Goal: Information Seeking & Learning: Learn about a topic

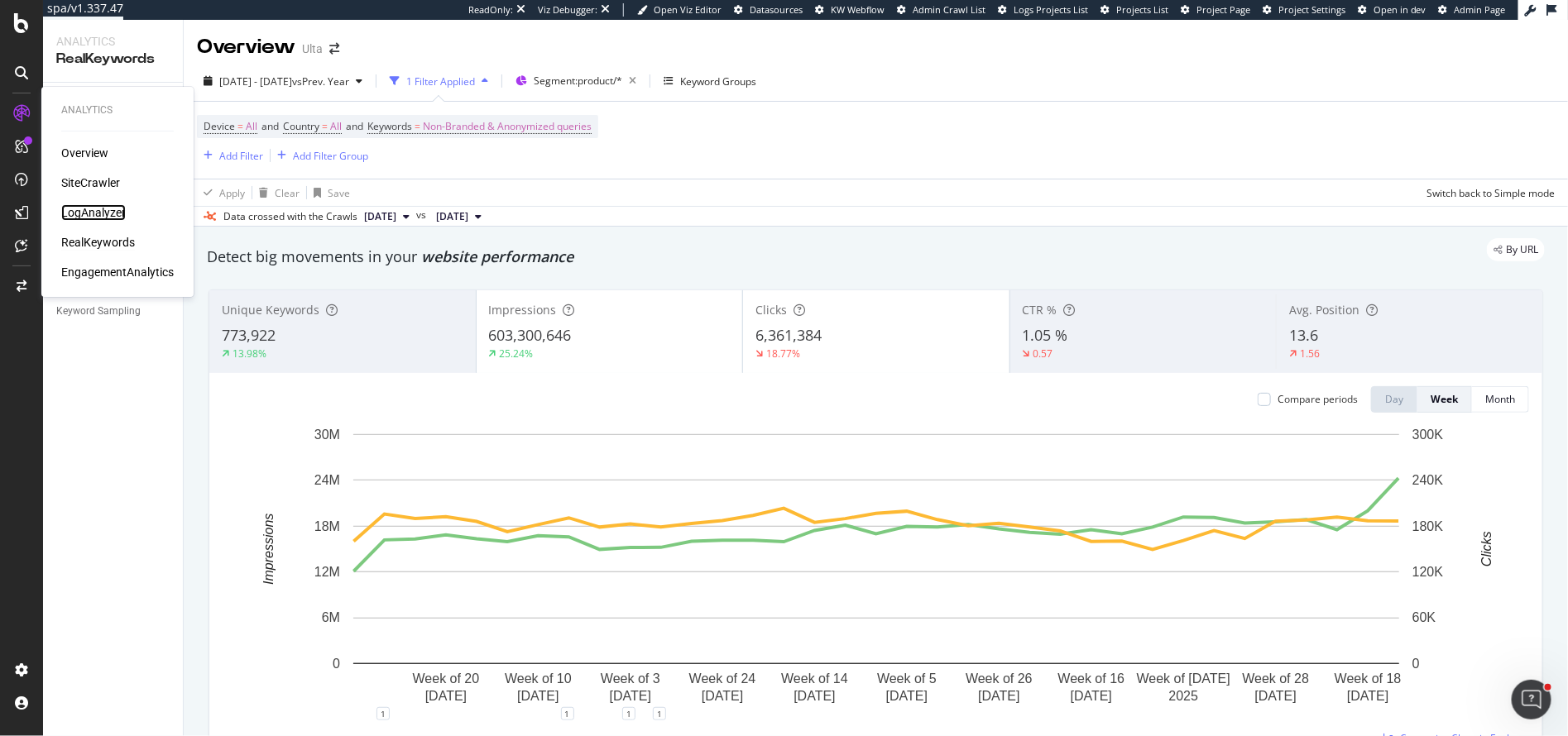
click at [93, 211] on div "LogAnalyzer" at bounding box center [93, 212] width 65 height 16
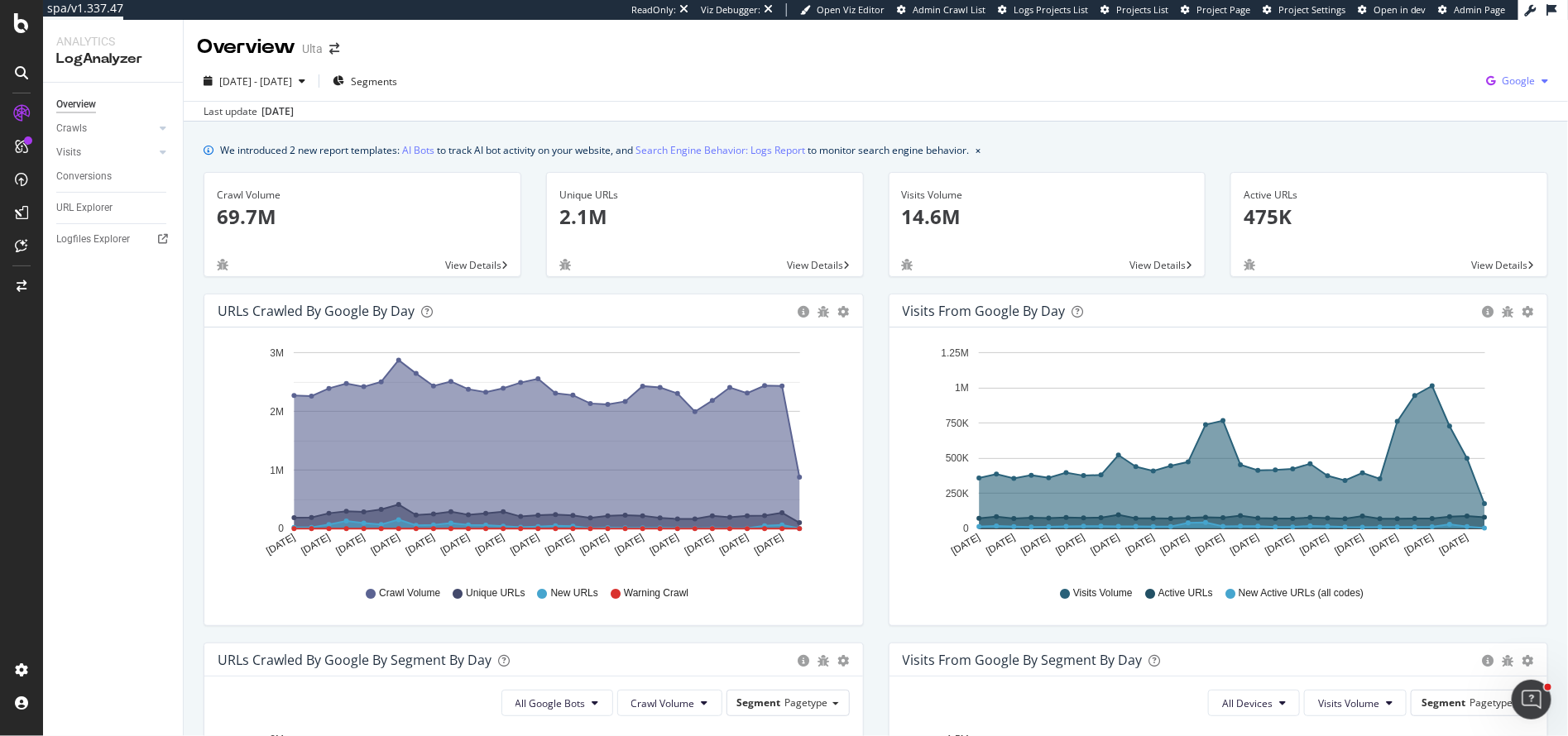
click at [1509, 85] on span "Google" at bounding box center [1519, 80] width 33 height 14
click at [1438, 102] on span "OpenAI" at bounding box center [1435, 97] width 61 height 14
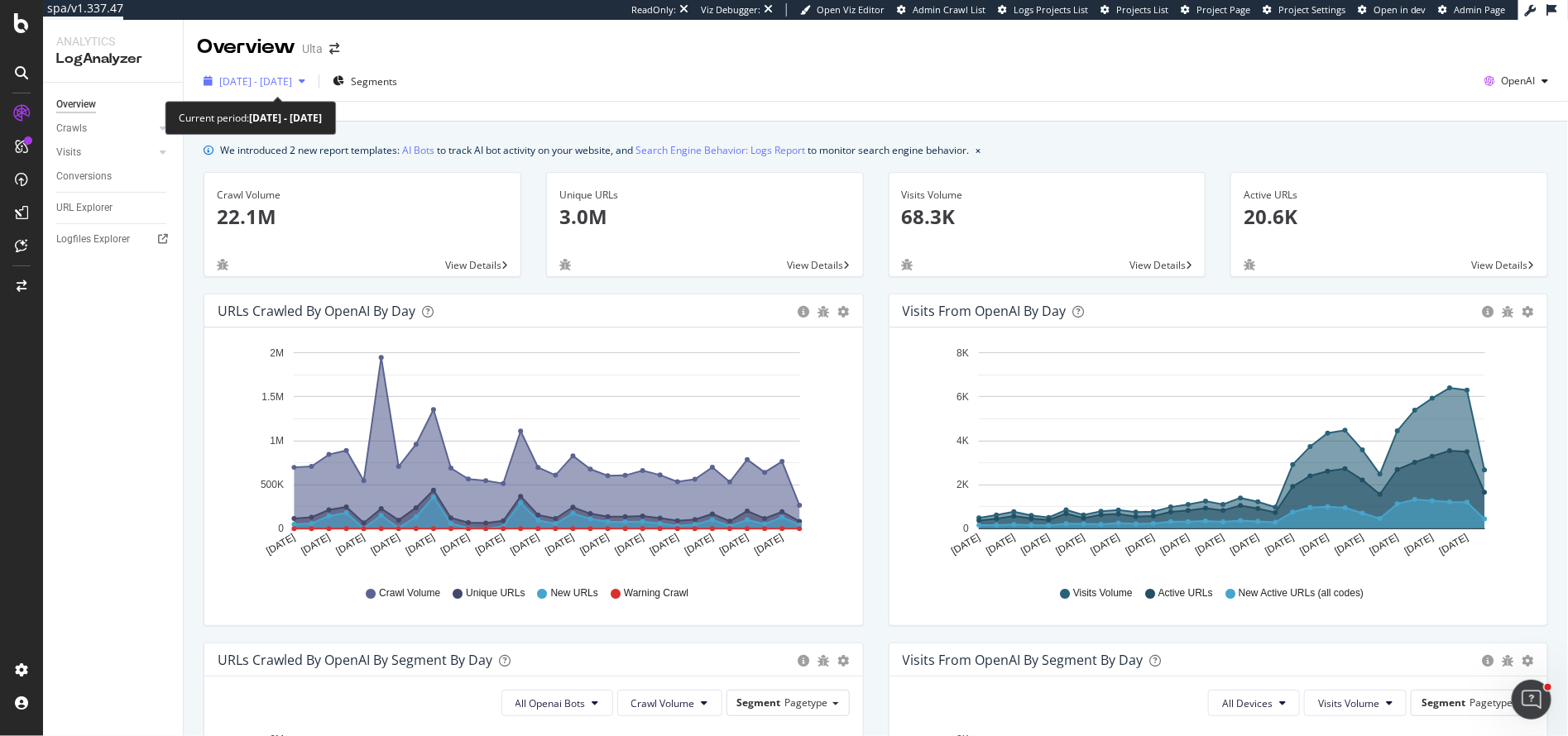
click at [288, 79] on span "2025 Aug. 31st - Sep. 29th" at bounding box center [255, 81] width 72 height 14
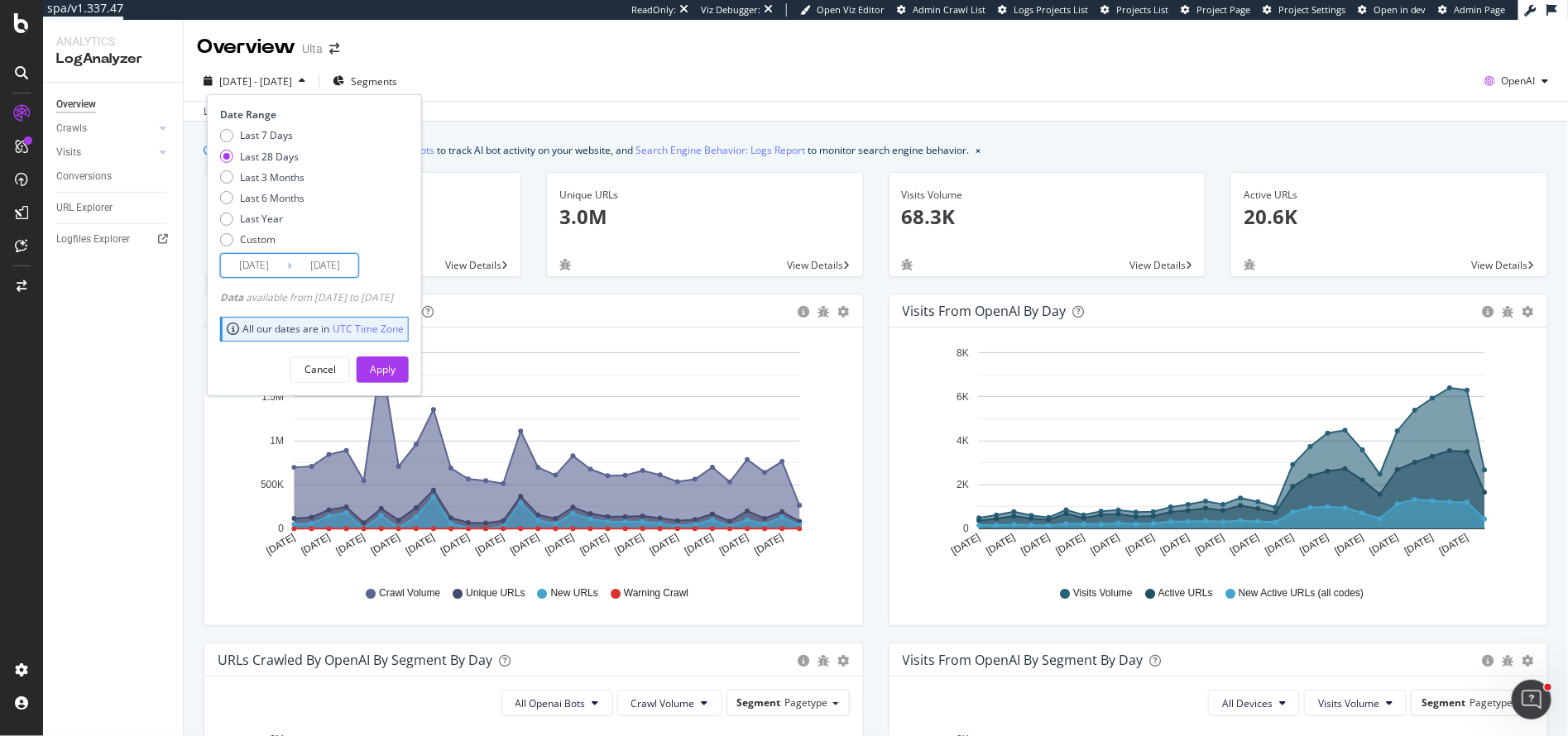
click at [250, 263] on input "2025/09/02" at bounding box center [254, 266] width 67 height 23
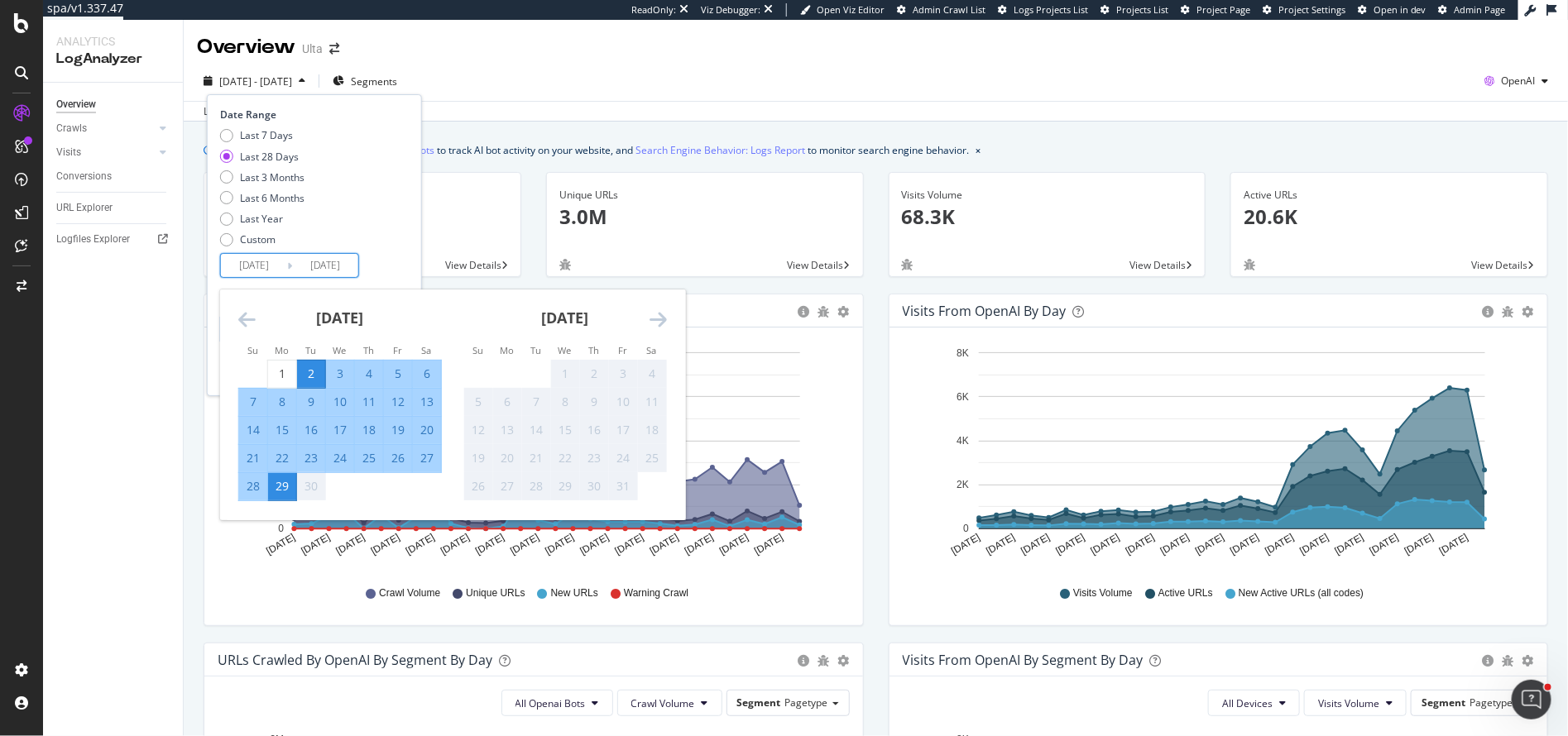
click at [240, 318] on icon "Move backward to switch to the previous month." at bounding box center [247, 319] width 17 height 20
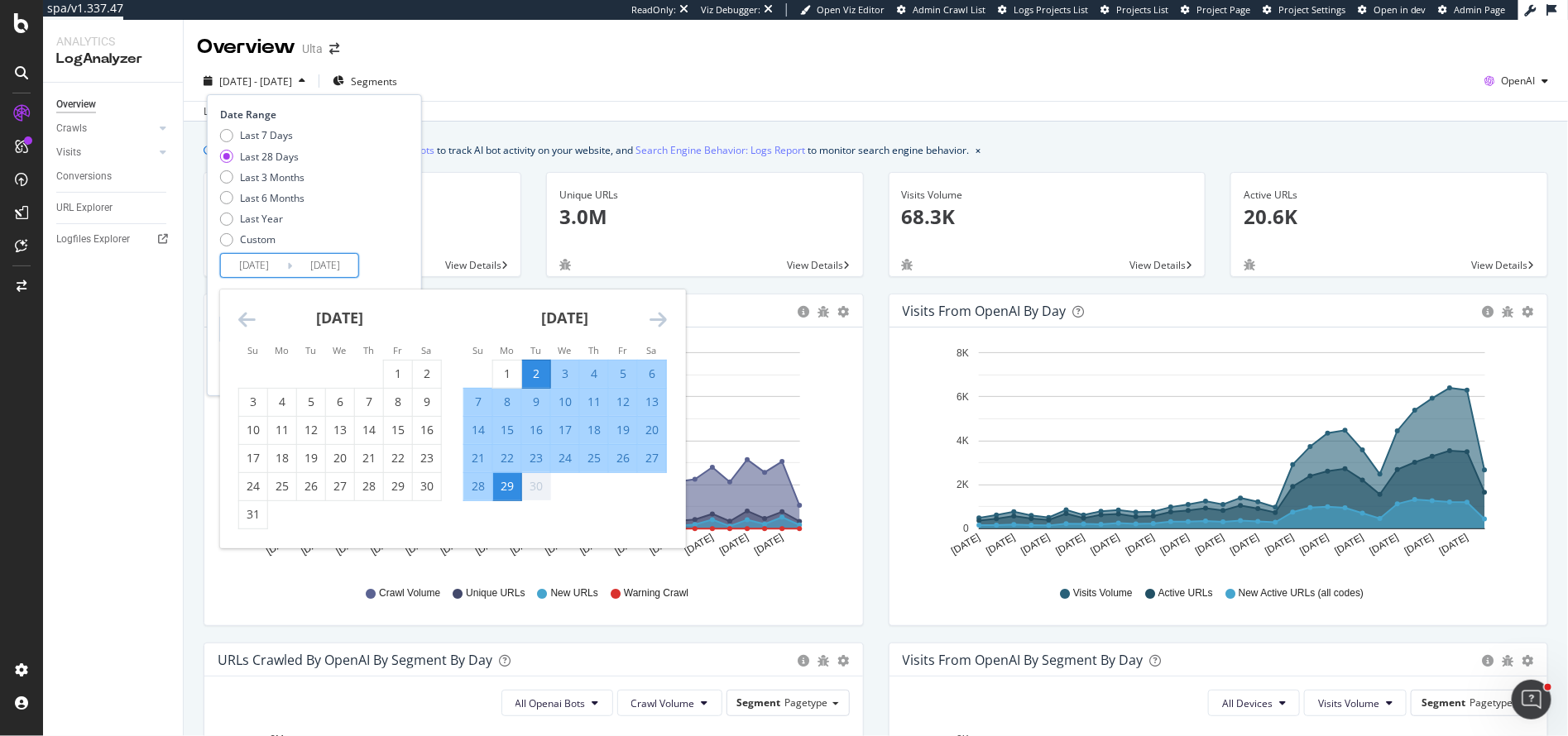
click at [240, 318] on icon "Move backward to switch to the previous month." at bounding box center [247, 319] width 17 height 20
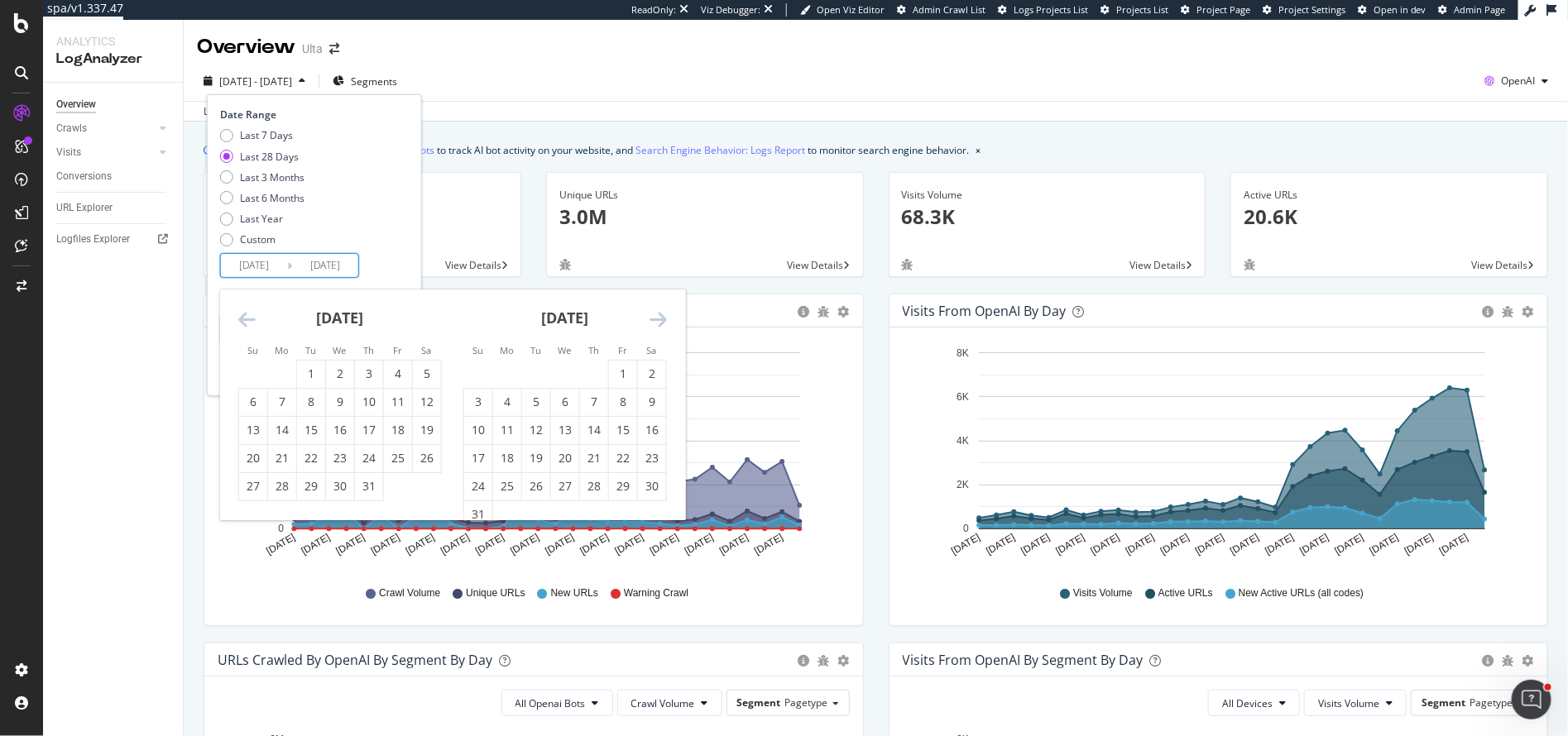
click at [240, 318] on icon "Move backward to switch to the previous month." at bounding box center [247, 319] width 17 height 20
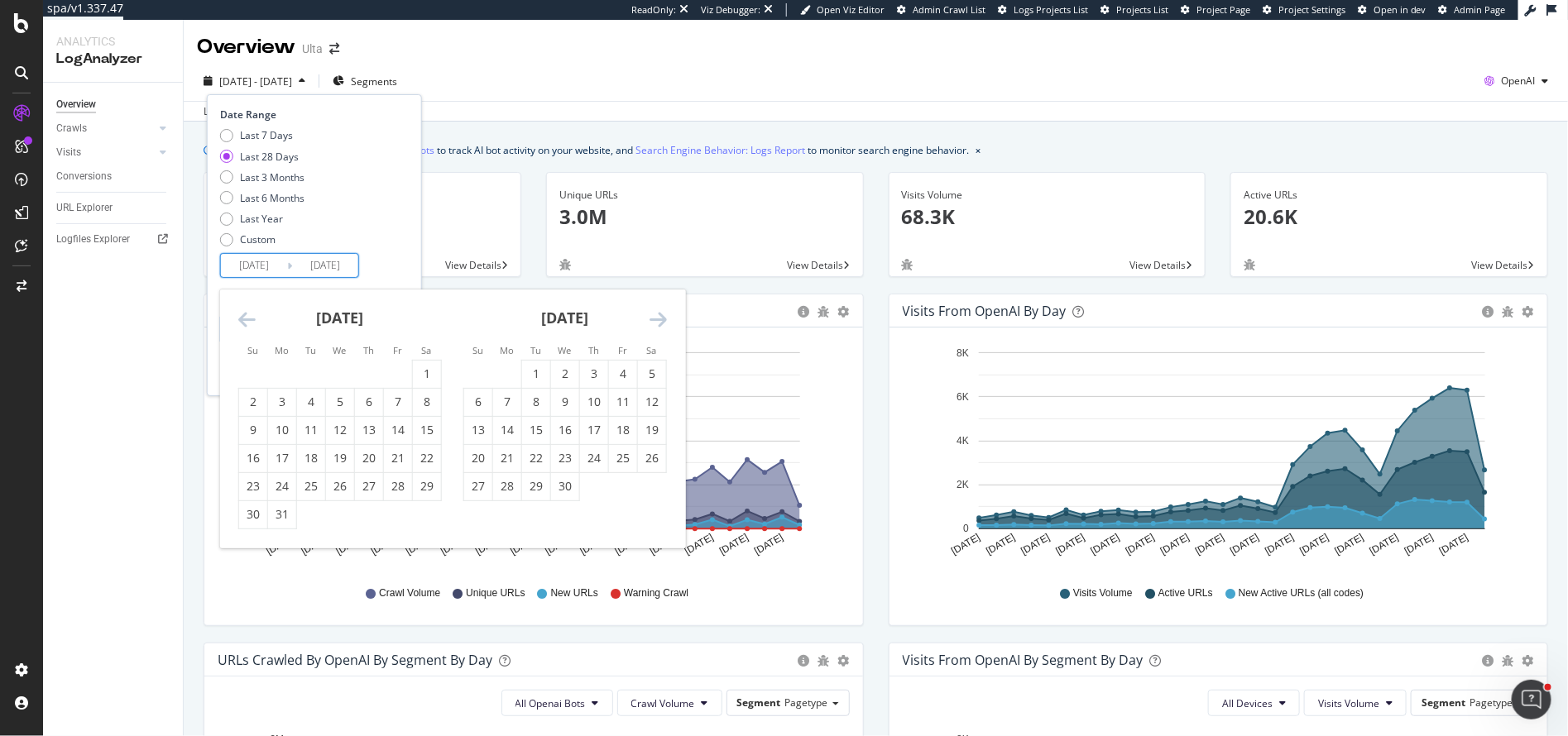
click at [240, 318] on icon "Move backward to switch to the previous month." at bounding box center [247, 319] width 17 height 20
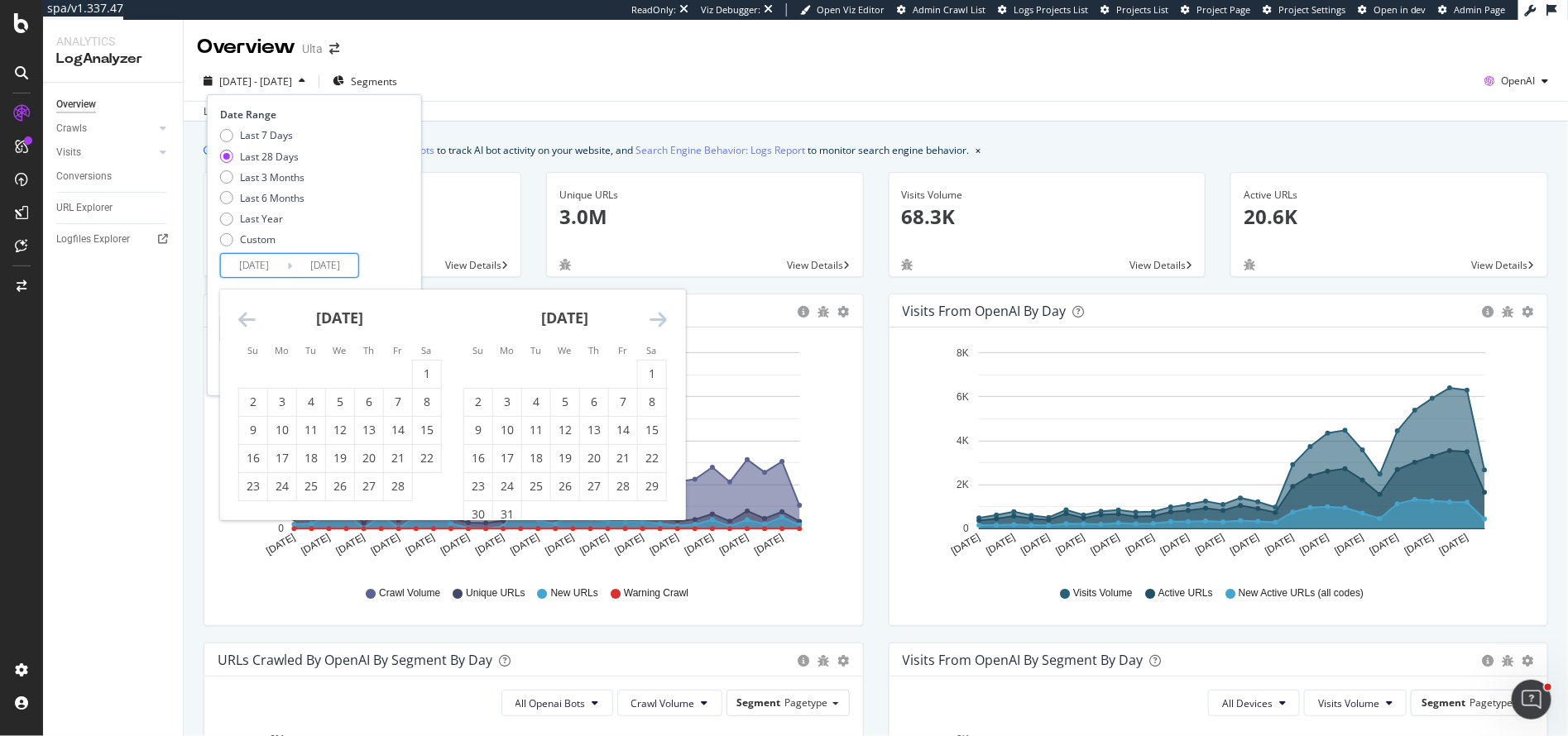
click at [240, 318] on icon "Move backward to switch to the previous month." at bounding box center [247, 319] width 17 height 20
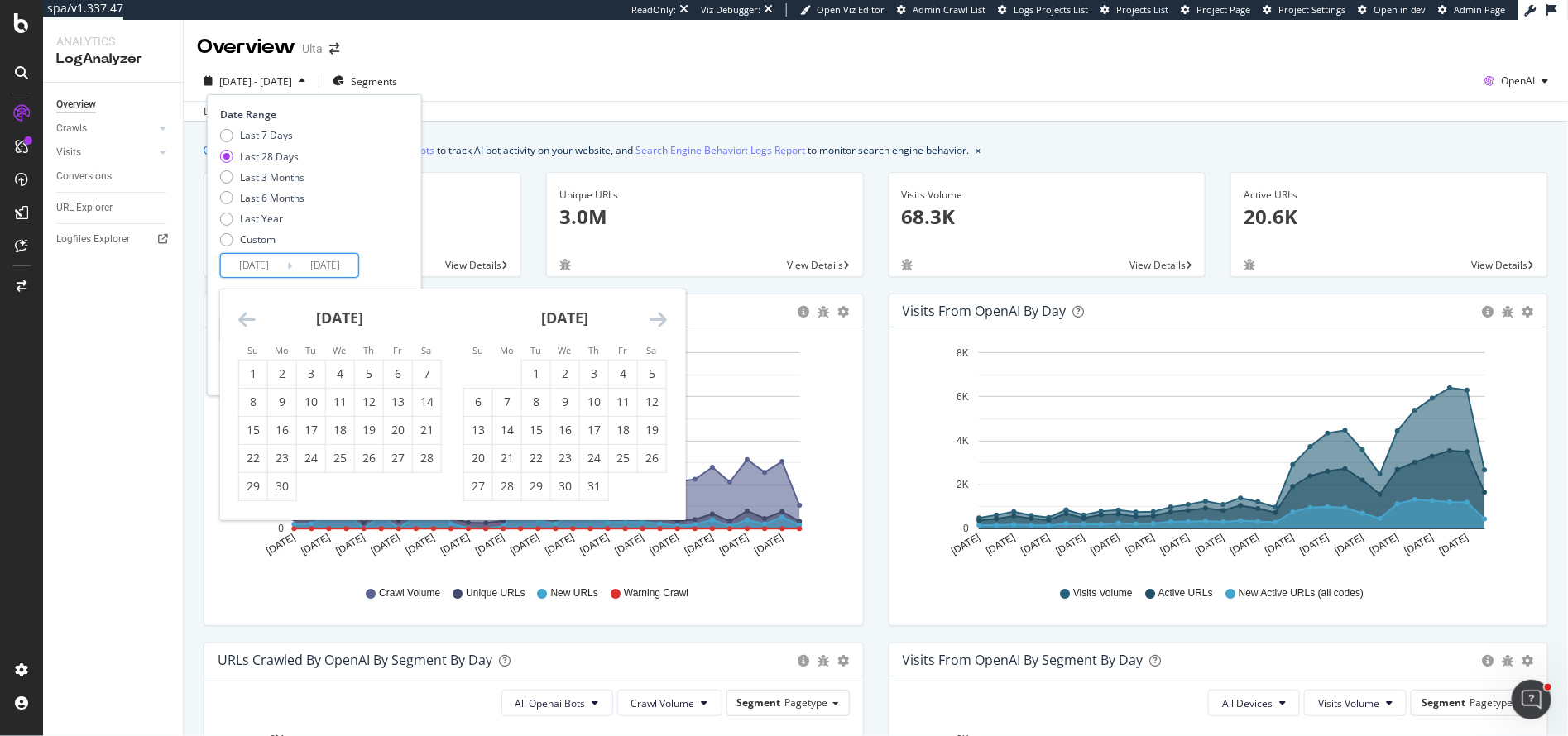
click at [240, 318] on icon "Move backward to switch to the previous month." at bounding box center [247, 319] width 17 height 20
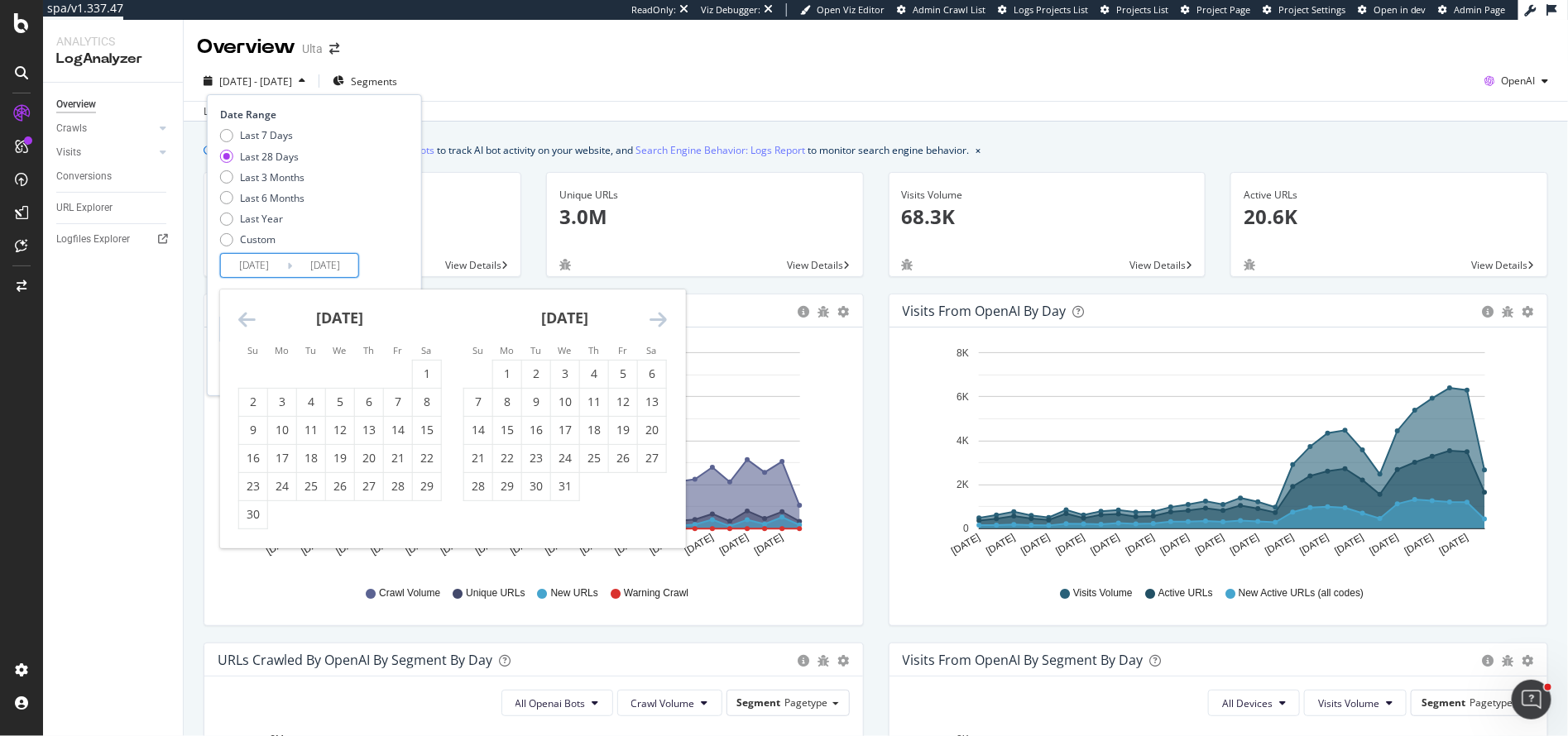
click at [240, 318] on icon "Move backward to switch to the previous month." at bounding box center [247, 319] width 17 height 20
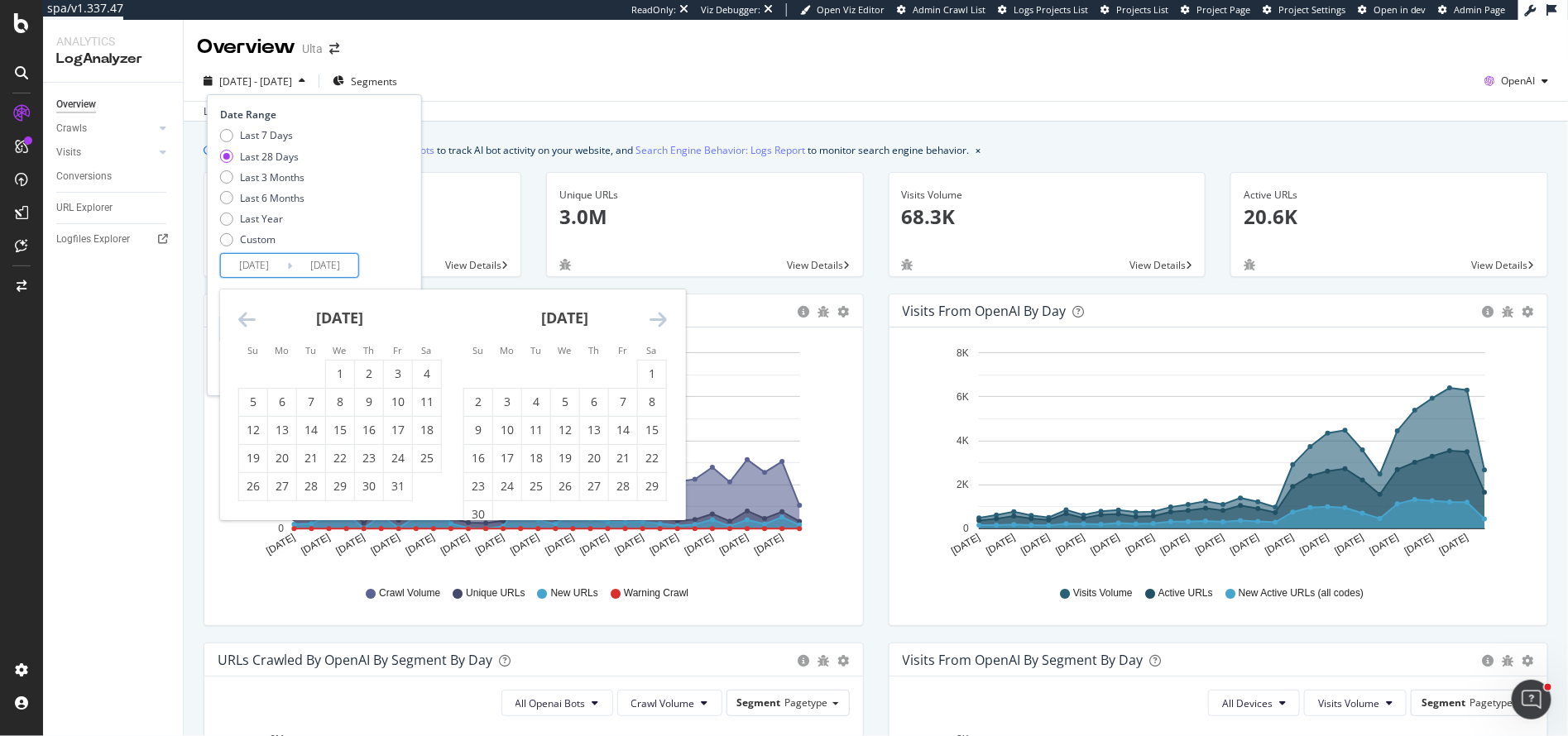
click at [240, 318] on icon "Move backward to switch to the previous month." at bounding box center [247, 319] width 17 height 20
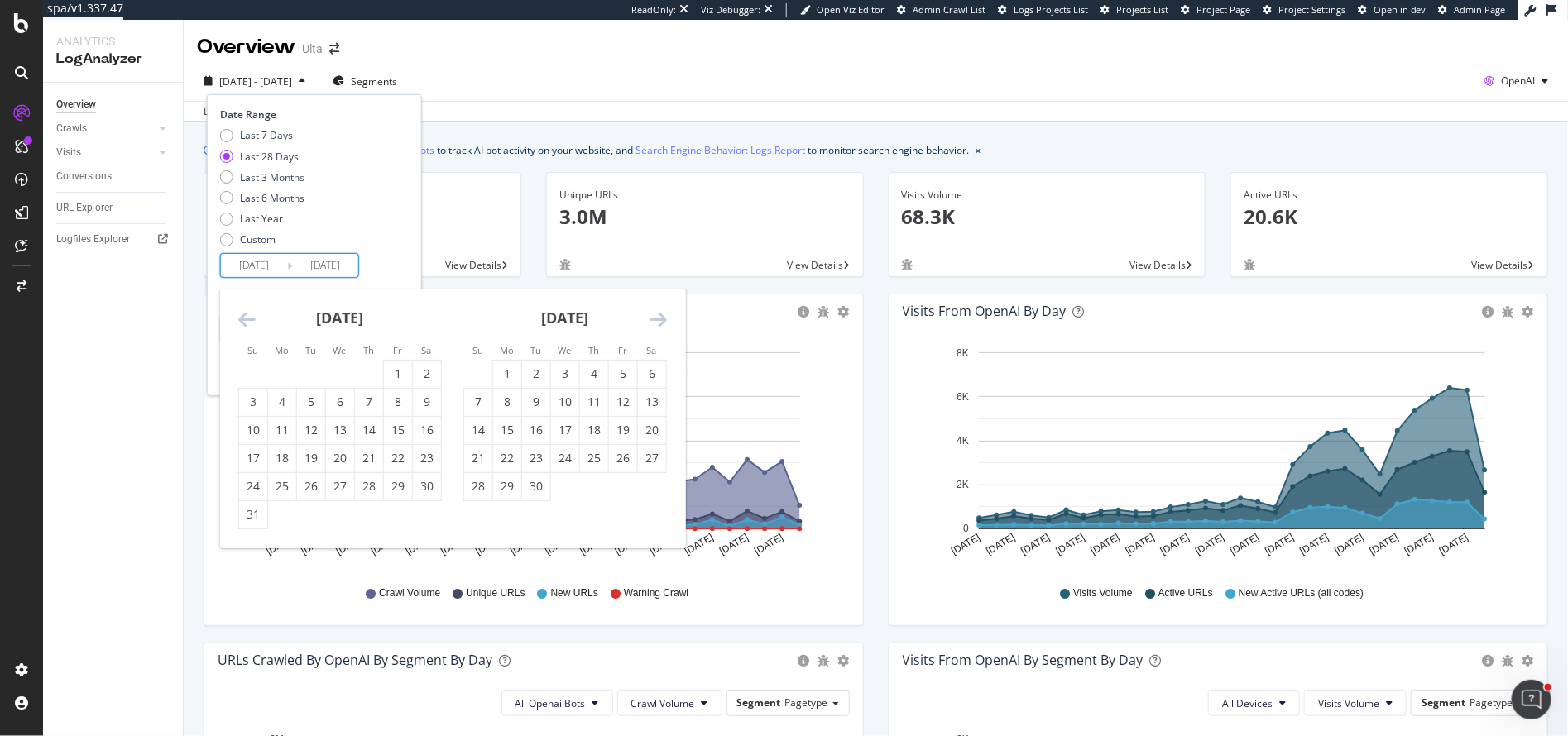
click at [240, 318] on icon "Move backward to switch to the previous month." at bounding box center [247, 319] width 17 height 20
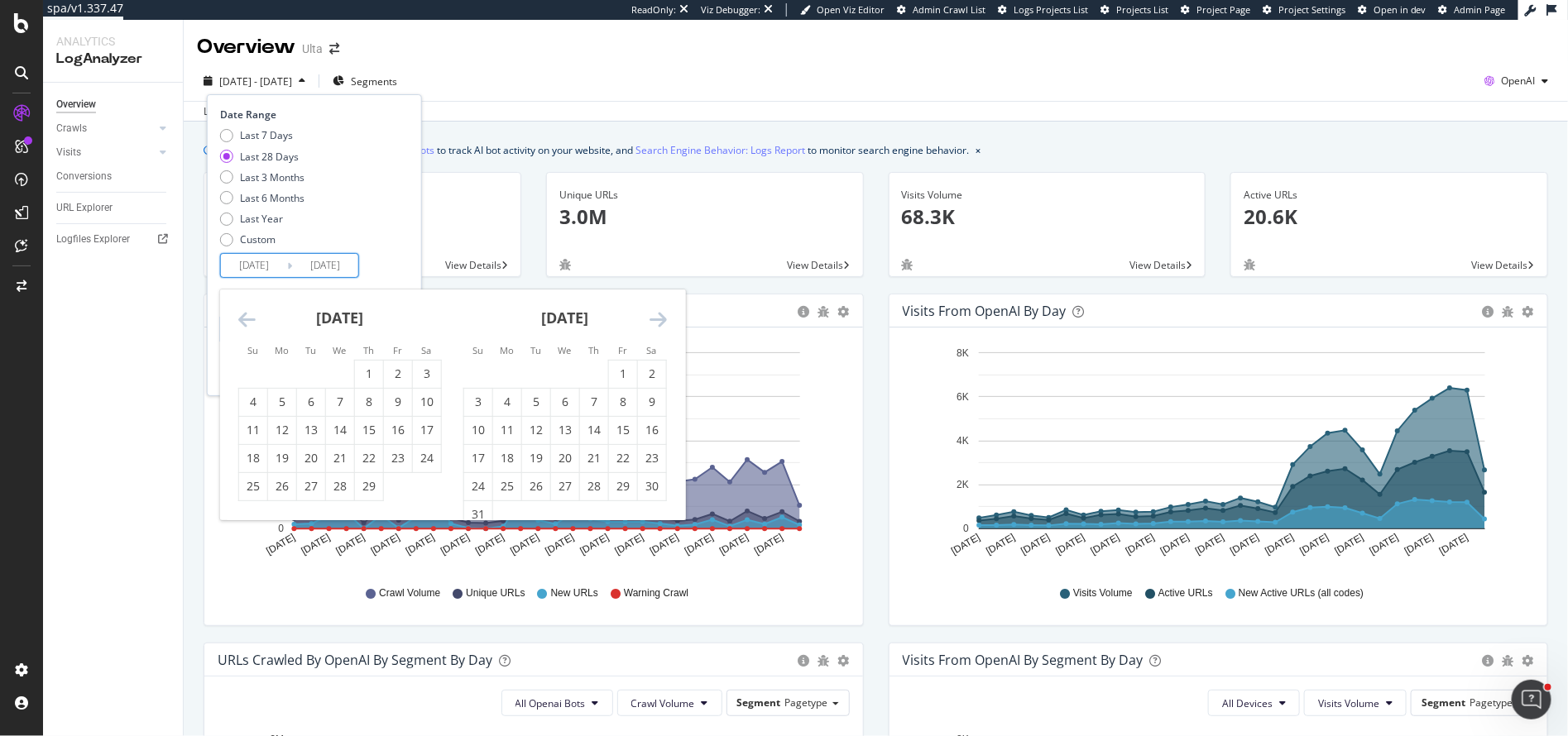
click at [240, 318] on icon "Move backward to switch to the previous month." at bounding box center [247, 319] width 17 height 20
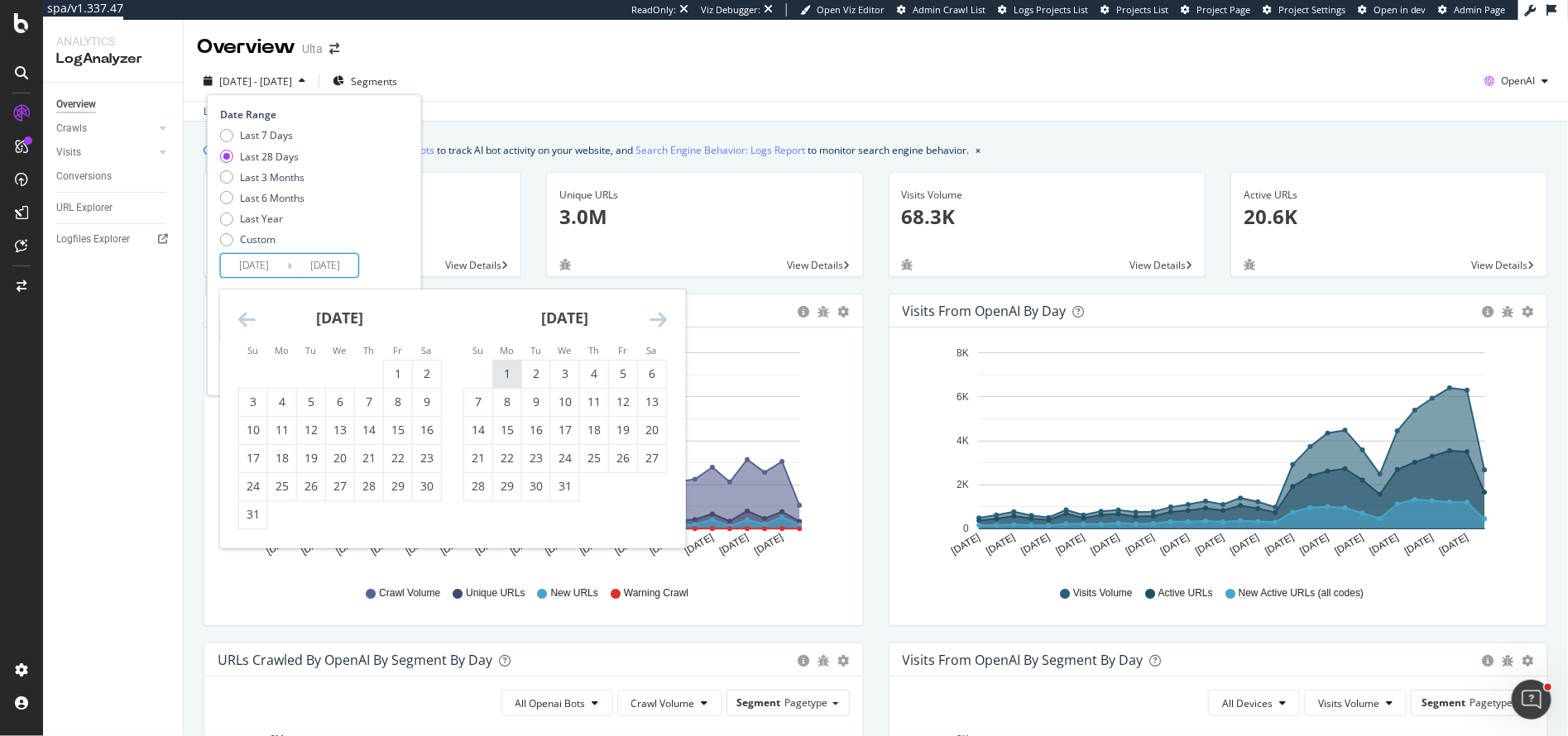
click at [508, 369] on div "1" at bounding box center [507, 374] width 28 height 16
type input "2024/01/01"
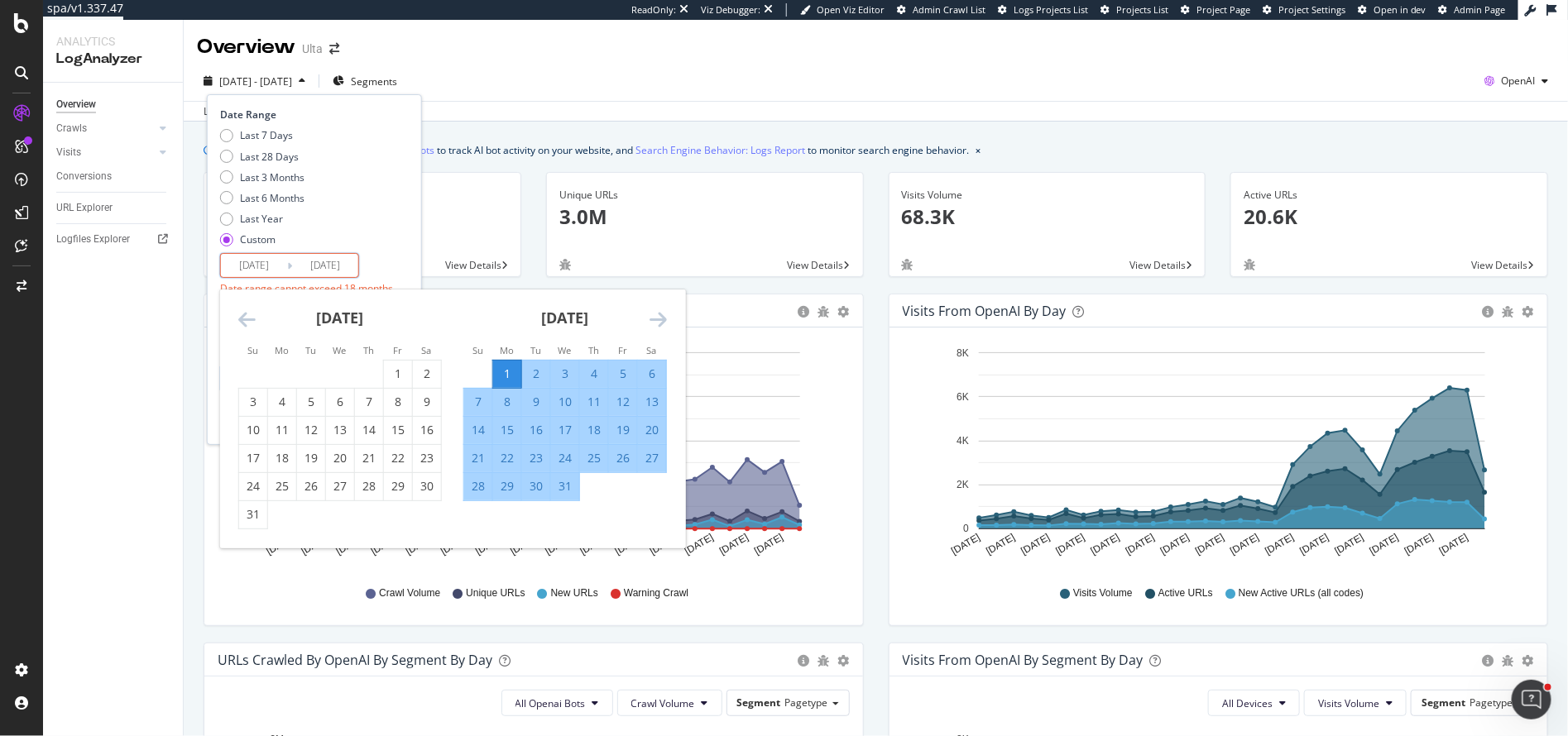
click at [658, 320] on icon "Move forward to switch to the next month." at bounding box center [658, 319] width 17 height 20
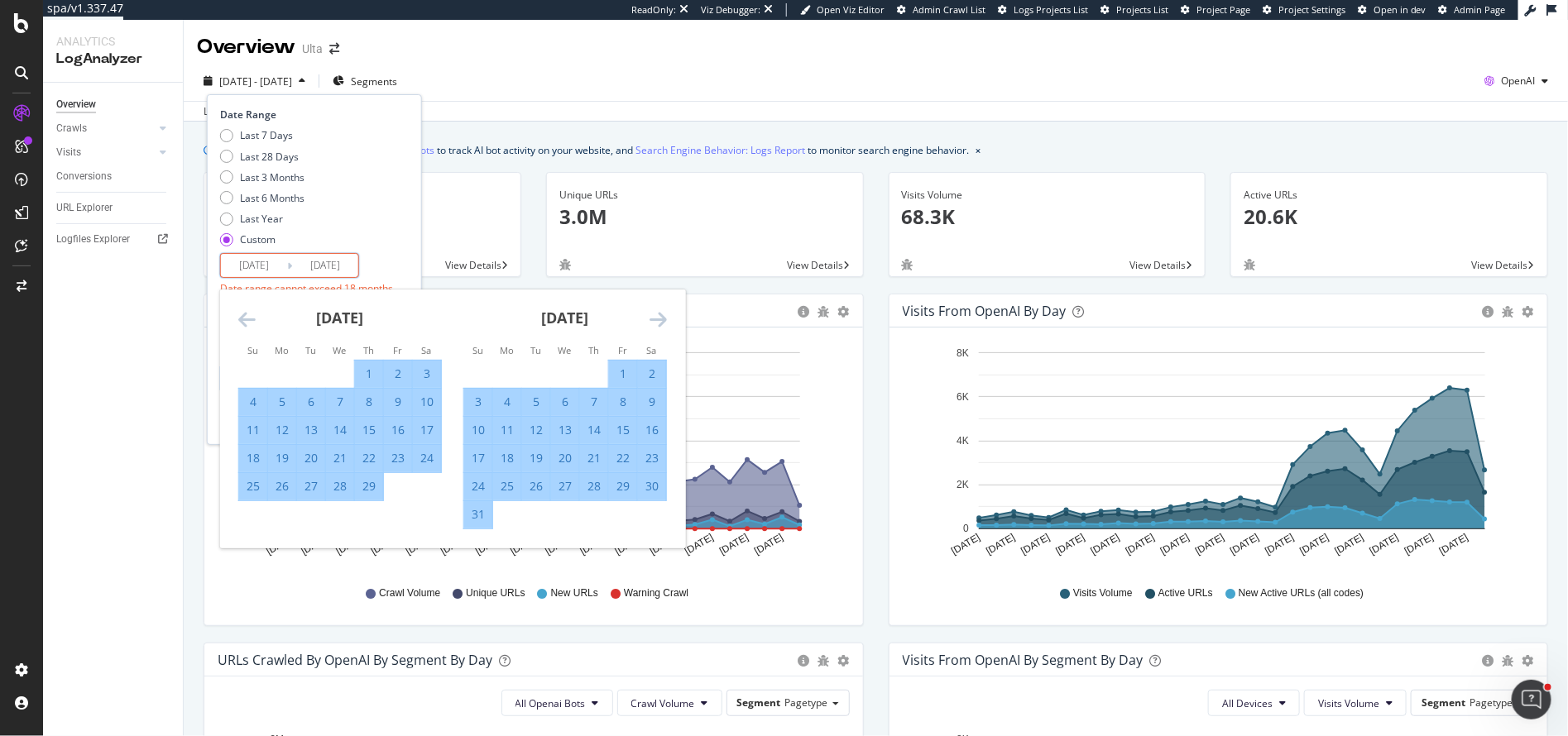
click at [658, 320] on icon "Move forward to switch to the next month." at bounding box center [658, 319] width 17 height 20
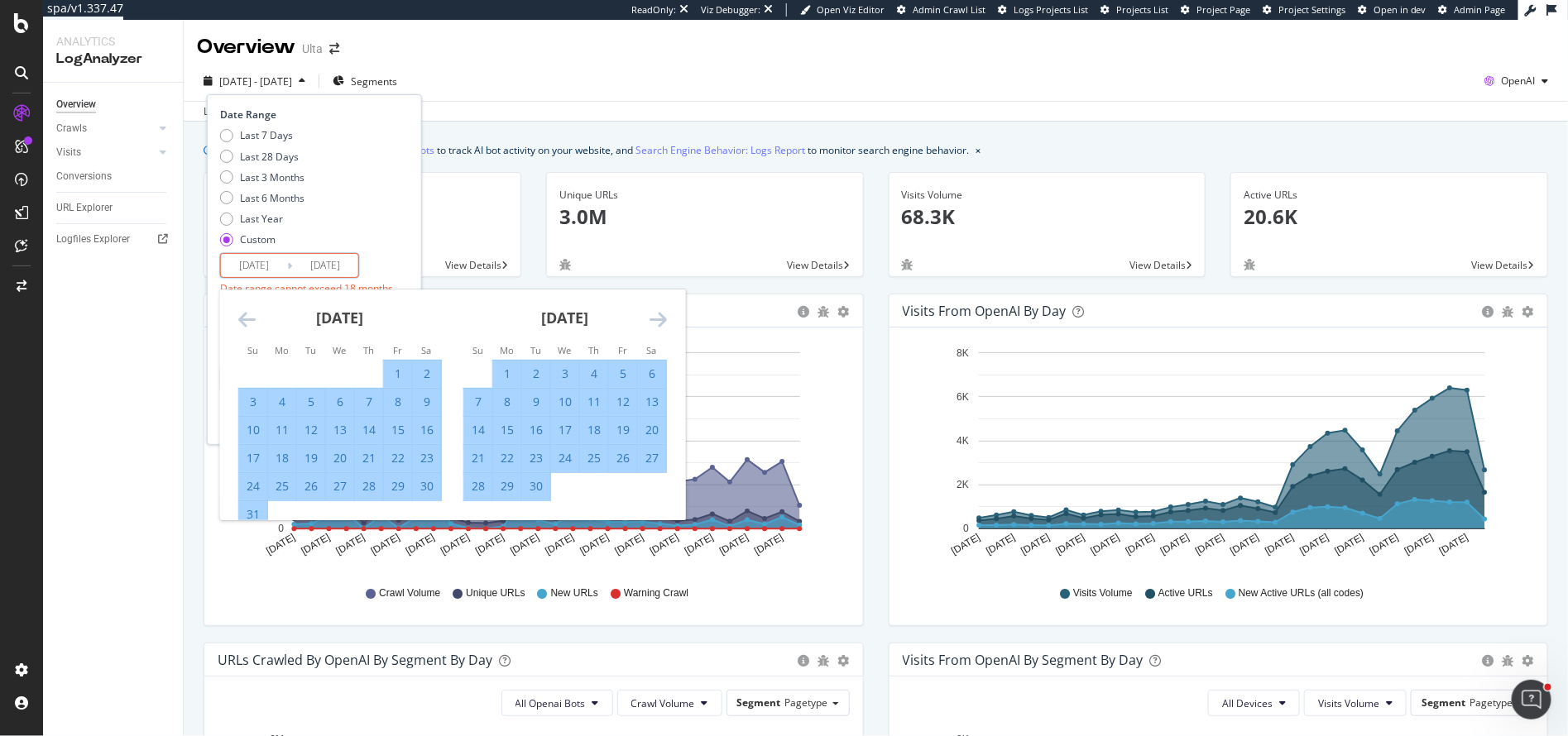
click at [658, 320] on icon "Move forward to switch to the next month." at bounding box center [658, 319] width 17 height 20
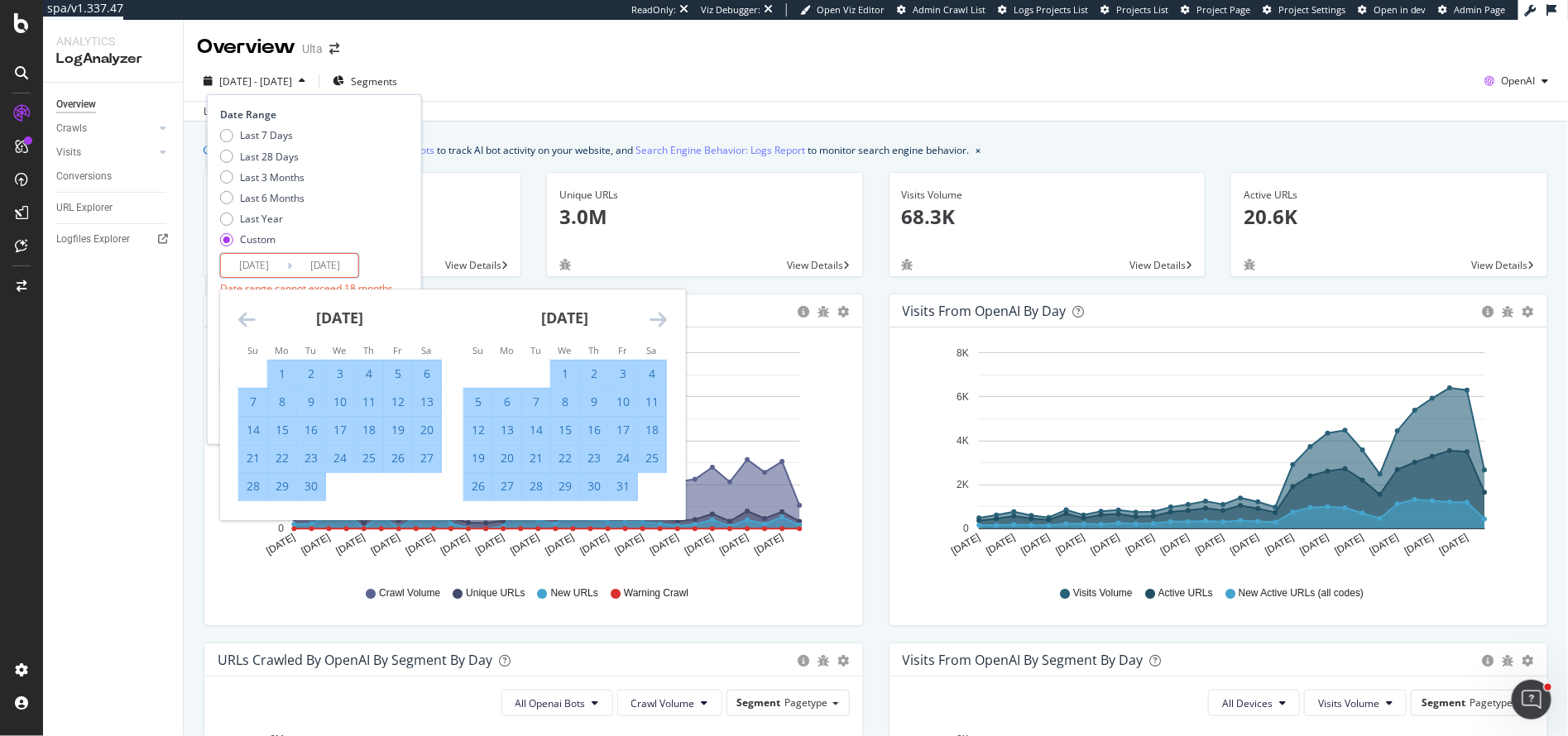
click at [658, 320] on icon "Move forward to switch to the next month." at bounding box center [658, 319] width 17 height 20
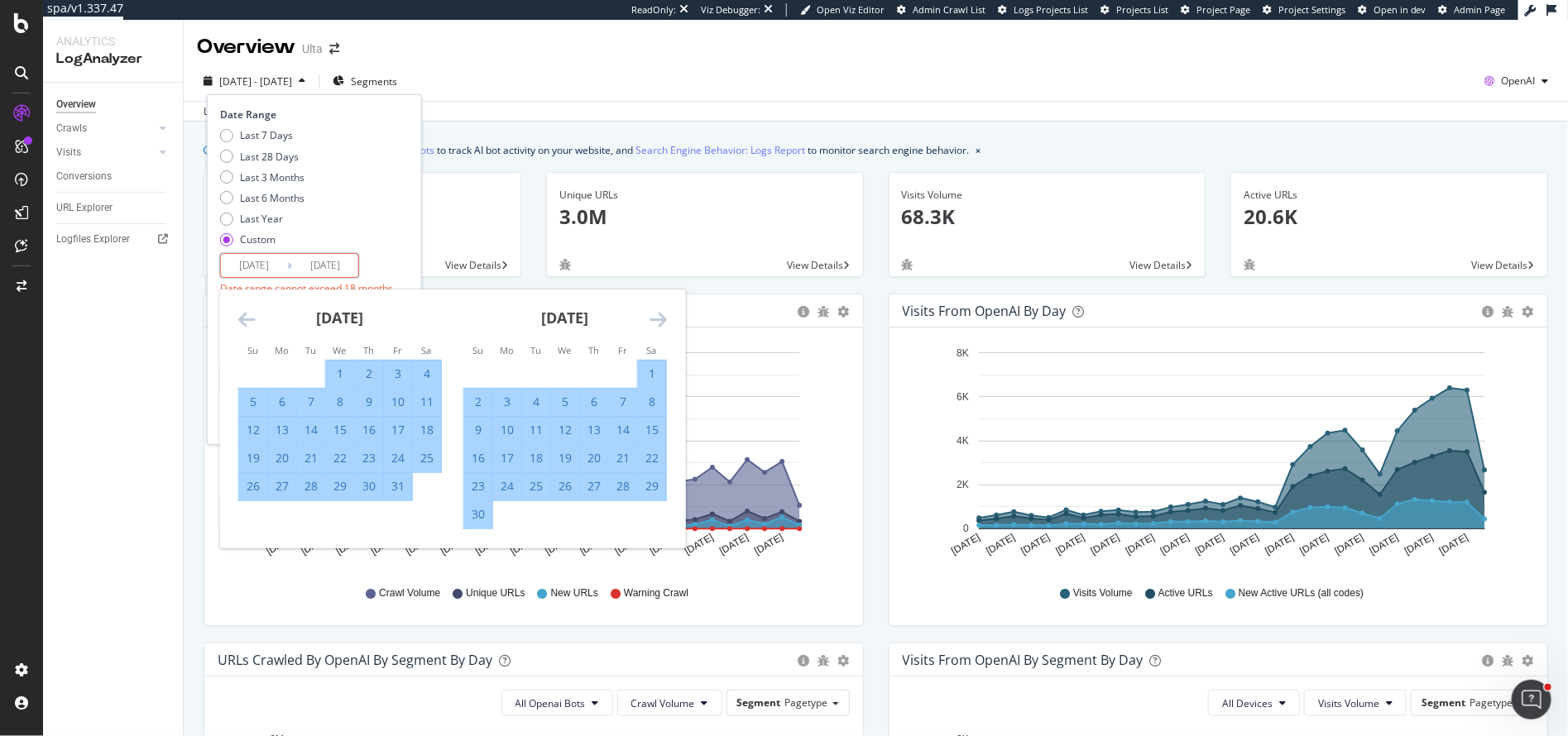
click at [658, 320] on icon "Move forward to switch to the next month." at bounding box center [658, 319] width 17 height 20
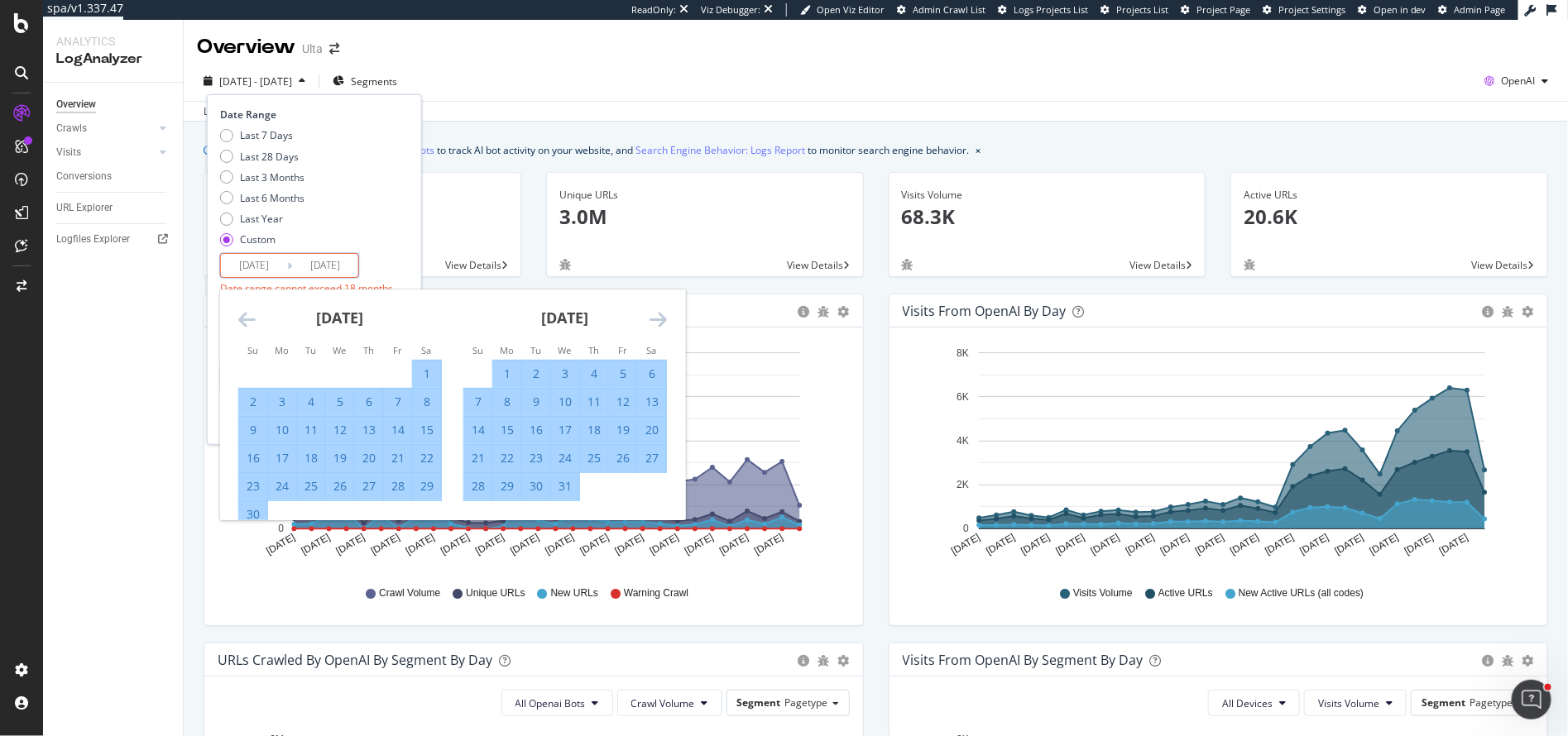
click at [658, 320] on icon "Move forward to switch to the next month." at bounding box center [658, 319] width 17 height 20
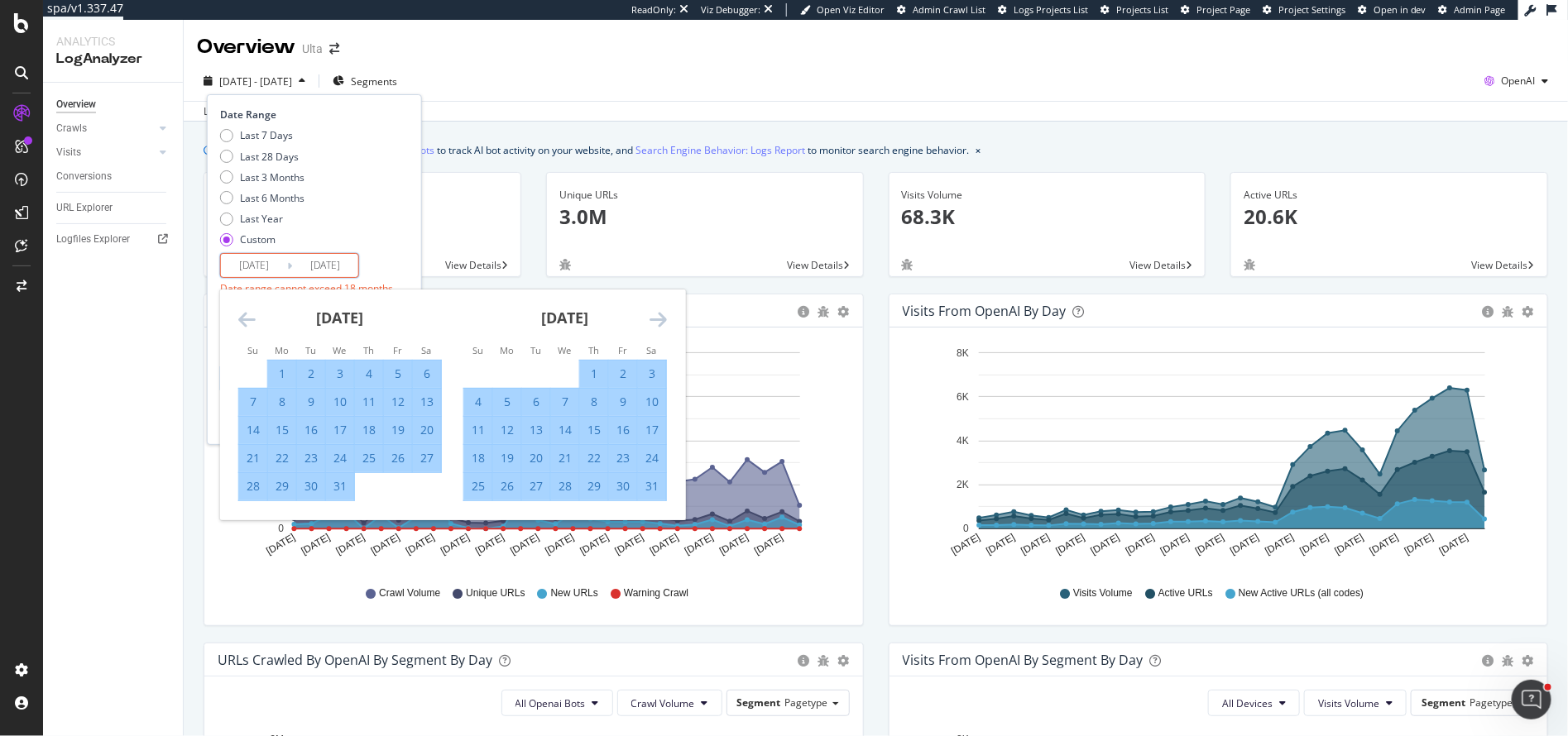
click at [658, 320] on icon "Move forward to switch to the next month." at bounding box center [658, 319] width 17 height 20
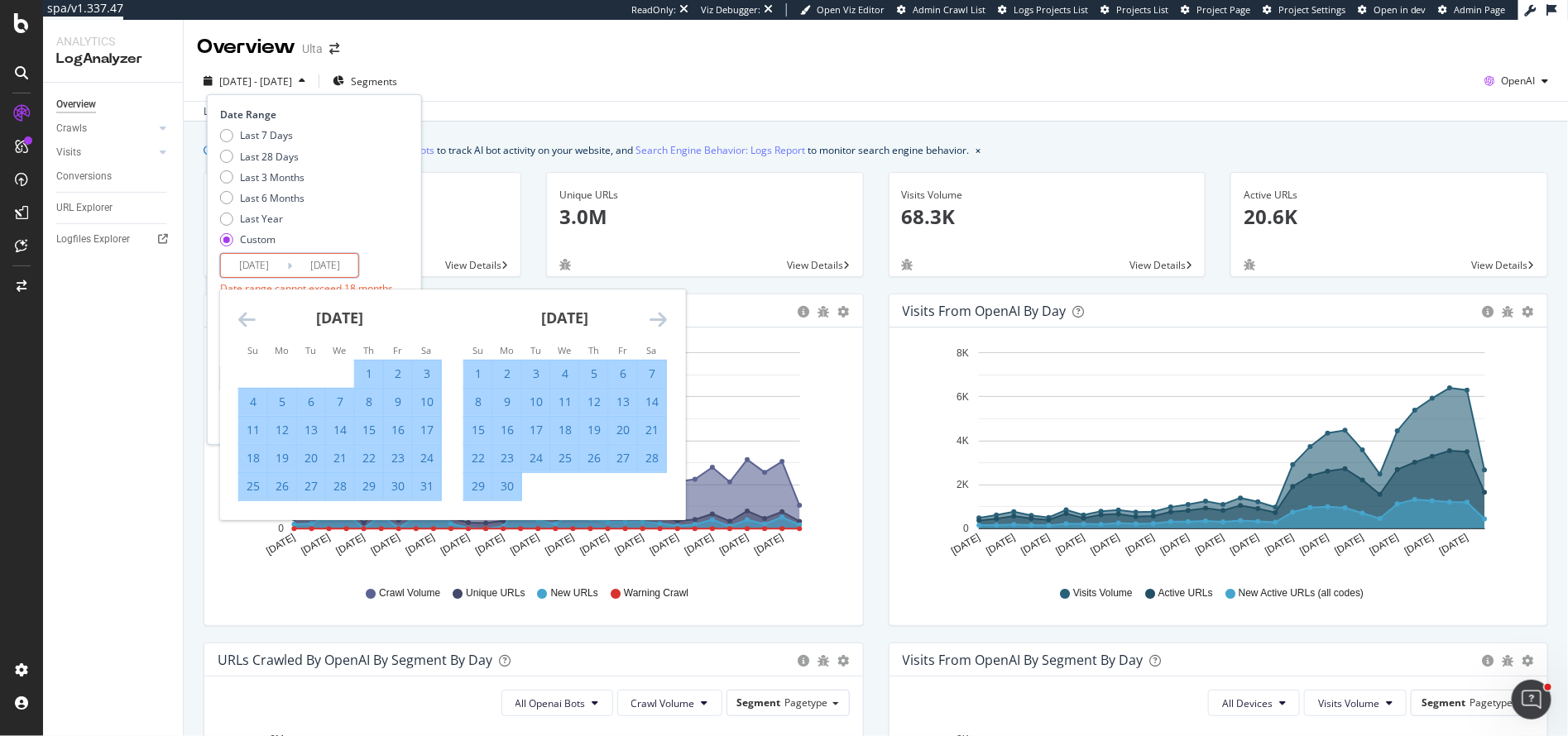
click at [658, 320] on icon "Move forward to switch to the next month." at bounding box center [658, 319] width 17 height 20
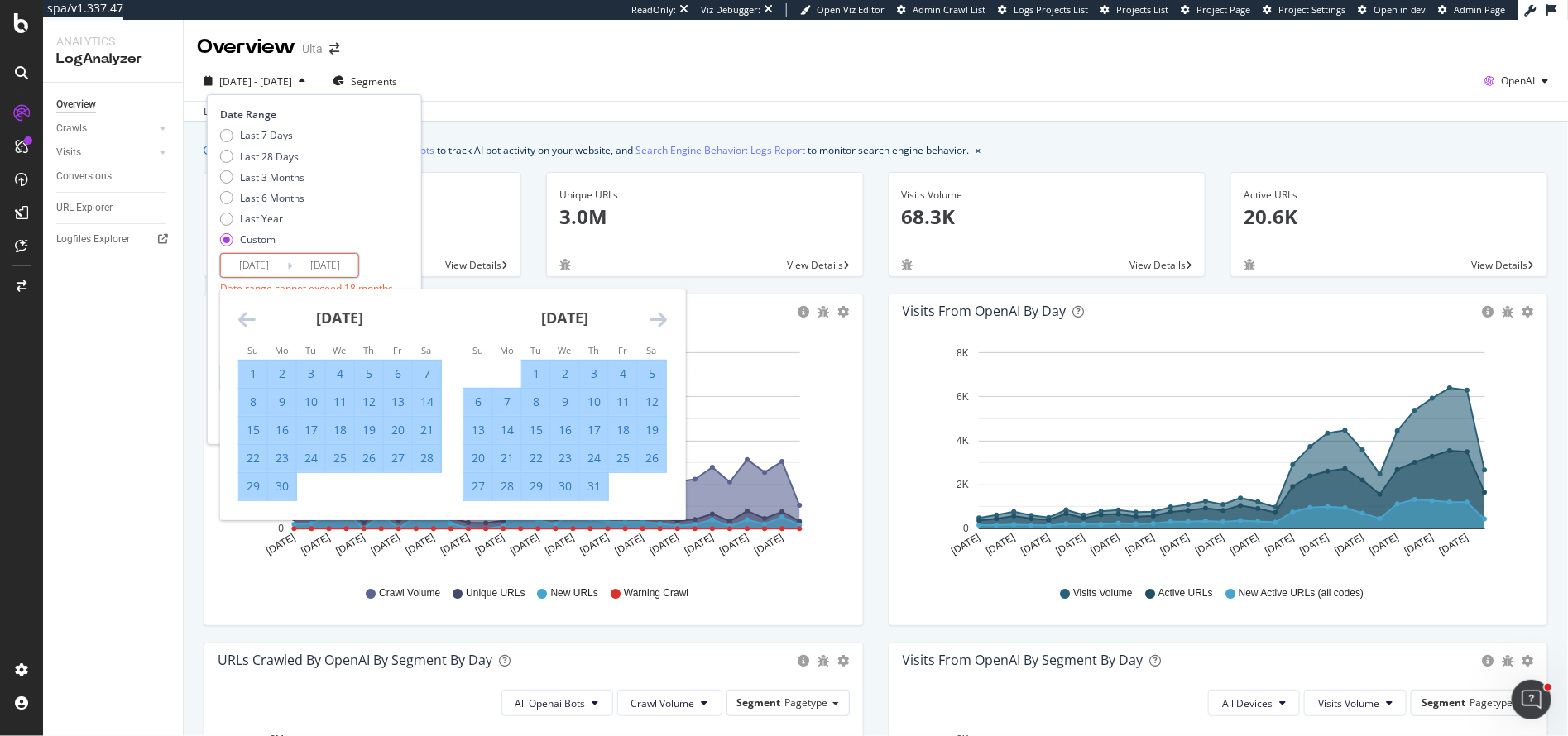
click at [658, 320] on icon "Move forward to switch to the next month." at bounding box center [658, 319] width 17 height 20
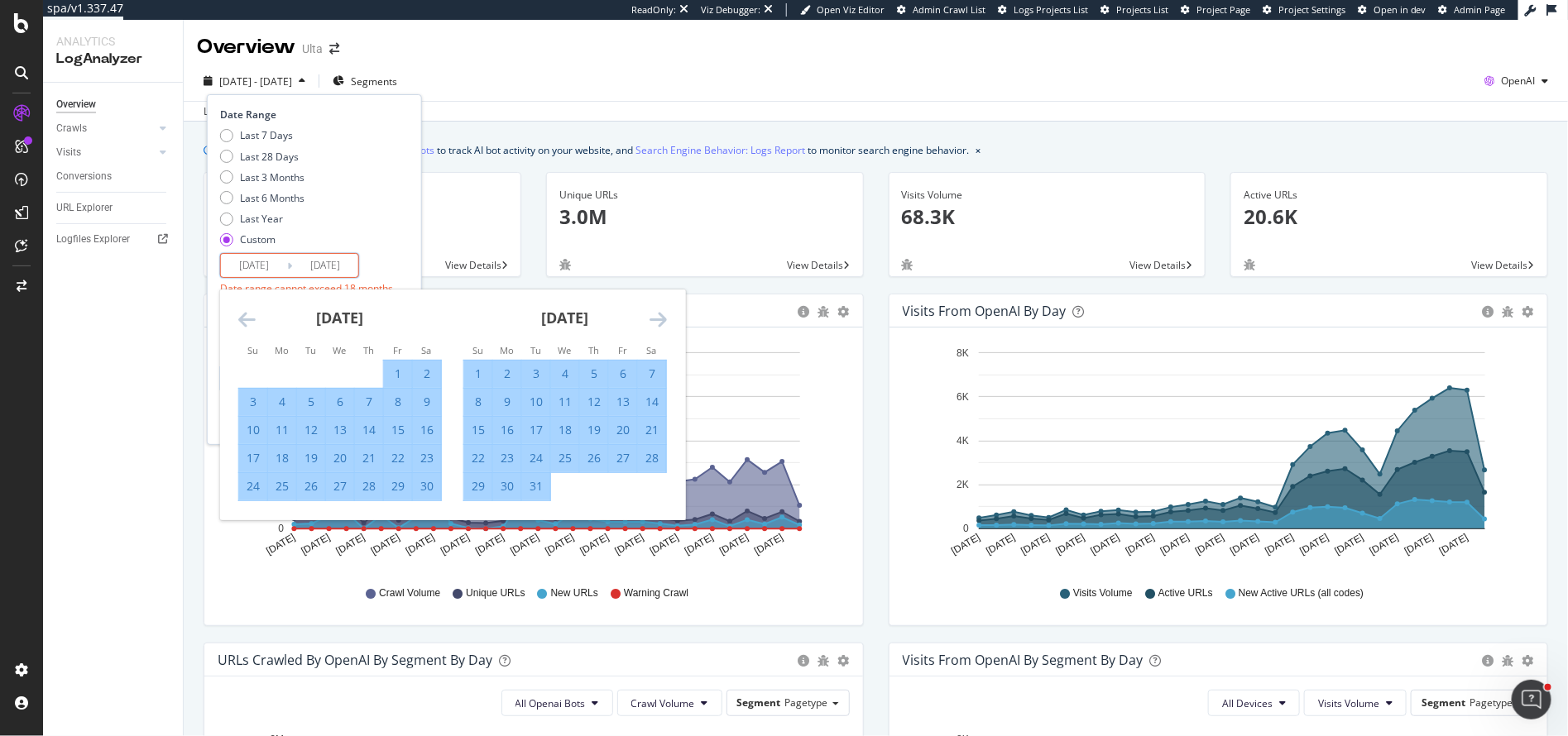
click at [658, 320] on icon "Move forward to switch to the next month." at bounding box center [658, 319] width 17 height 20
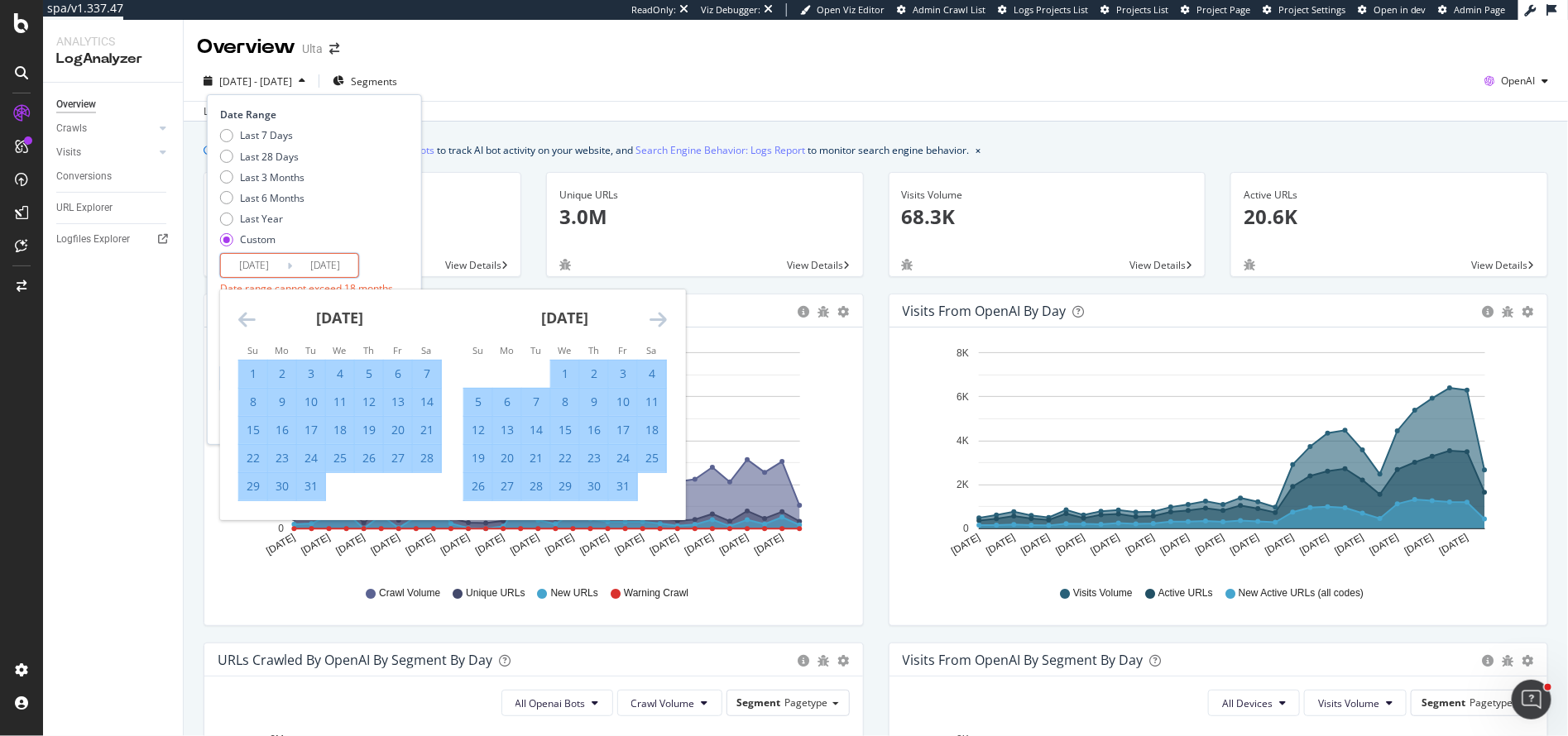
click at [658, 320] on icon "Move forward to switch to the next month." at bounding box center [658, 319] width 17 height 20
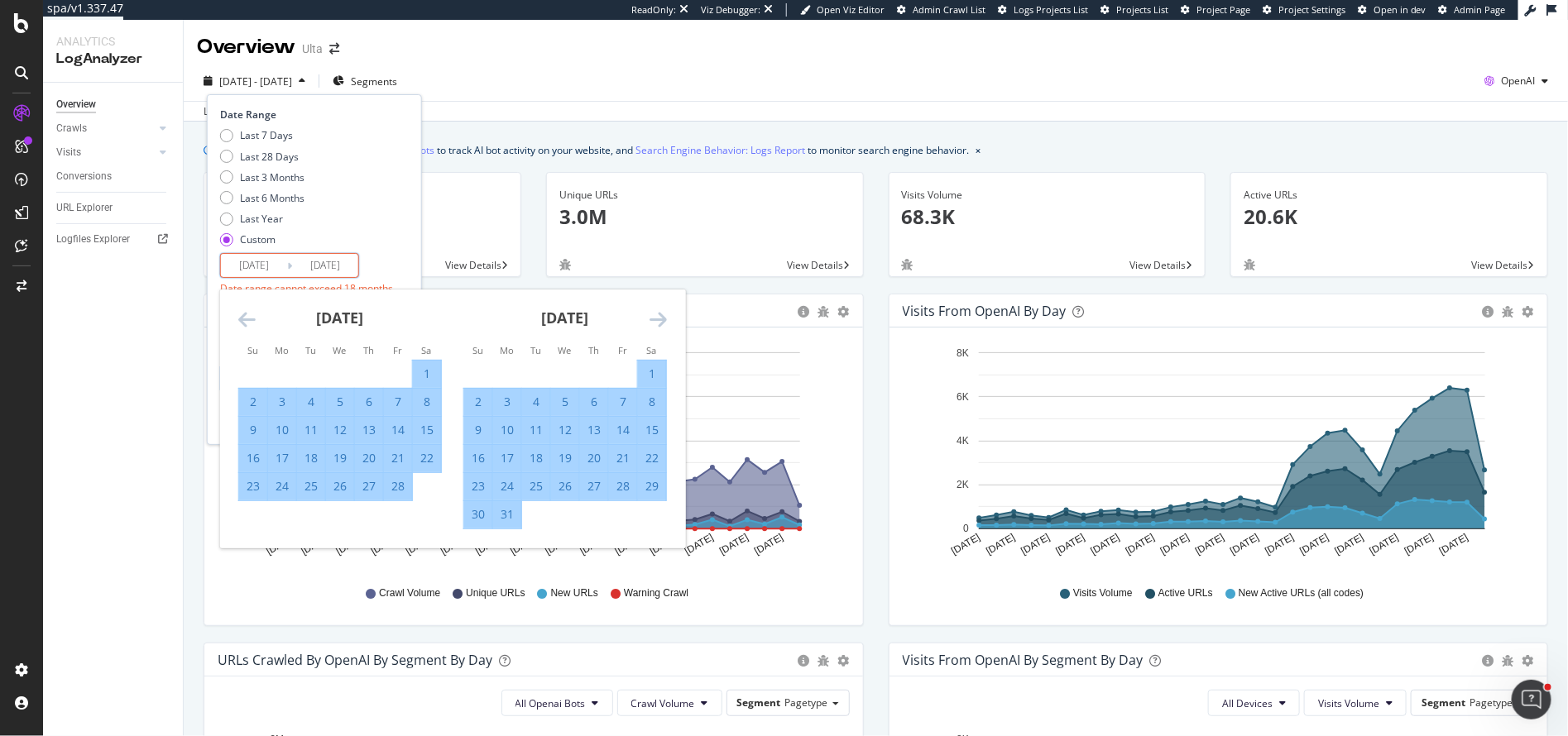
click at [658, 320] on icon "Move forward to switch to the next month." at bounding box center [658, 319] width 17 height 20
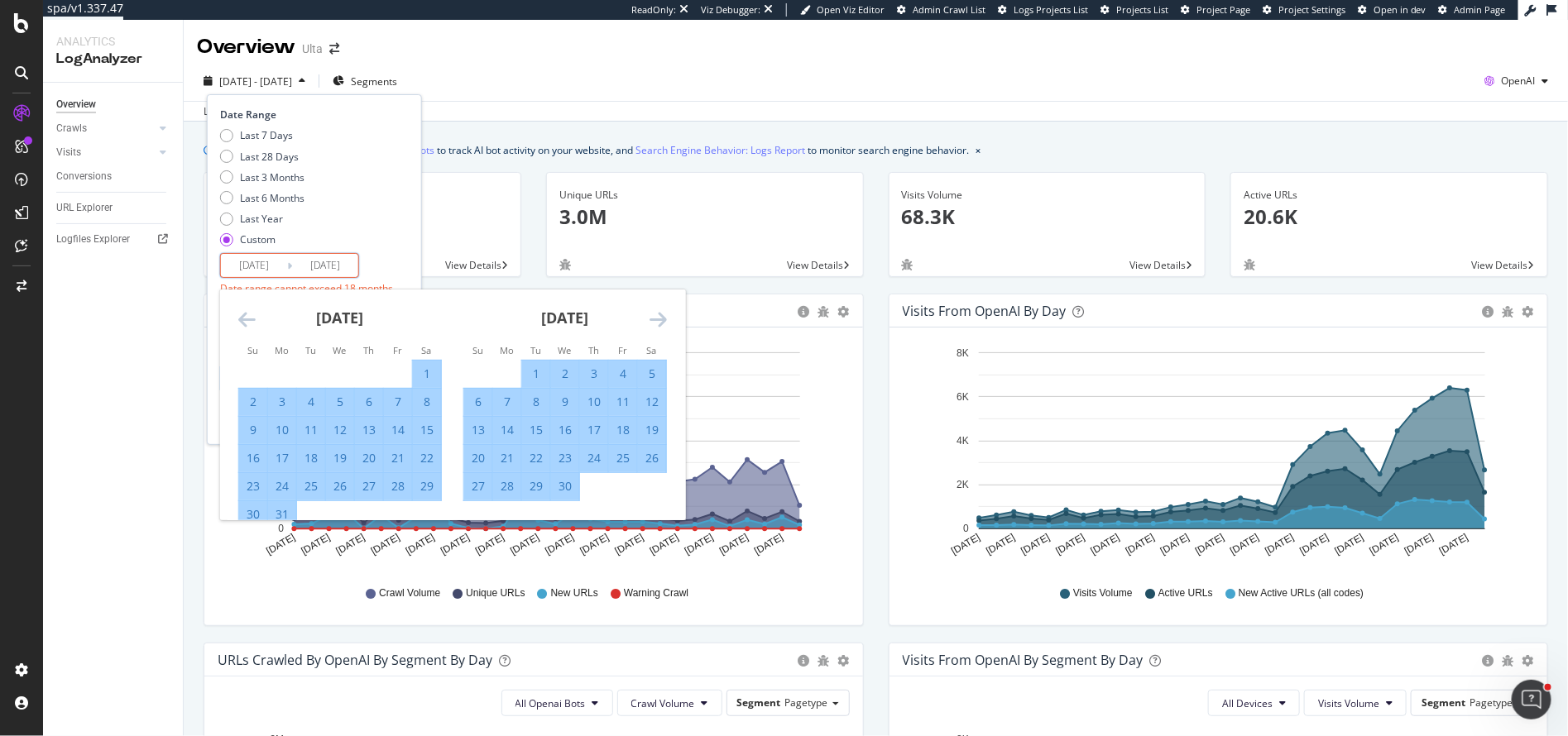
click at [658, 320] on icon "Move forward to switch to the next month." at bounding box center [658, 319] width 17 height 20
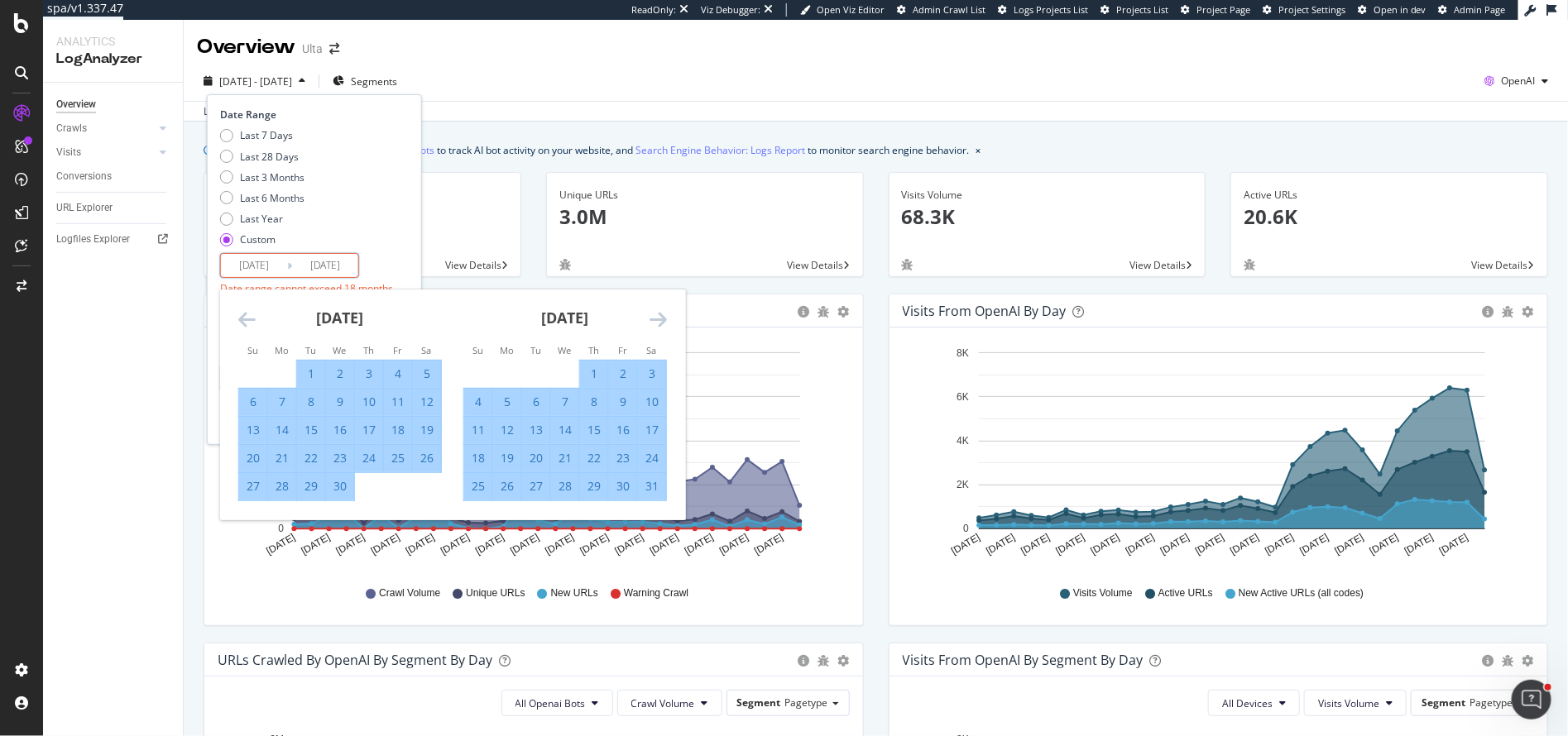
click at [658, 320] on icon "Move forward to switch to the next month." at bounding box center [658, 319] width 17 height 20
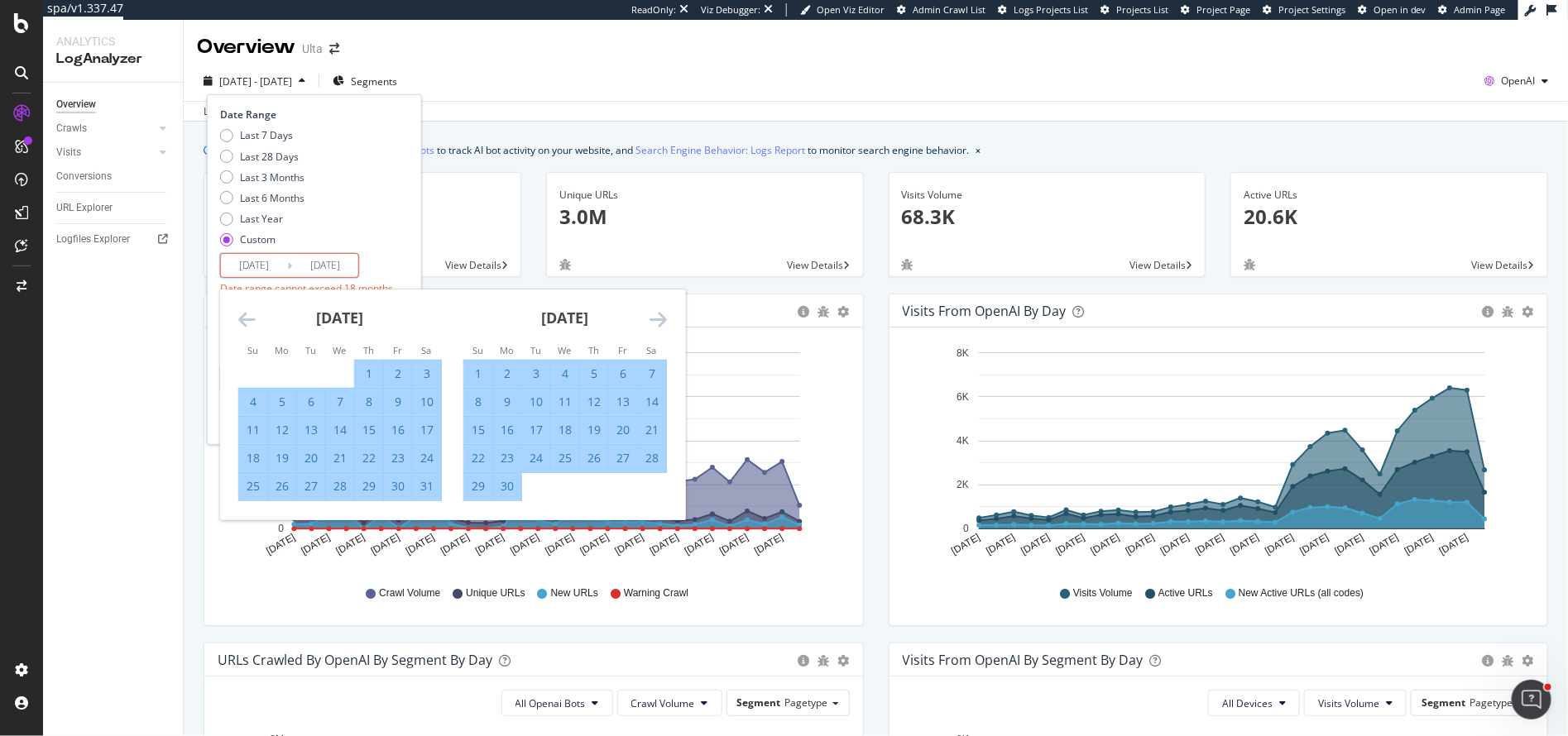
click at [658, 320] on icon "Move forward to switch to the next month." at bounding box center [658, 319] width 17 height 20
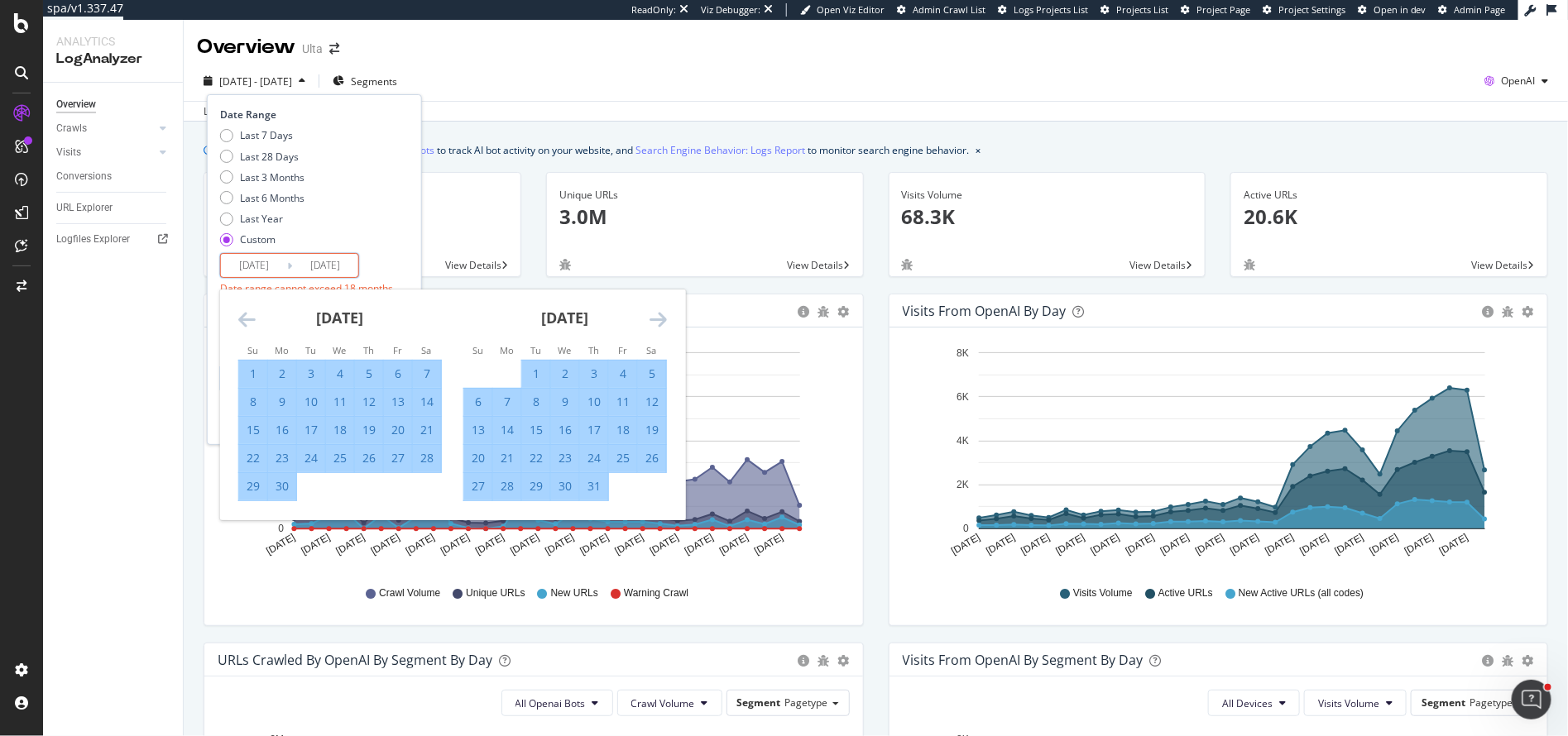
click at [658, 320] on icon "Move forward to switch to the next month." at bounding box center [658, 319] width 17 height 20
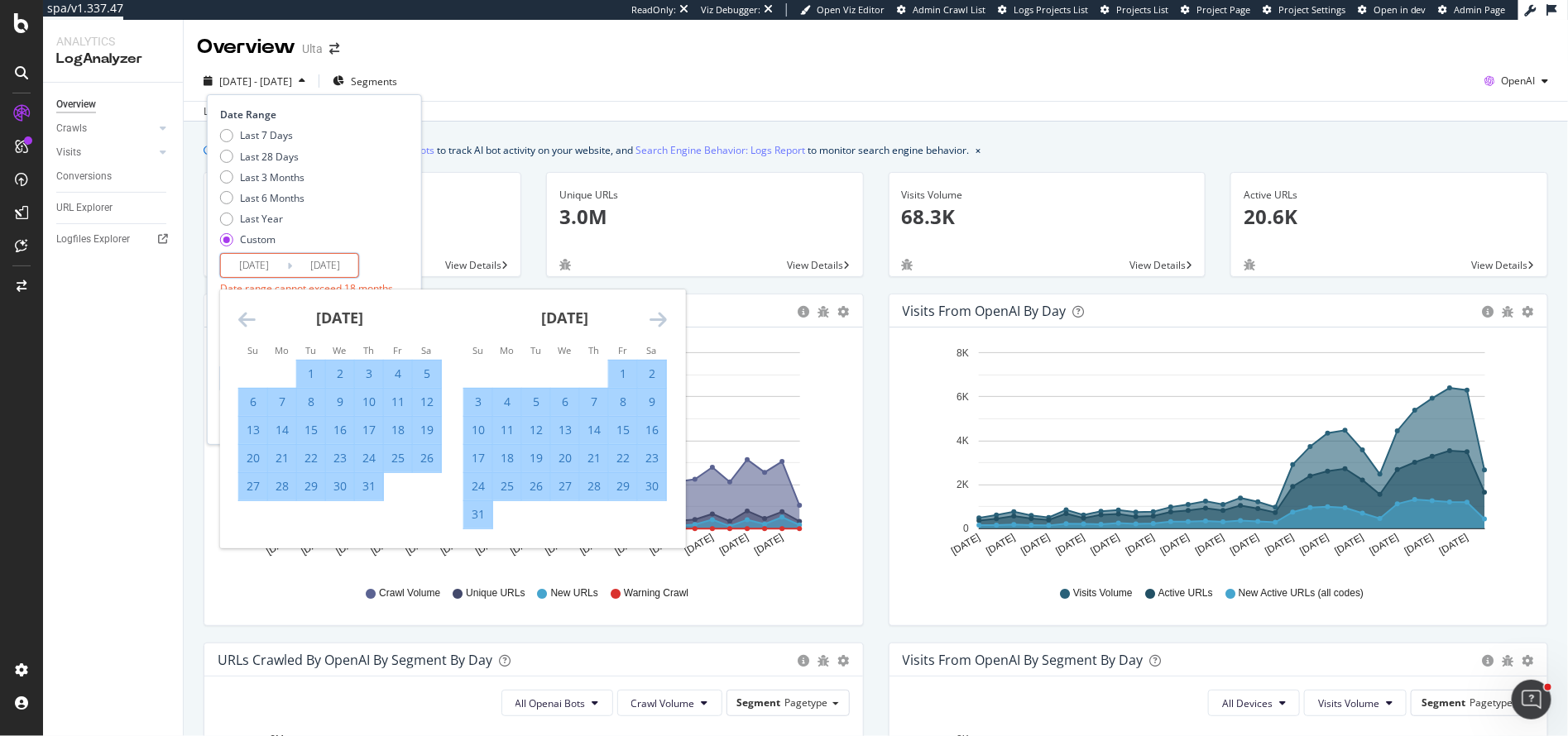
click at [658, 320] on icon "Move forward to switch to the next month." at bounding box center [658, 319] width 17 height 20
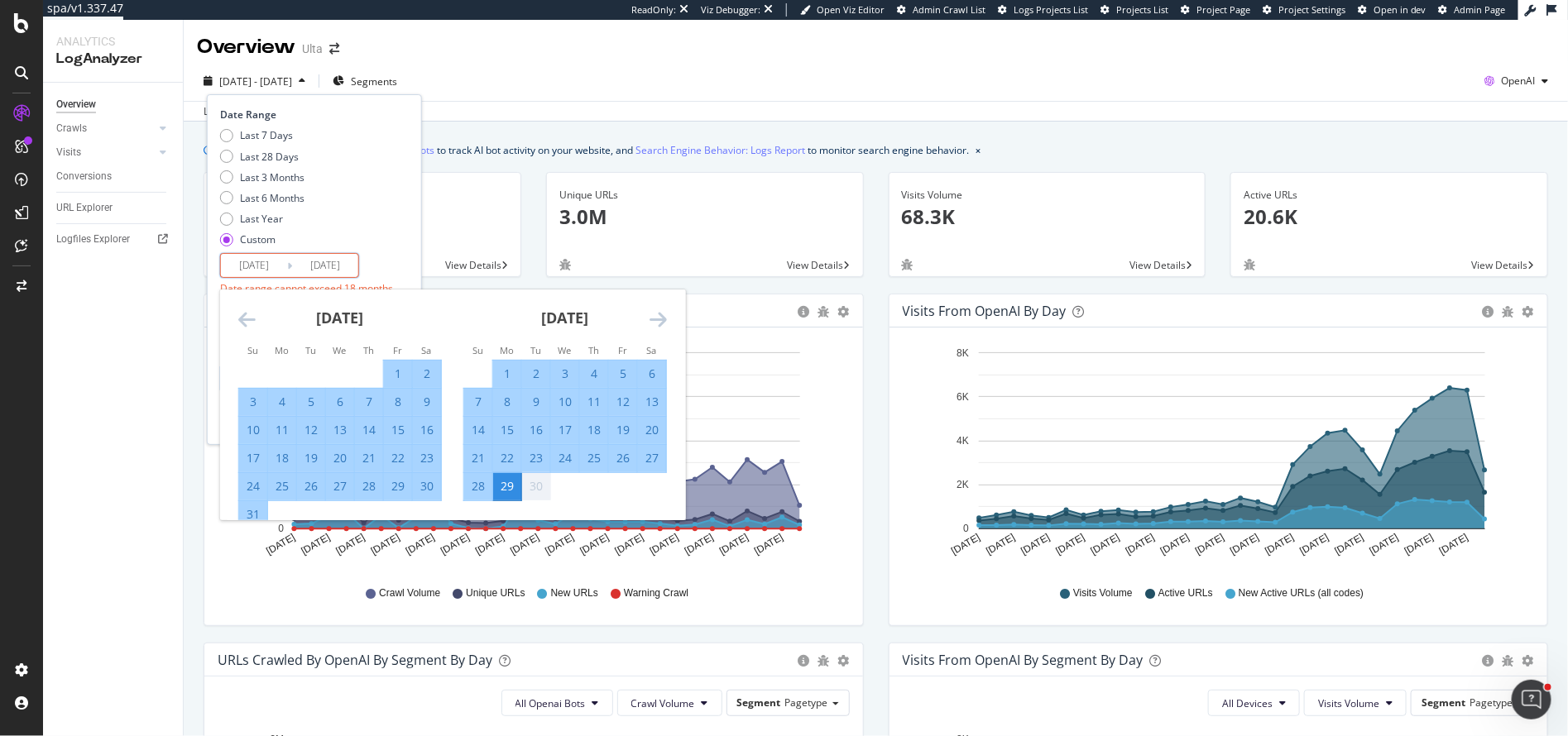
click at [251, 512] on div "31" at bounding box center [253, 514] width 28 height 16
type input "2025/08/31"
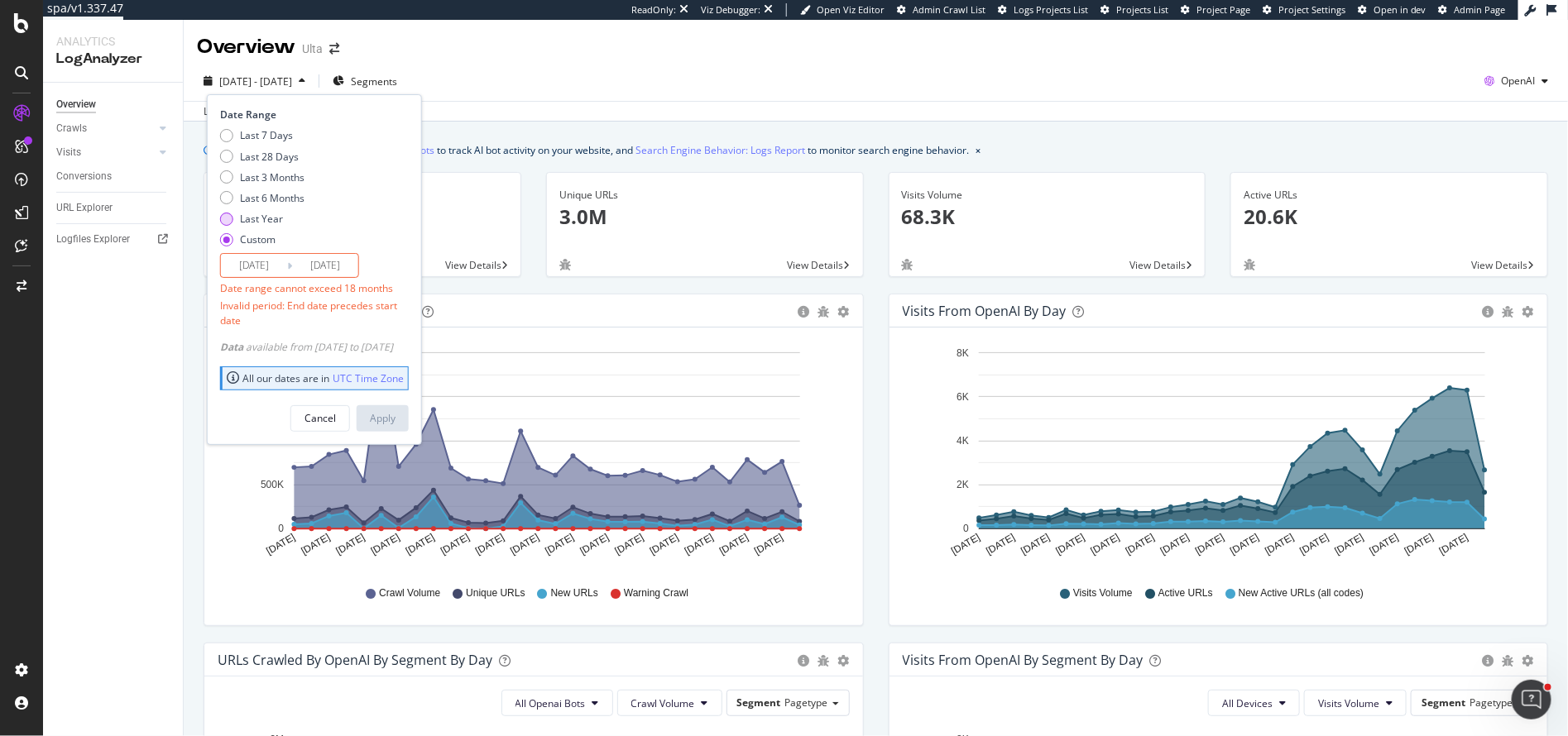
click at [269, 222] on div "Last Year" at bounding box center [261, 218] width 43 height 14
type input "2024/09/30"
type input "2025/09/29"
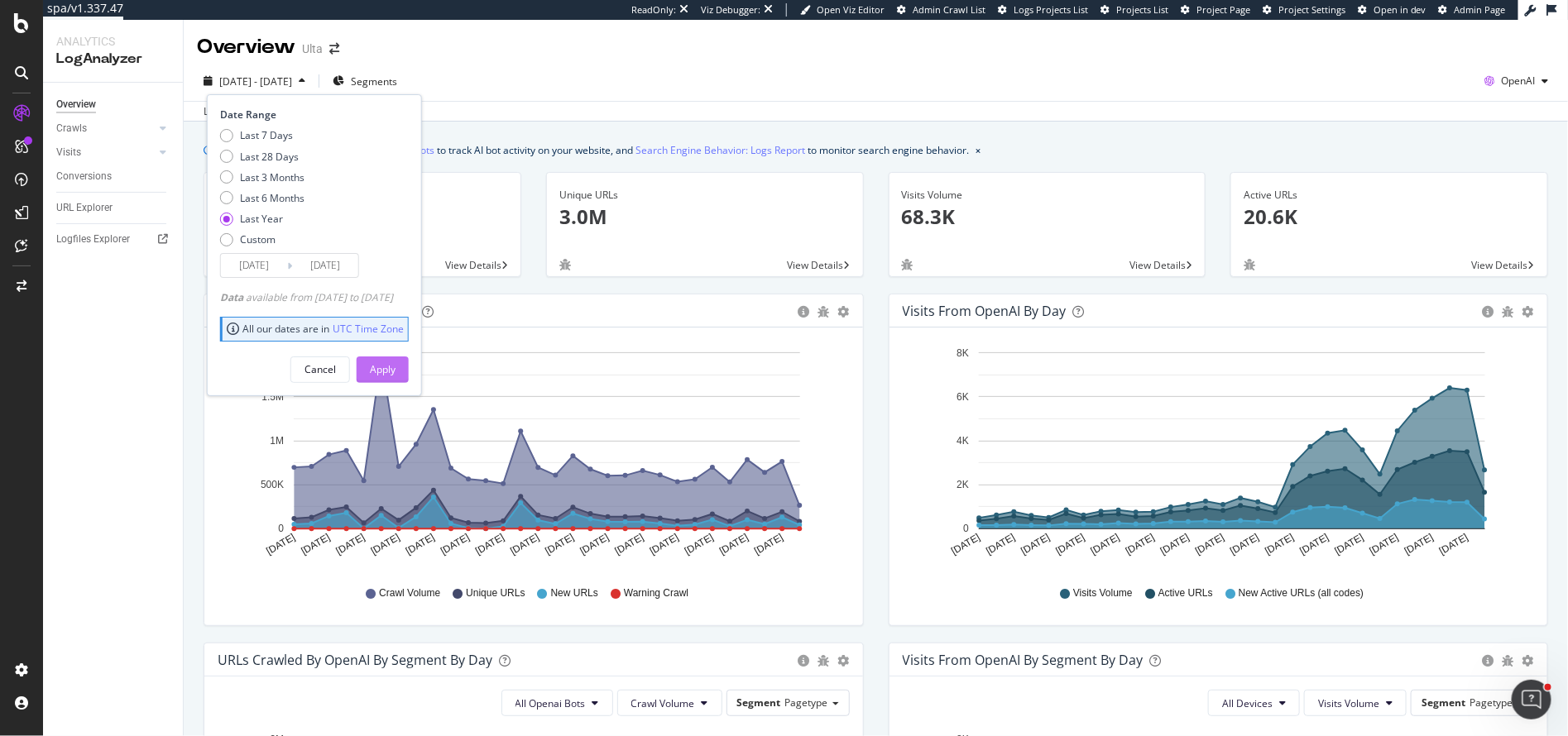
click at [395, 370] on div "Apply" at bounding box center [383, 369] width 26 height 14
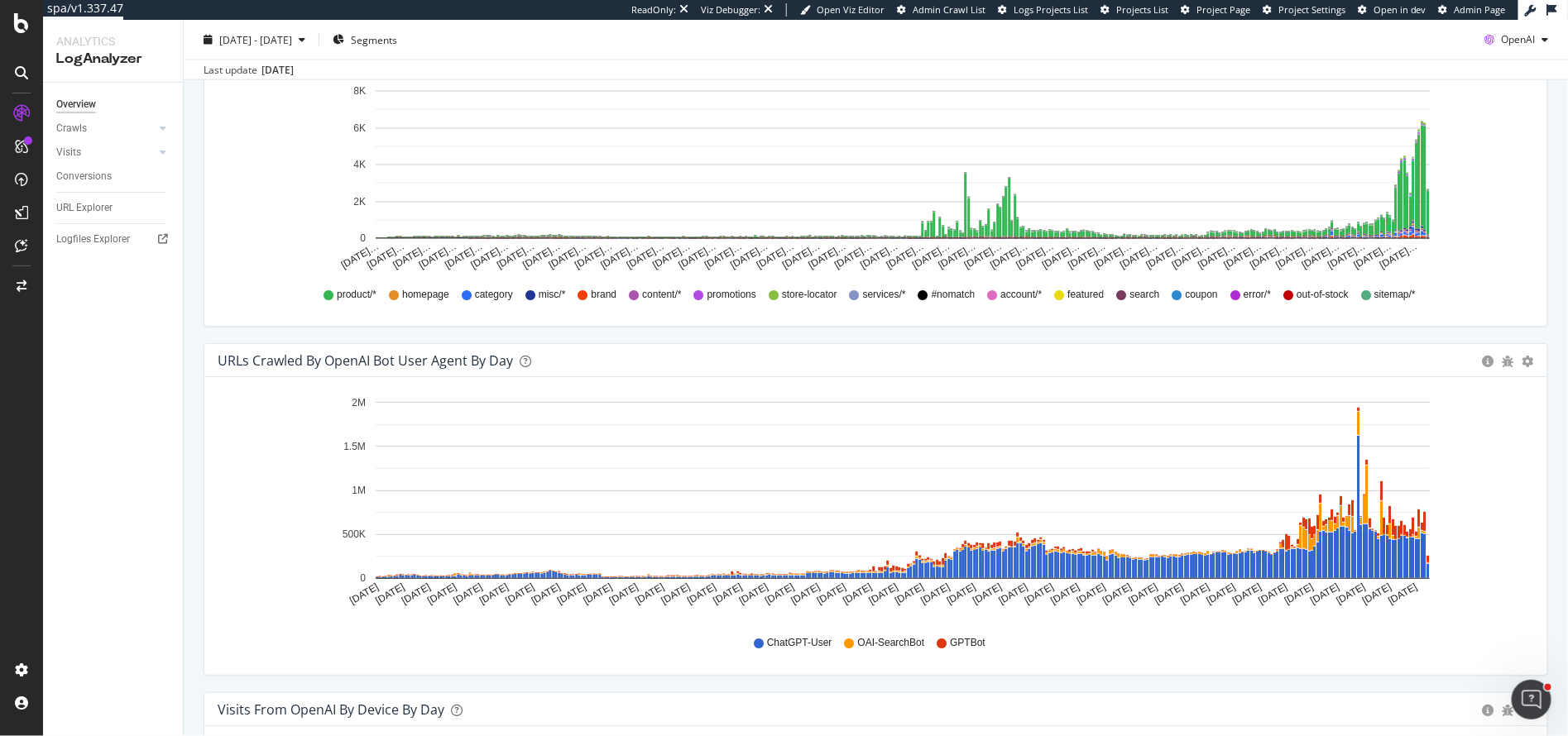
scroll to position [1344, 0]
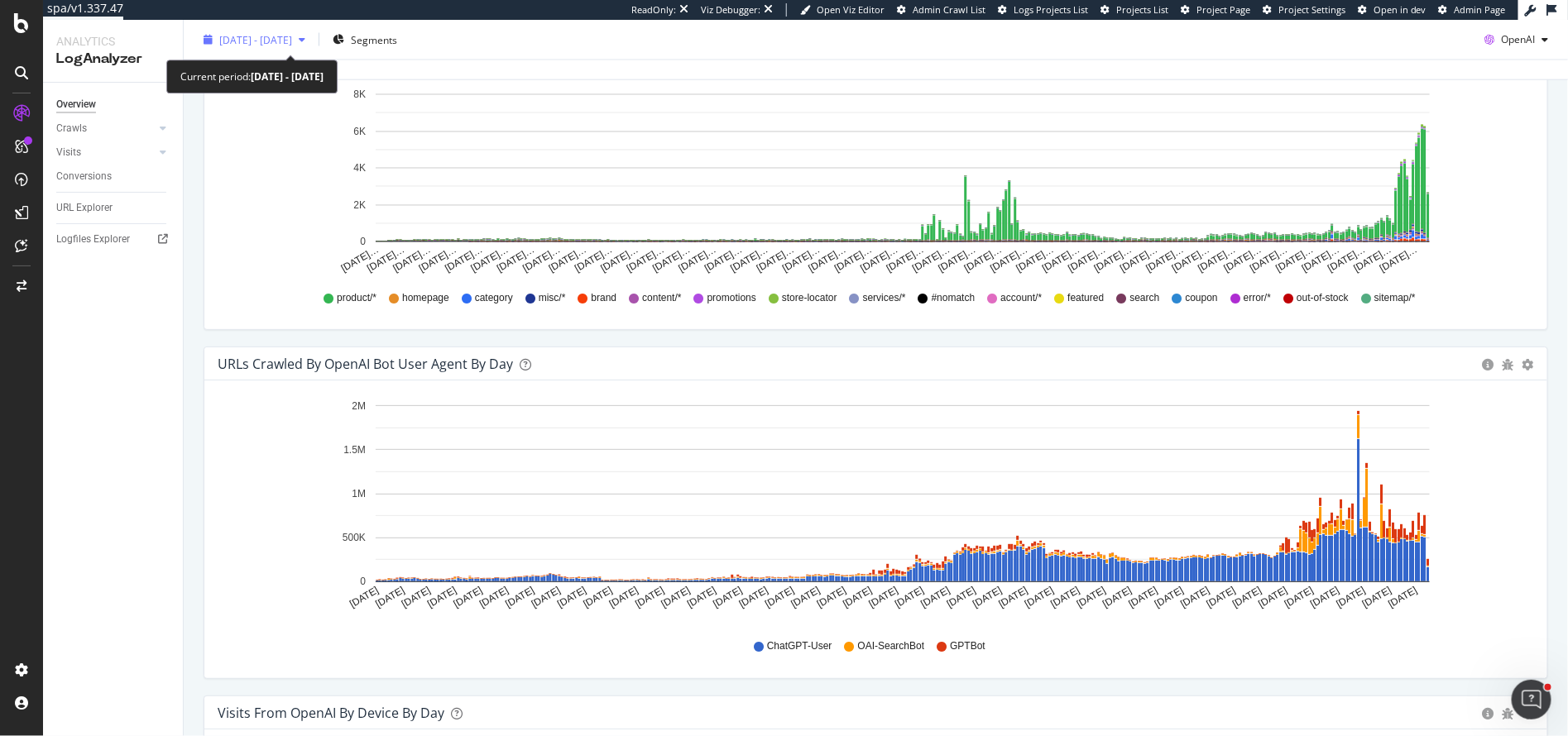
click at [283, 38] on span "2024 Sep. 30th - 2025 Sep. 29th" at bounding box center [255, 39] width 72 height 14
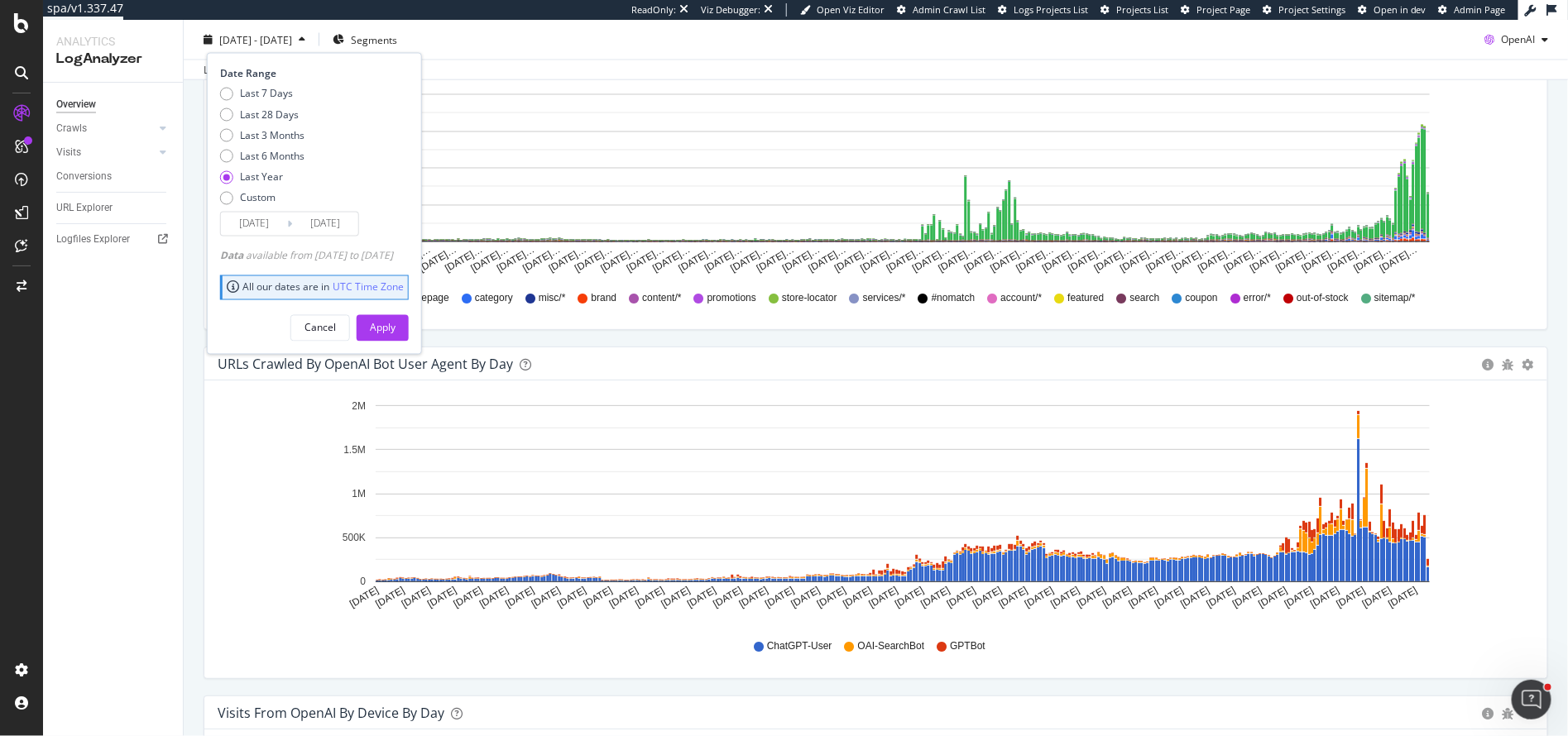
click at [259, 225] on input "2024/09/30" at bounding box center [254, 224] width 67 height 23
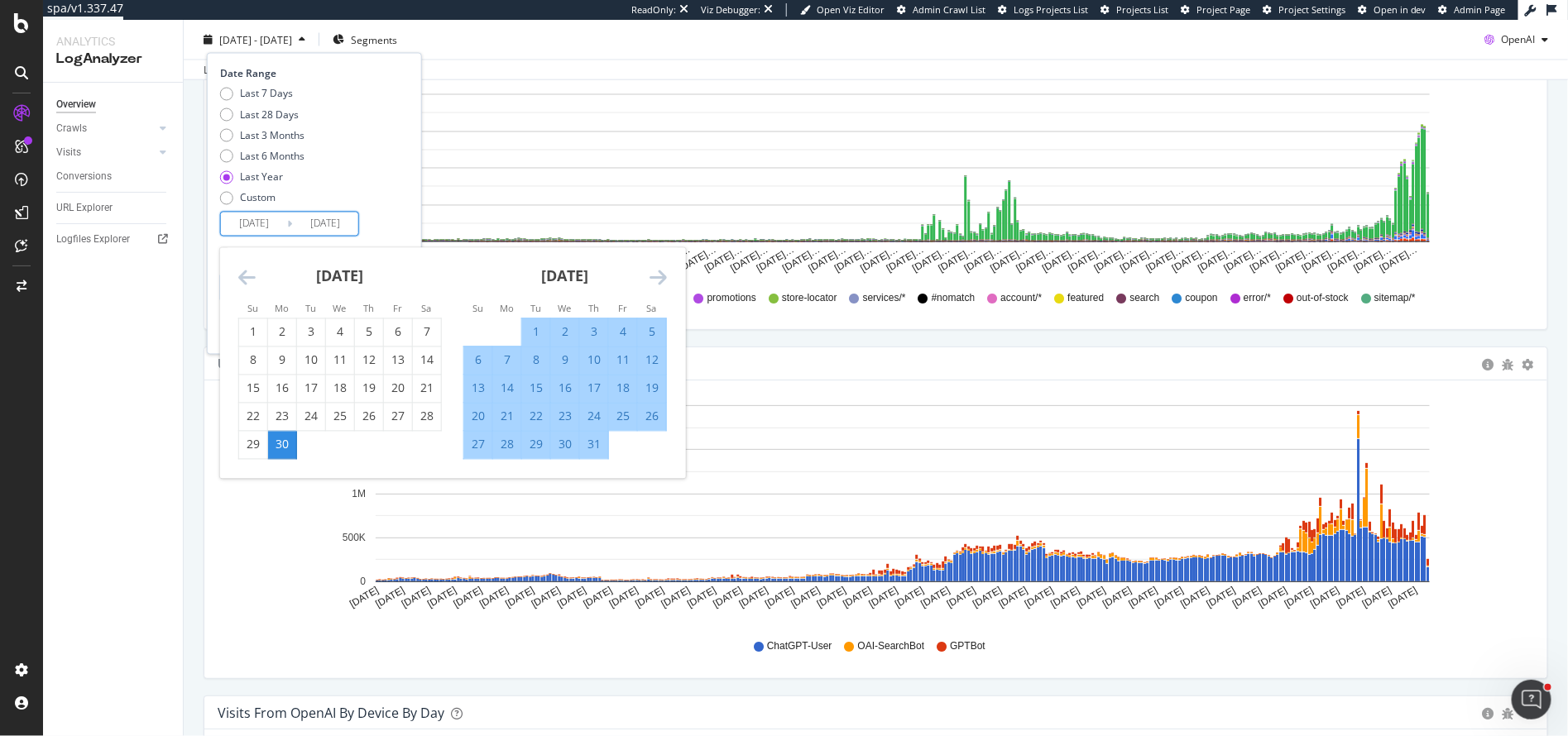
click at [664, 277] on icon "Move forward to switch to the next month." at bounding box center [658, 278] width 17 height 20
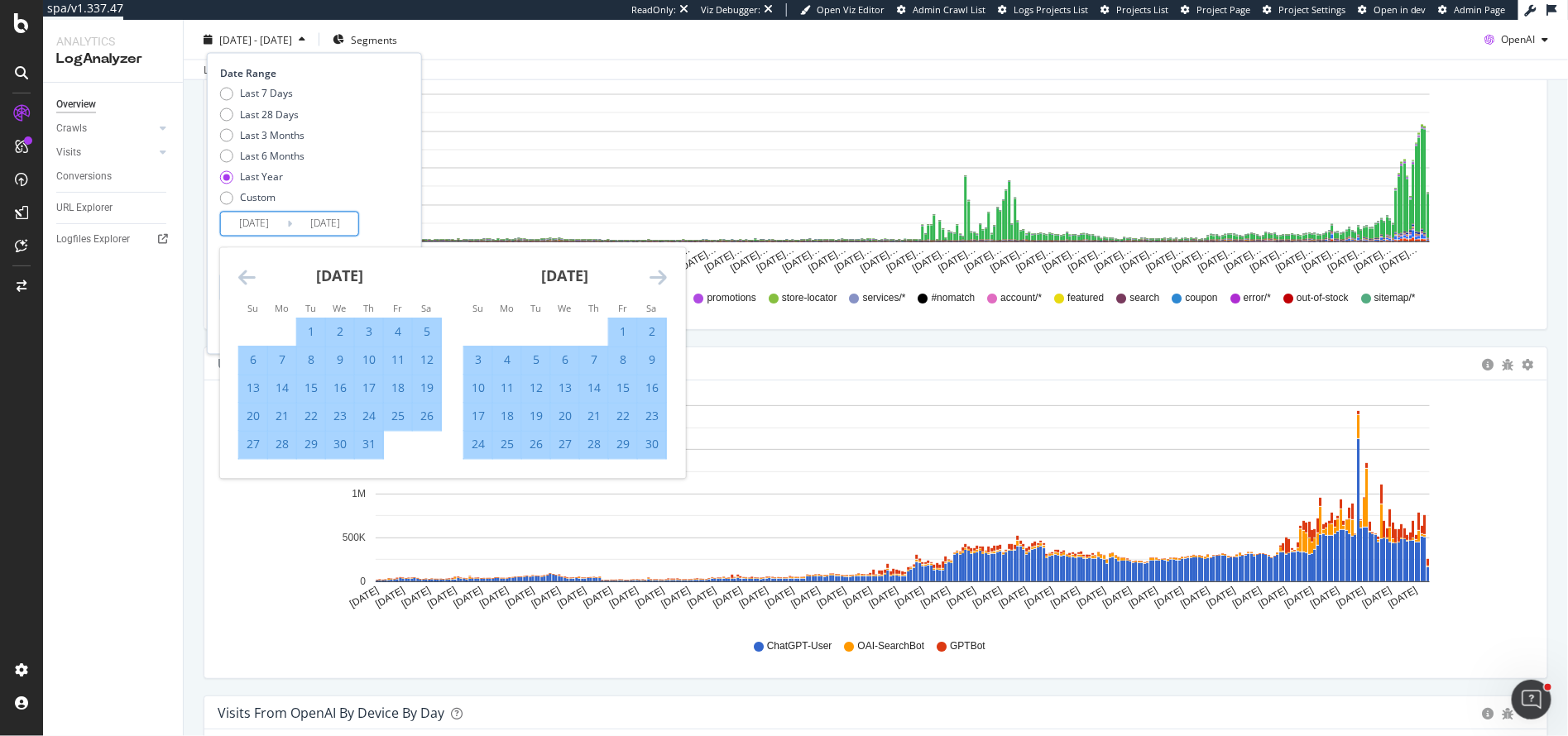
click at [664, 277] on icon "Move forward to switch to the next month." at bounding box center [658, 278] width 17 height 20
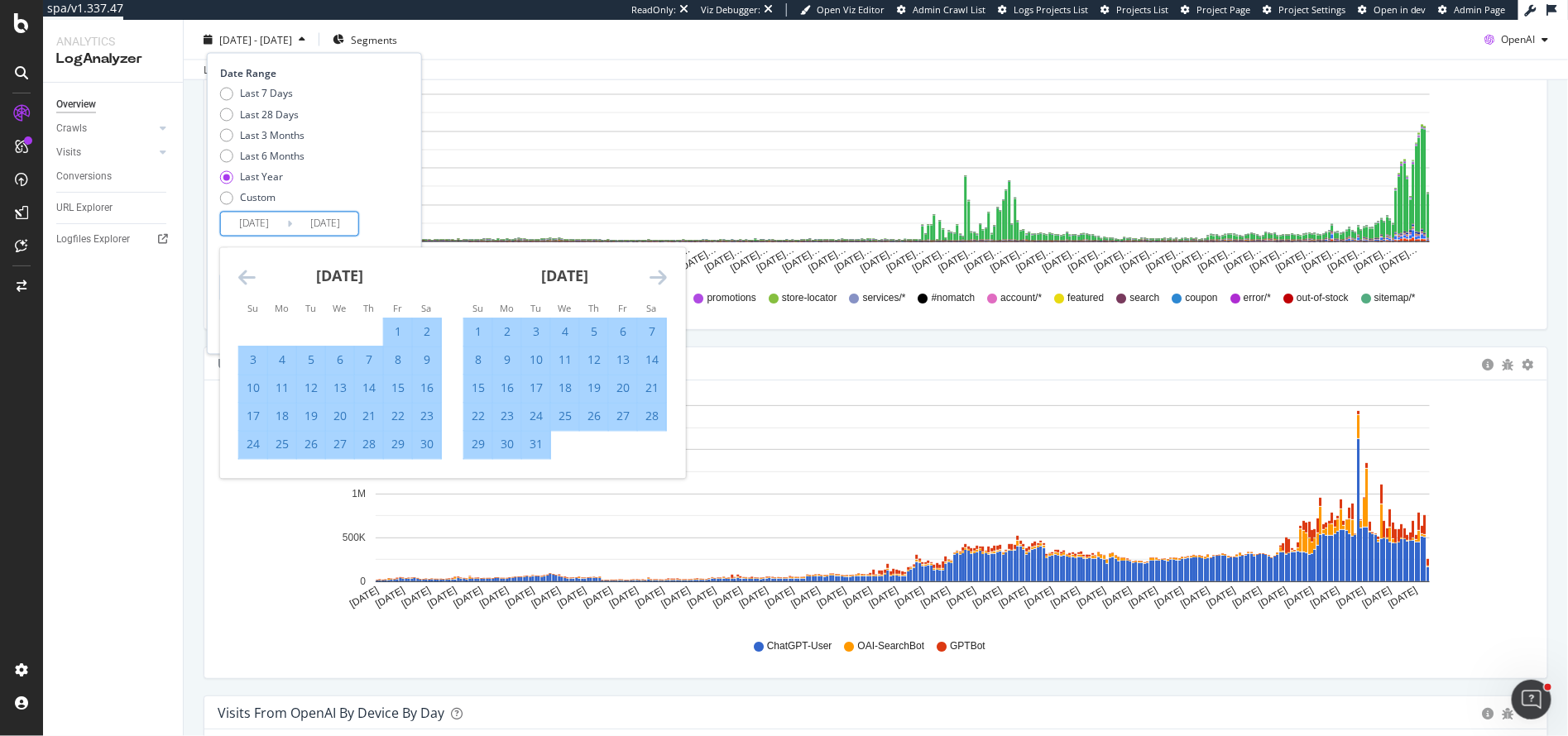
click at [664, 277] on icon "Move forward to switch to the next month." at bounding box center [658, 278] width 17 height 20
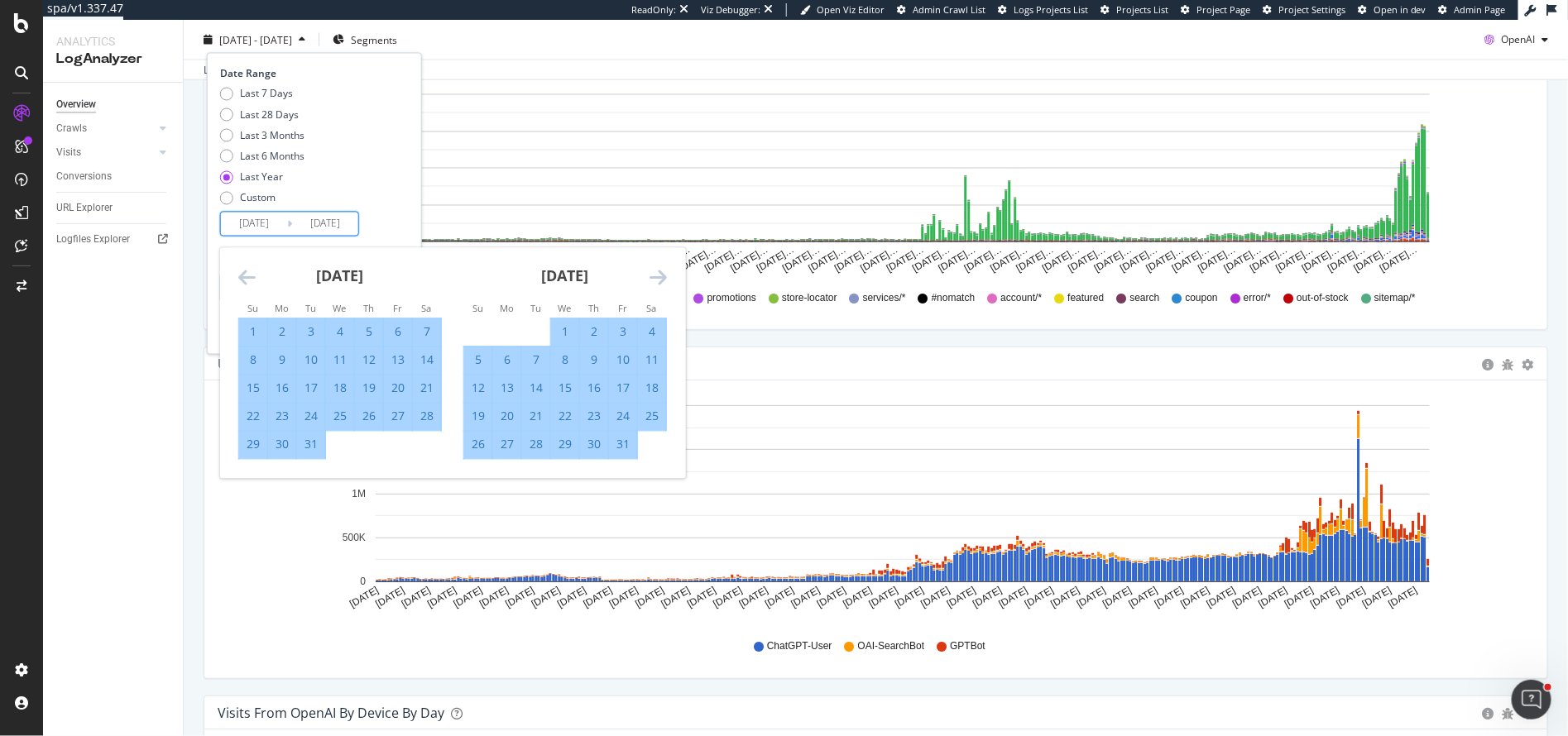
click at [564, 332] on div "1" at bounding box center [564, 332] width 28 height 16
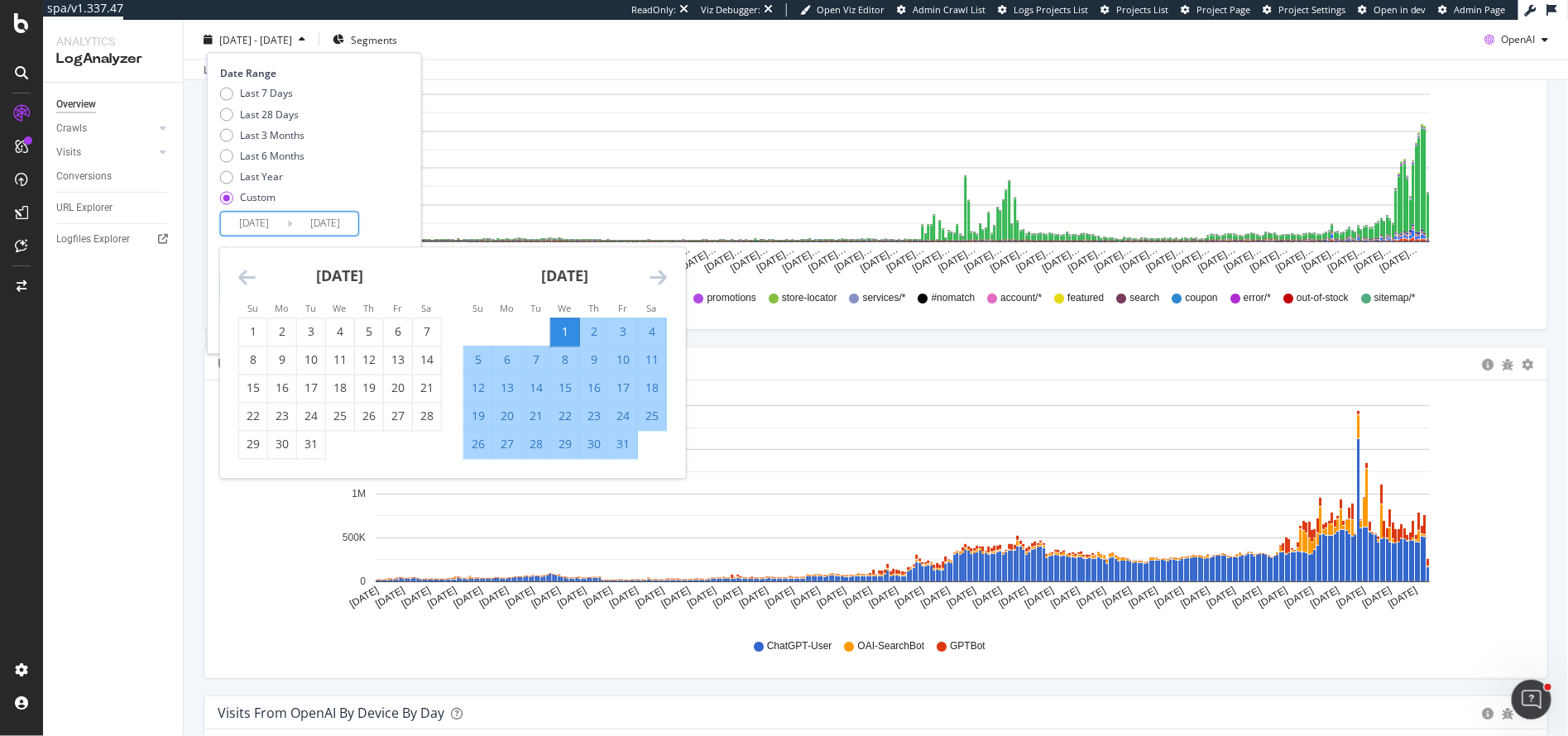
type input "2025/01/01"
click at [661, 277] on icon "Move forward to switch to the next month." at bounding box center [658, 278] width 17 height 20
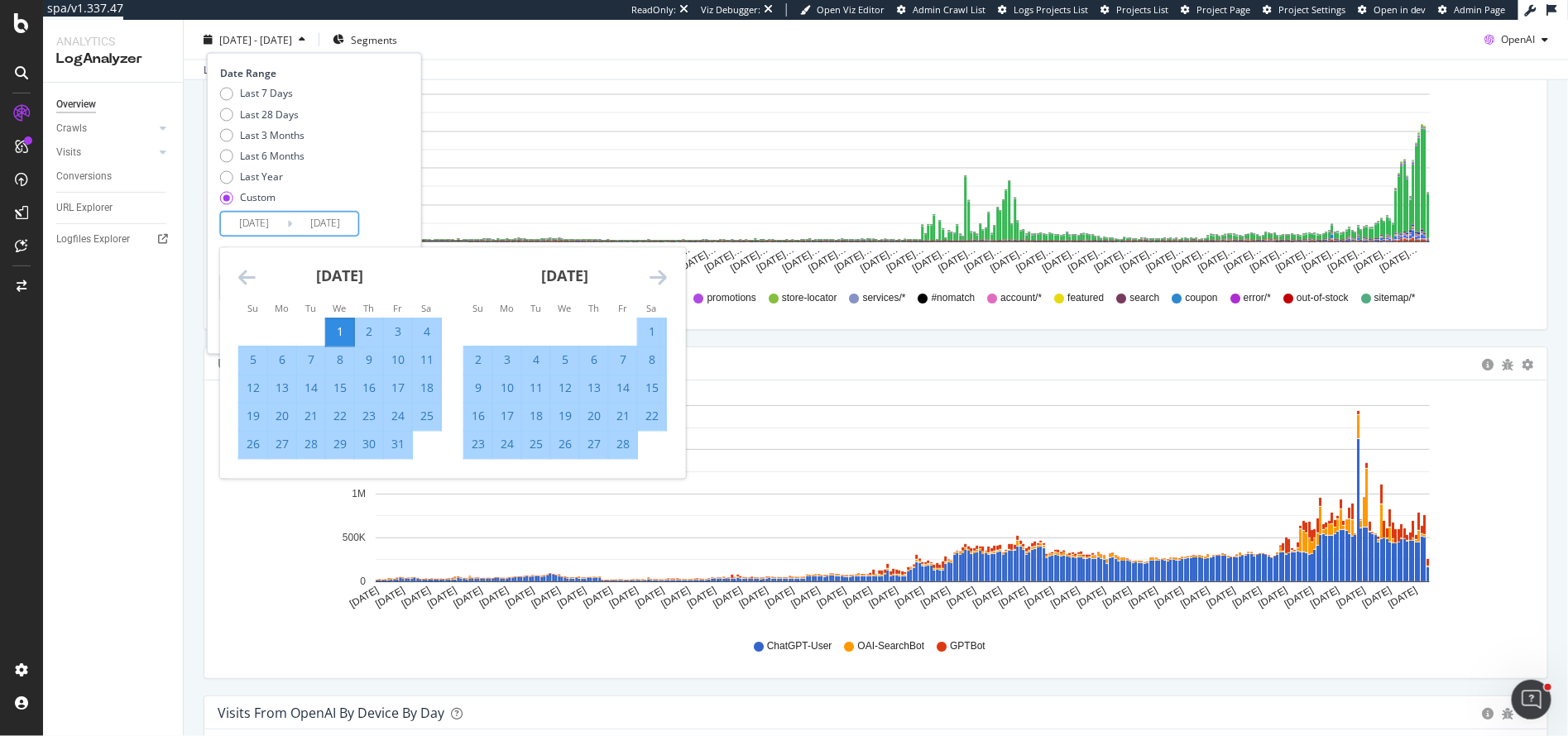
click at [661, 277] on icon "Move forward to switch to the next month." at bounding box center [658, 278] width 17 height 20
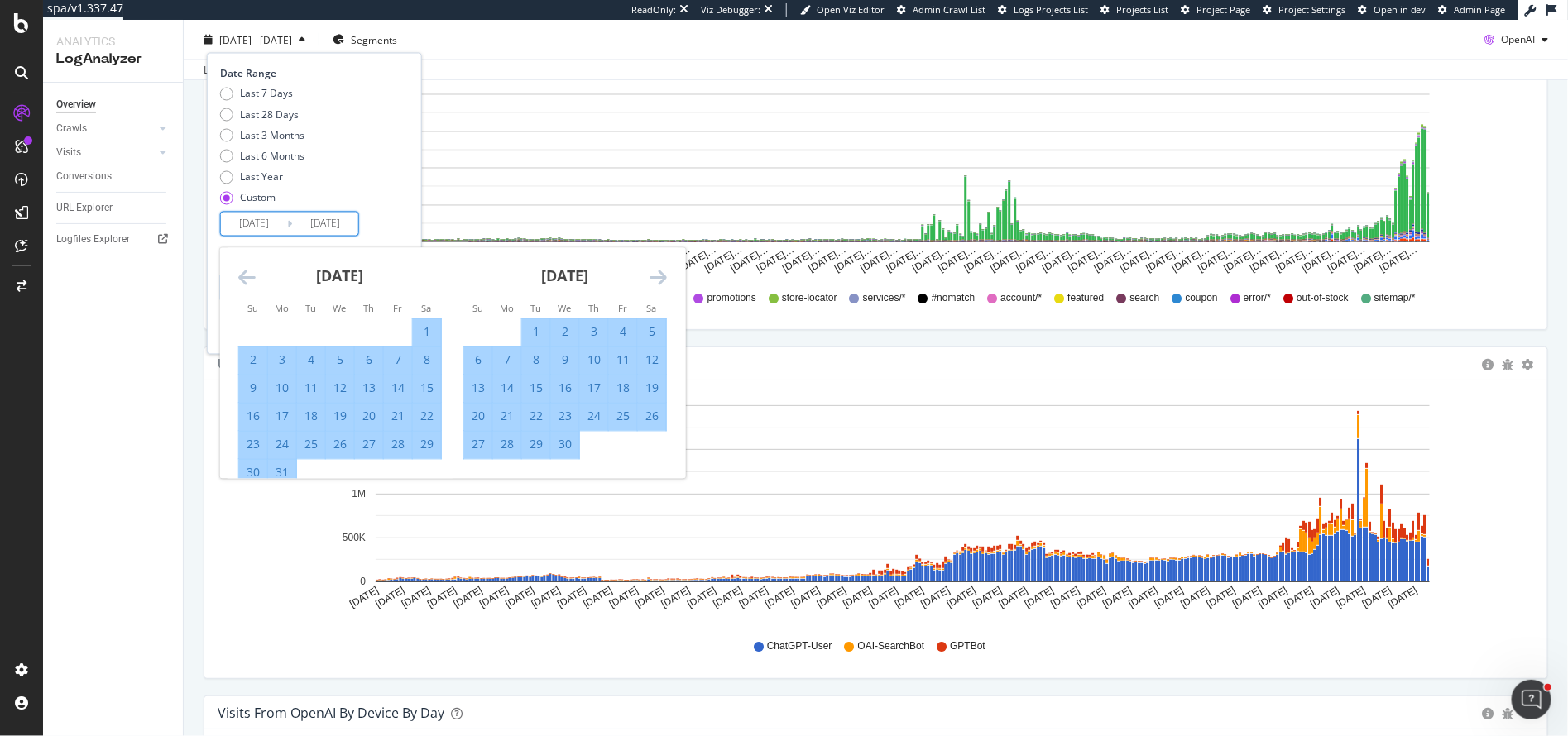
click at [661, 277] on icon "Move forward to switch to the next month." at bounding box center [658, 278] width 17 height 20
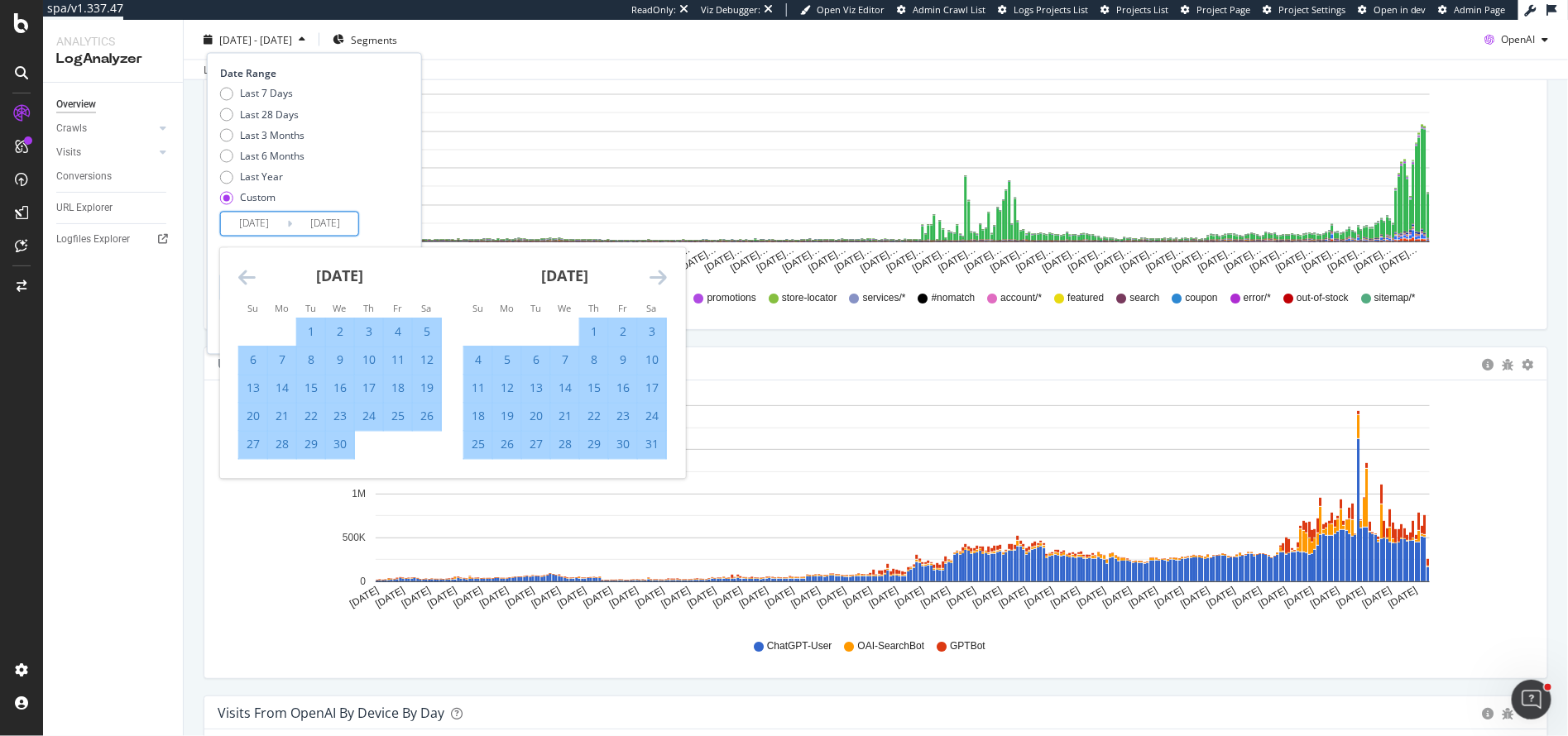
click at [661, 277] on icon "Move forward to switch to the next month." at bounding box center [658, 278] width 17 height 20
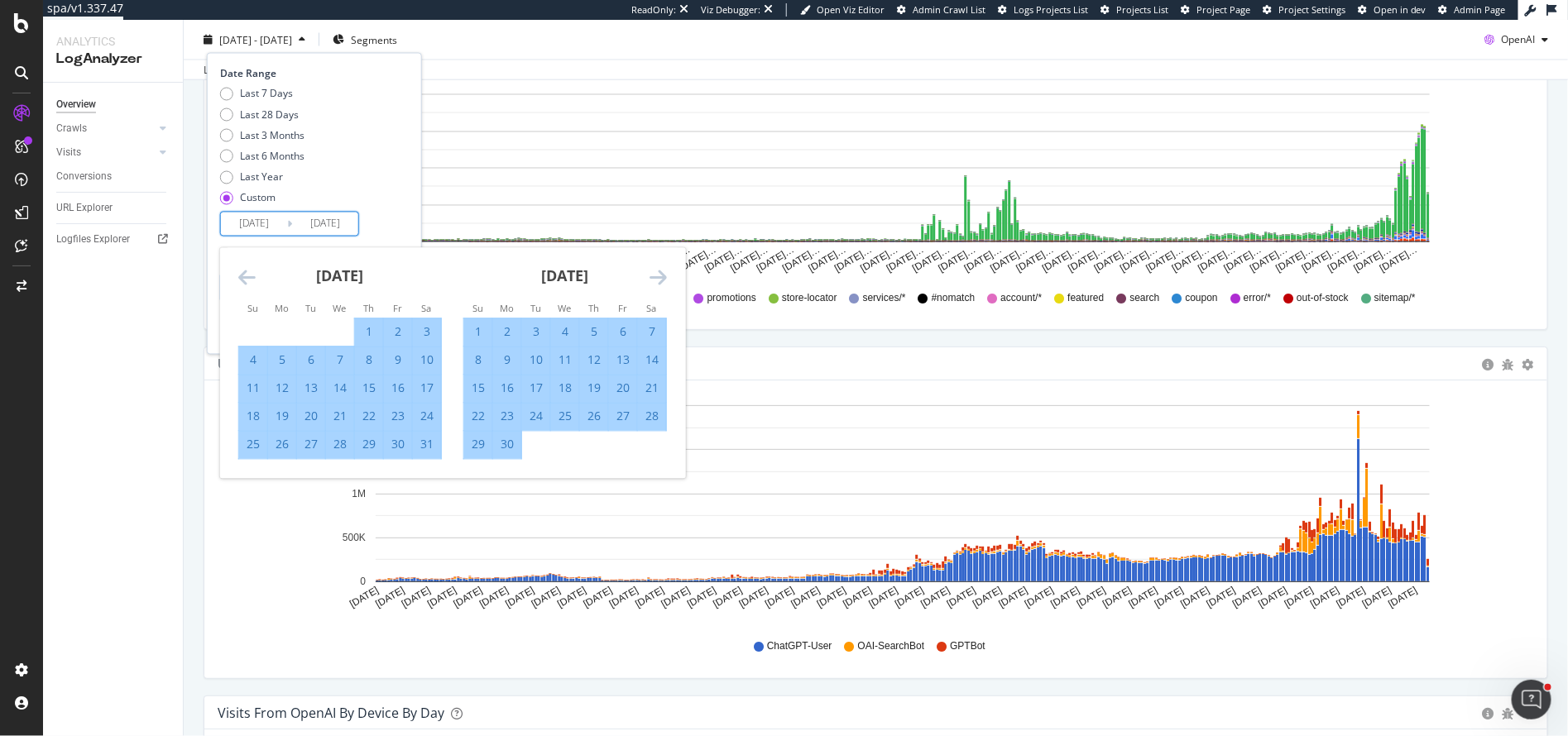
click at [661, 277] on icon "Move forward to switch to the next month." at bounding box center [658, 278] width 17 height 20
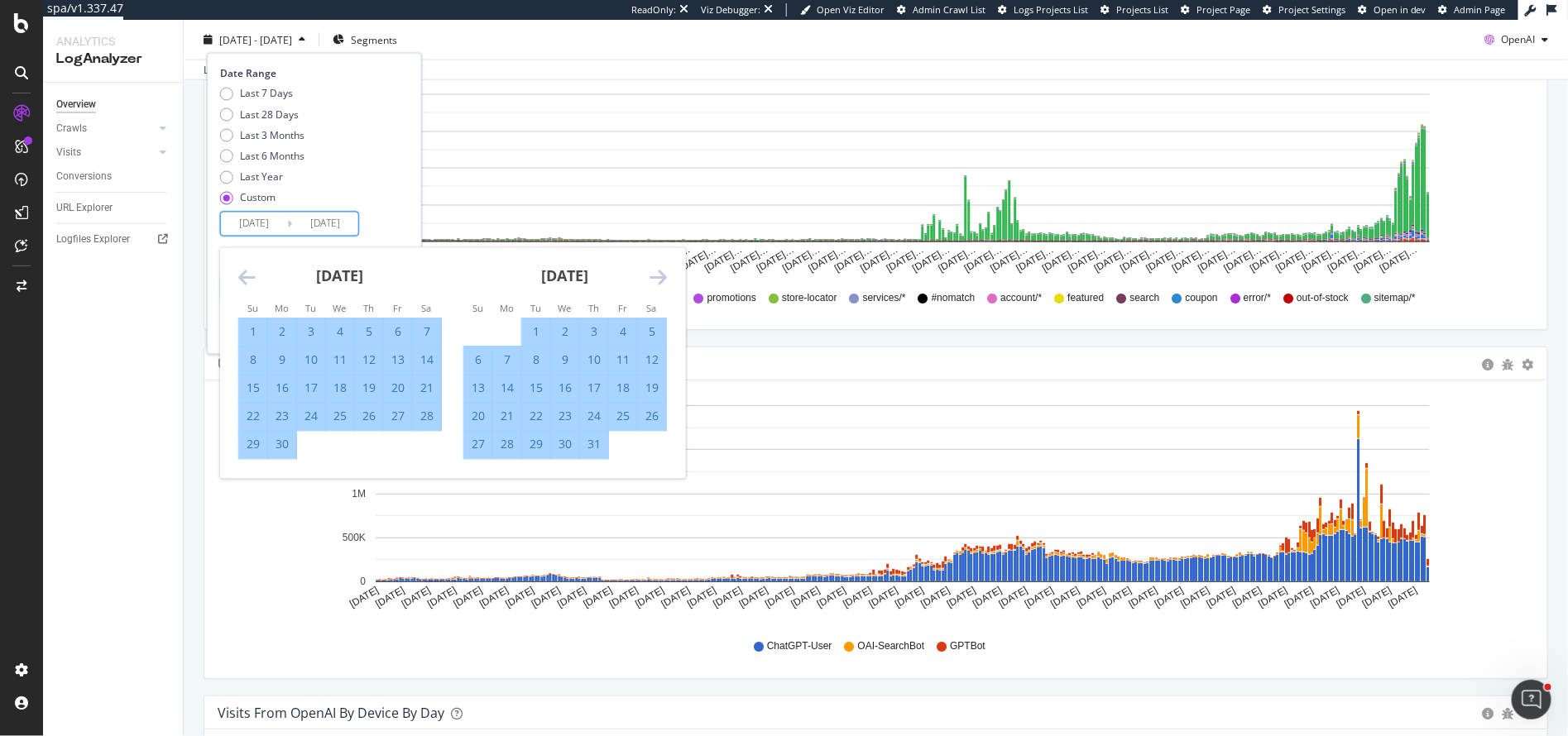
click at [661, 277] on icon "Move forward to switch to the next month." at bounding box center [658, 278] width 17 height 20
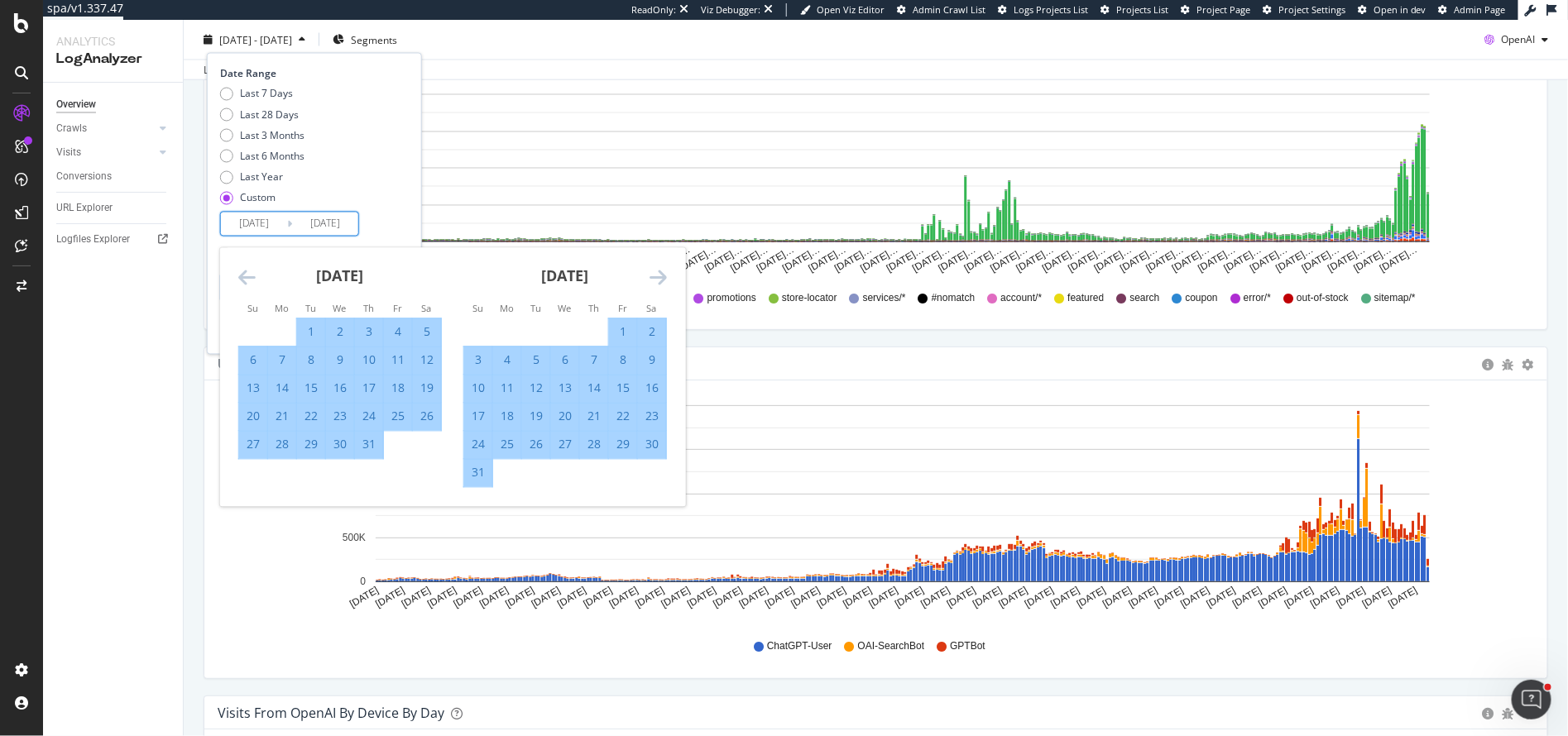
click at [661, 277] on icon "Move forward to switch to the next month." at bounding box center [658, 278] width 17 height 20
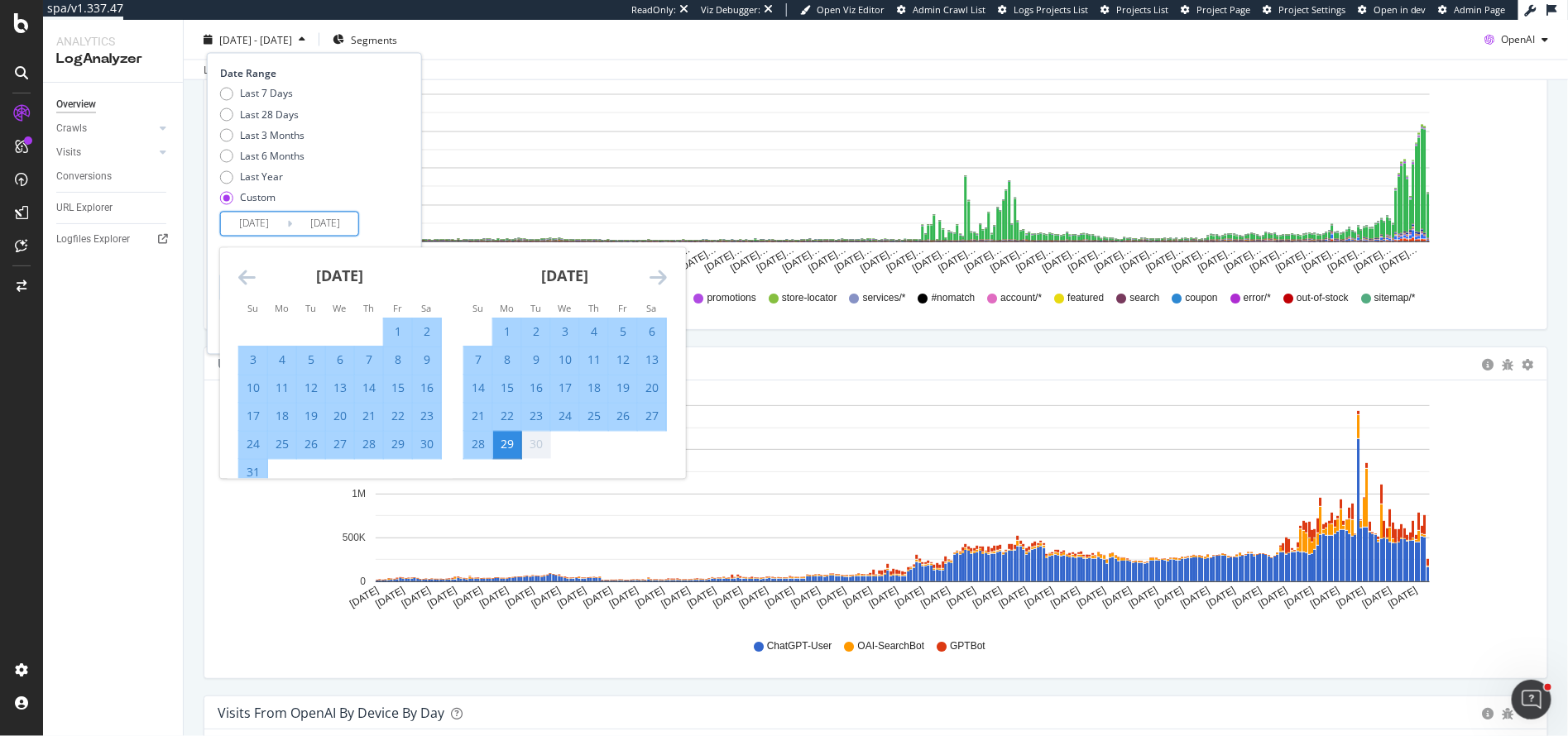
click at [505, 446] on div "29" at bounding box center [507, 444] width 28 height 16
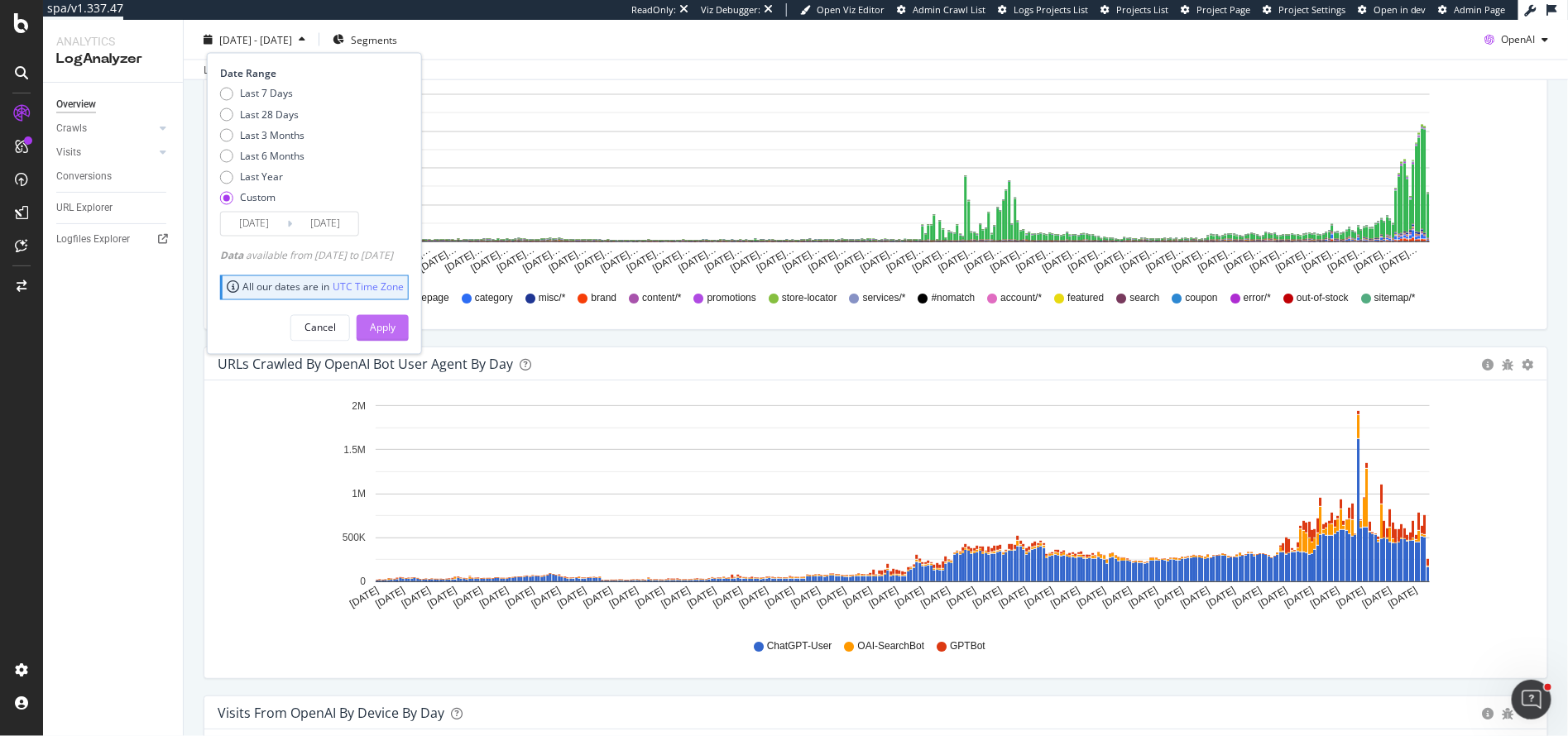
click at [395, 328] on div "Apply" at bounding box center [383, 327] width 26 height 14
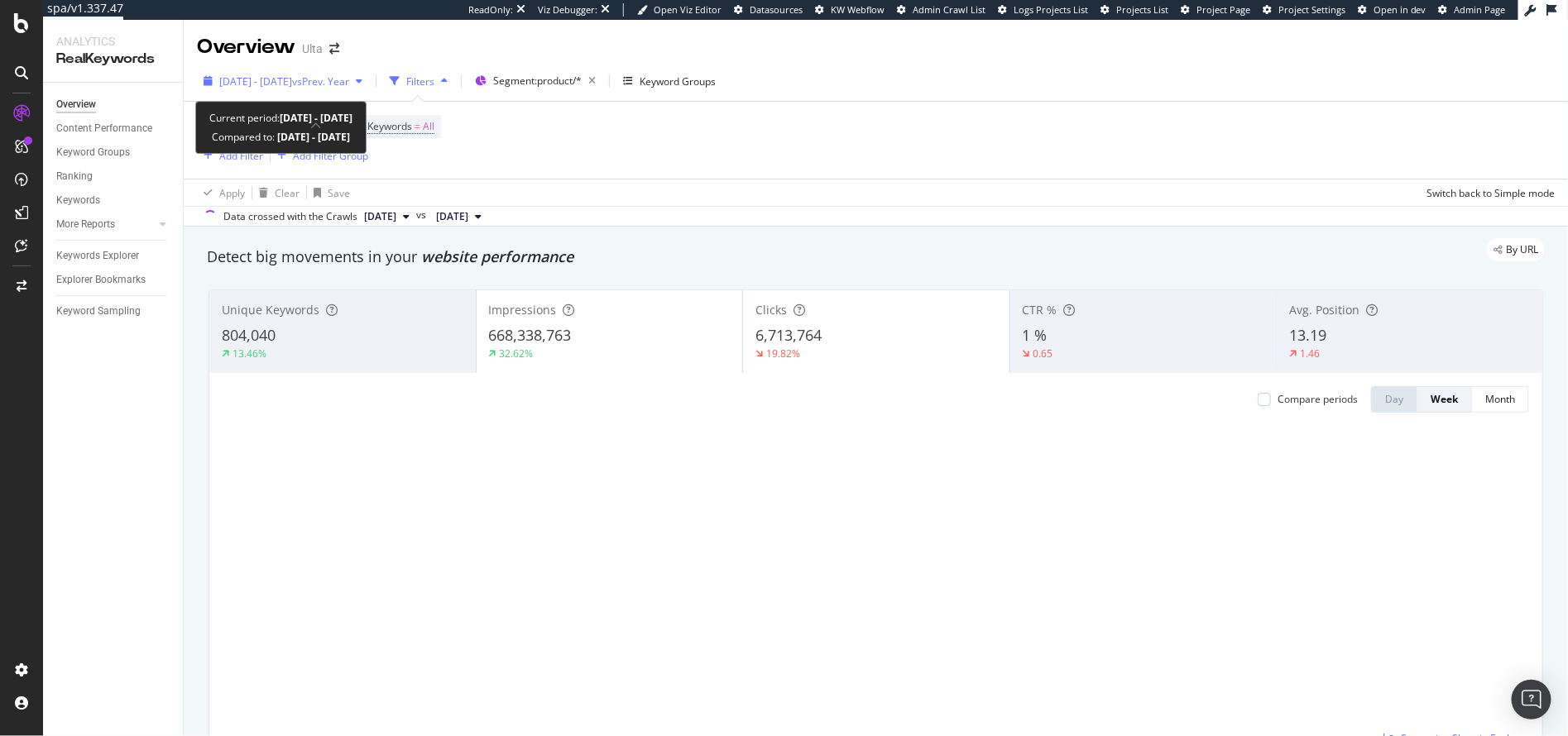
click at [254, 81] on span "[DATE] - [DATE]" at bounding box center [255, 81] width 72 height 14
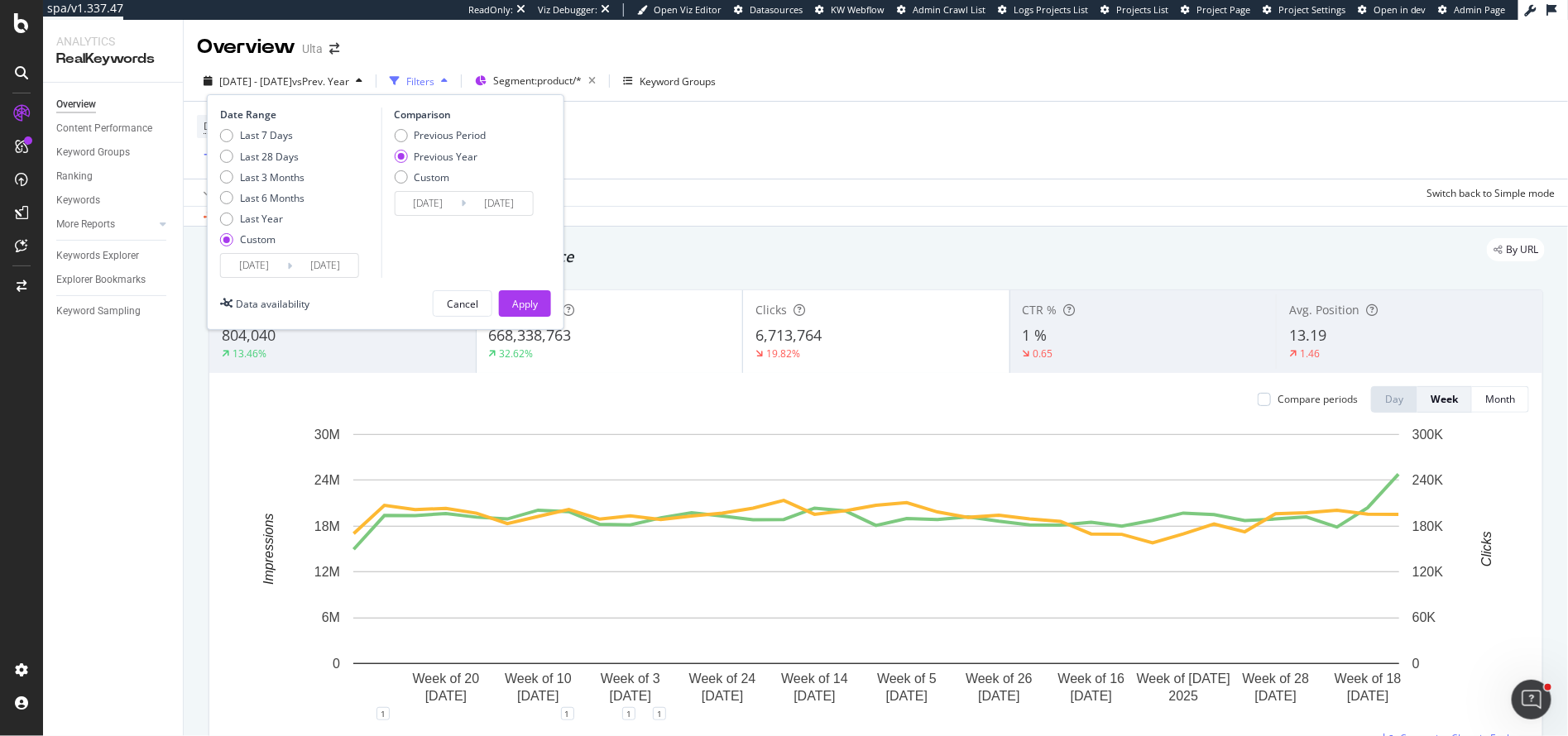
click at [269, 269] on input "2025/01/01" at bounding box center [254, 266] width 67 height 23
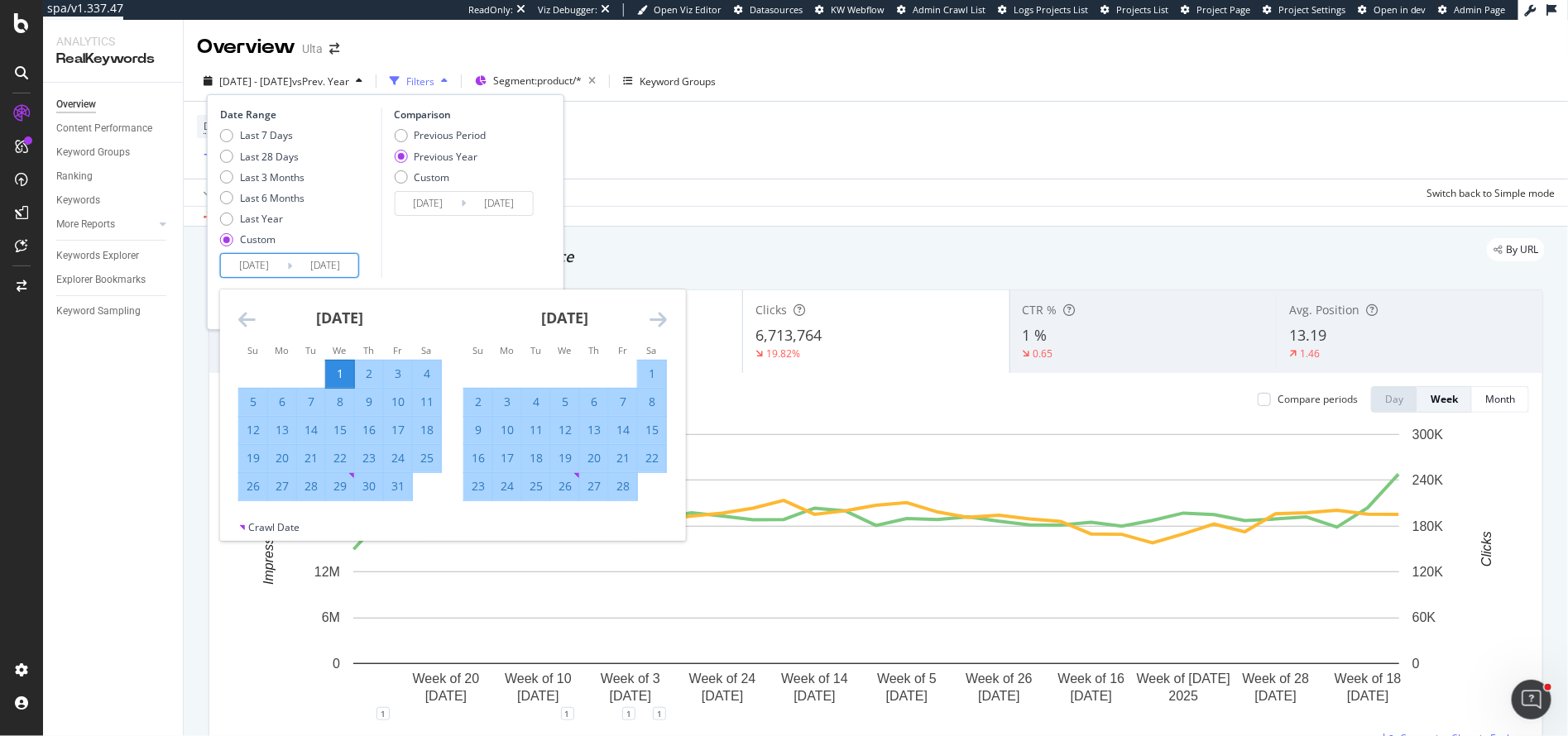
click at [245, 320] on icon "Move backward to switch to the previous month." at bounding box center [247, 319] width 17 height 20
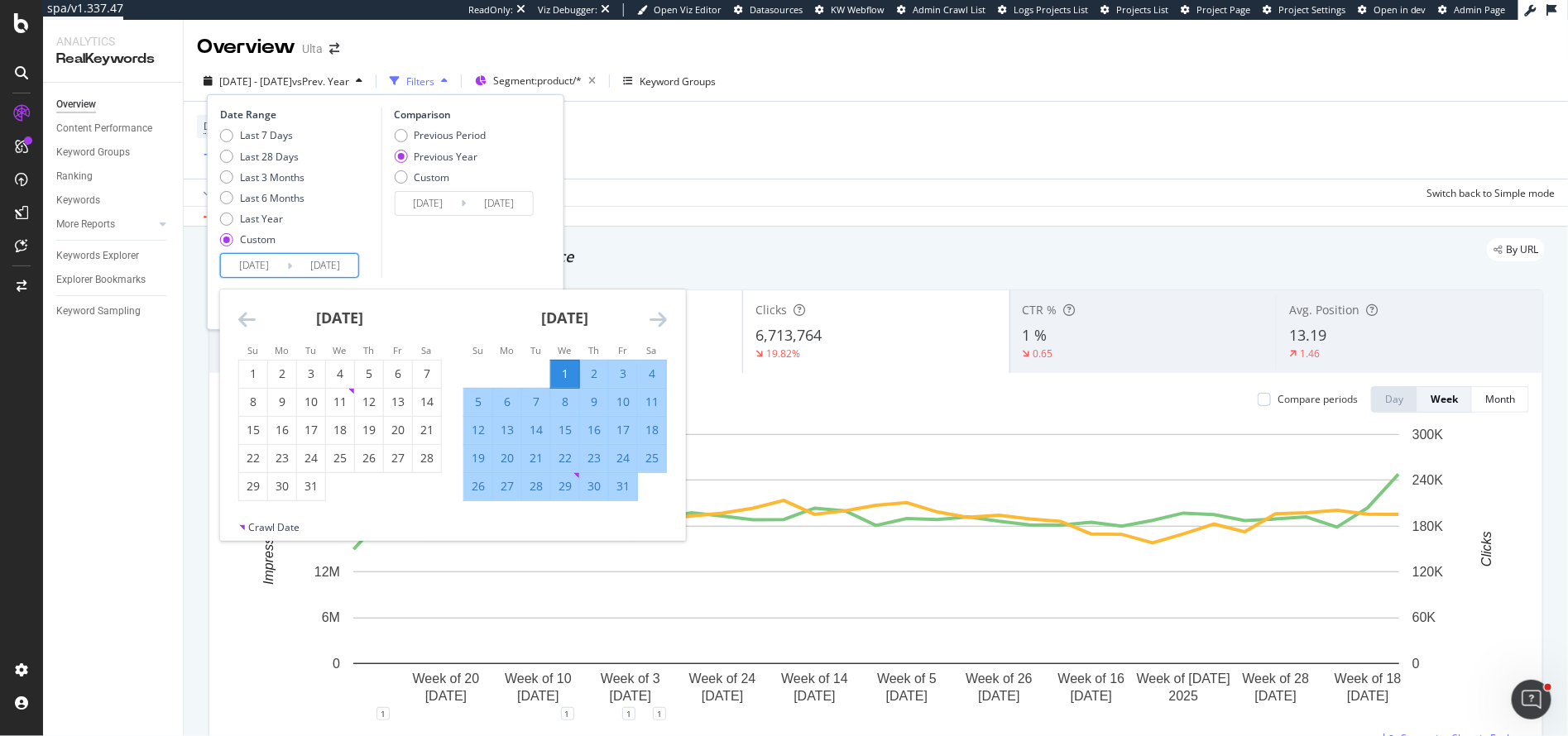
click at [245, 320] on icon "Move backward to switch to the previous month." at bounding box center [247, 319] width 17 height 20
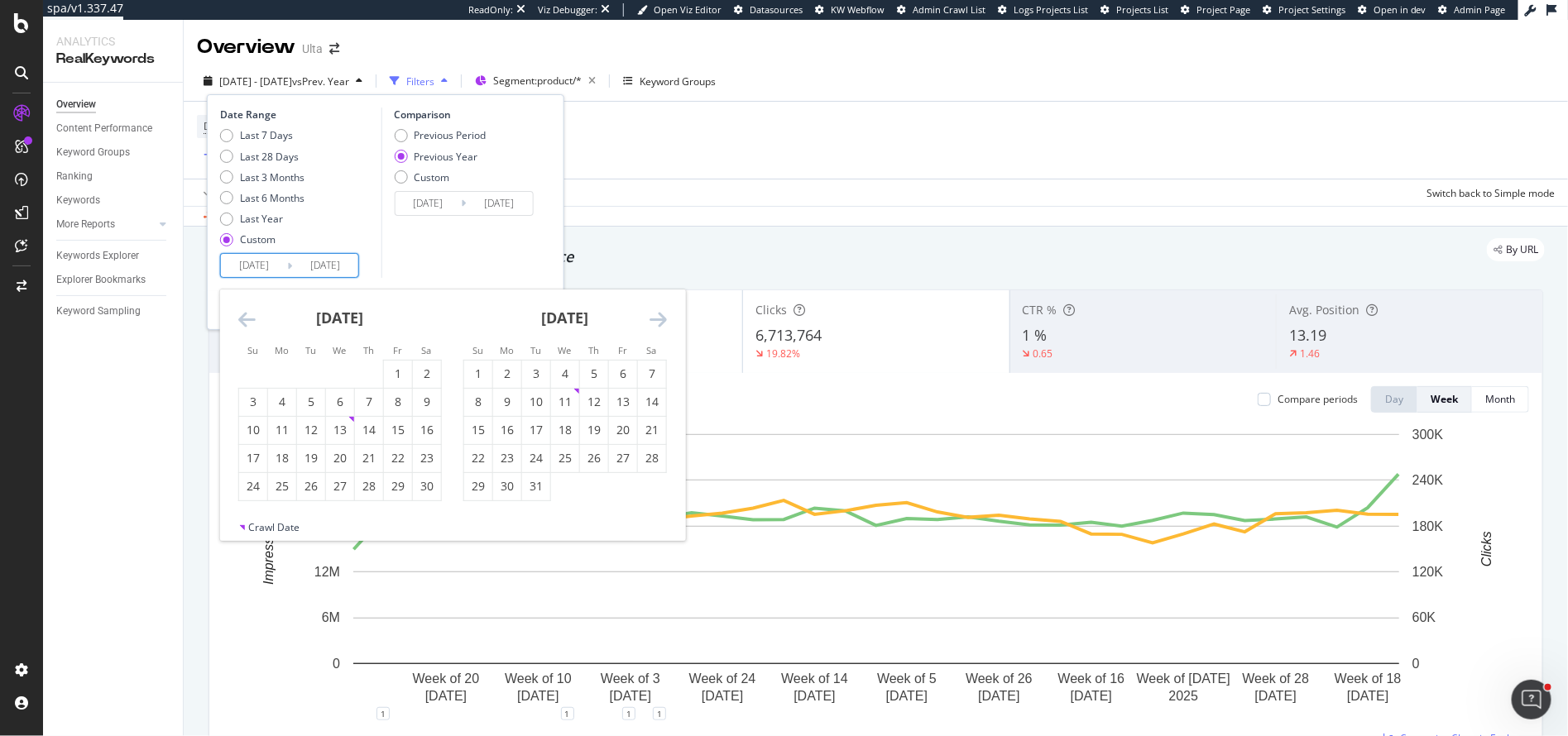
click at [245, 320] on icon "Move backward to switch to the previous month." at bounding box center [247, 319] width 17 height 20
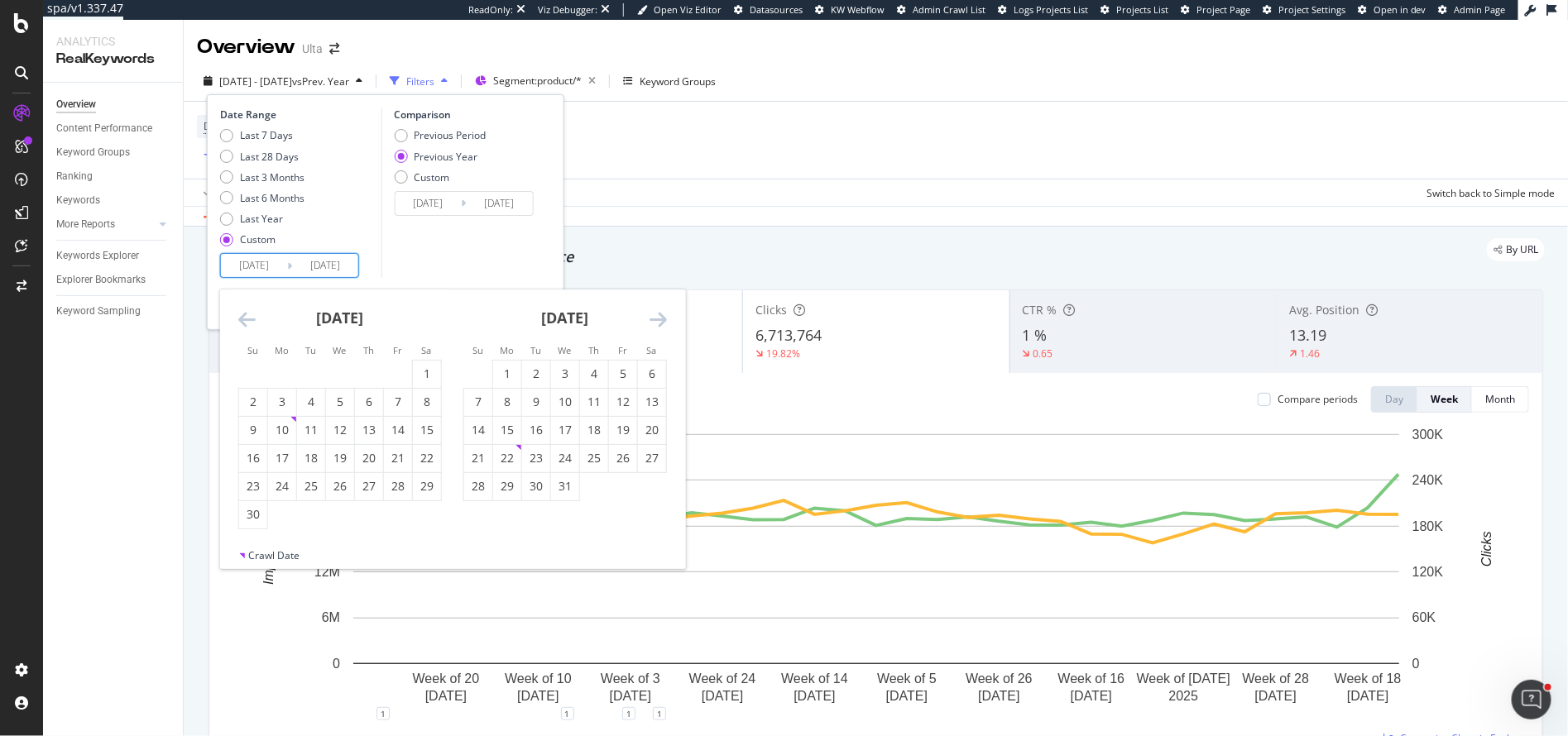
click at [245, 320] on icon "Move backward to switch to the previous month." at bounding box center [247, 319] width 17 height 20
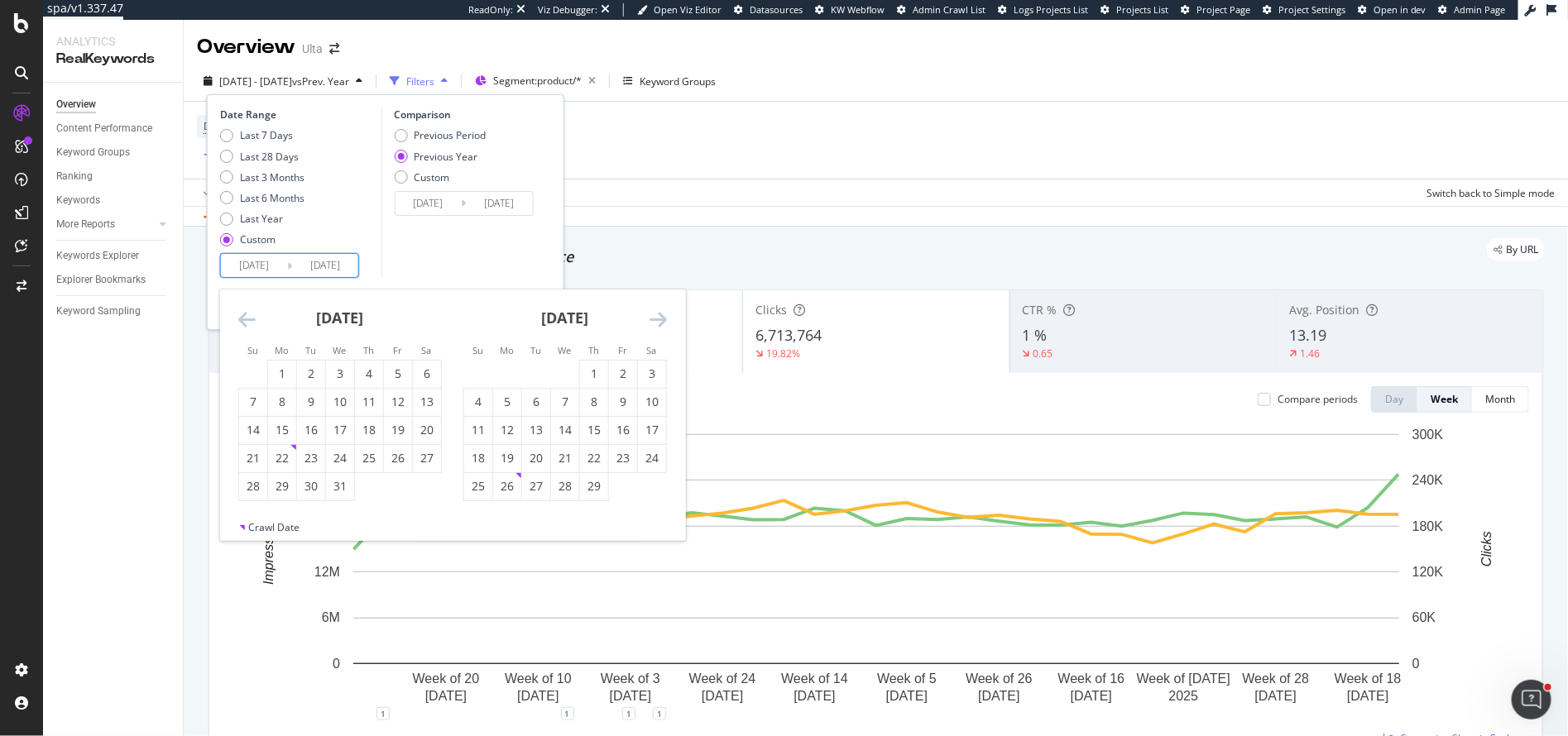
click at [245, 320] on icon "Move backward to switch to the previous month." at bounding box center [247, 319] width 17 height 20
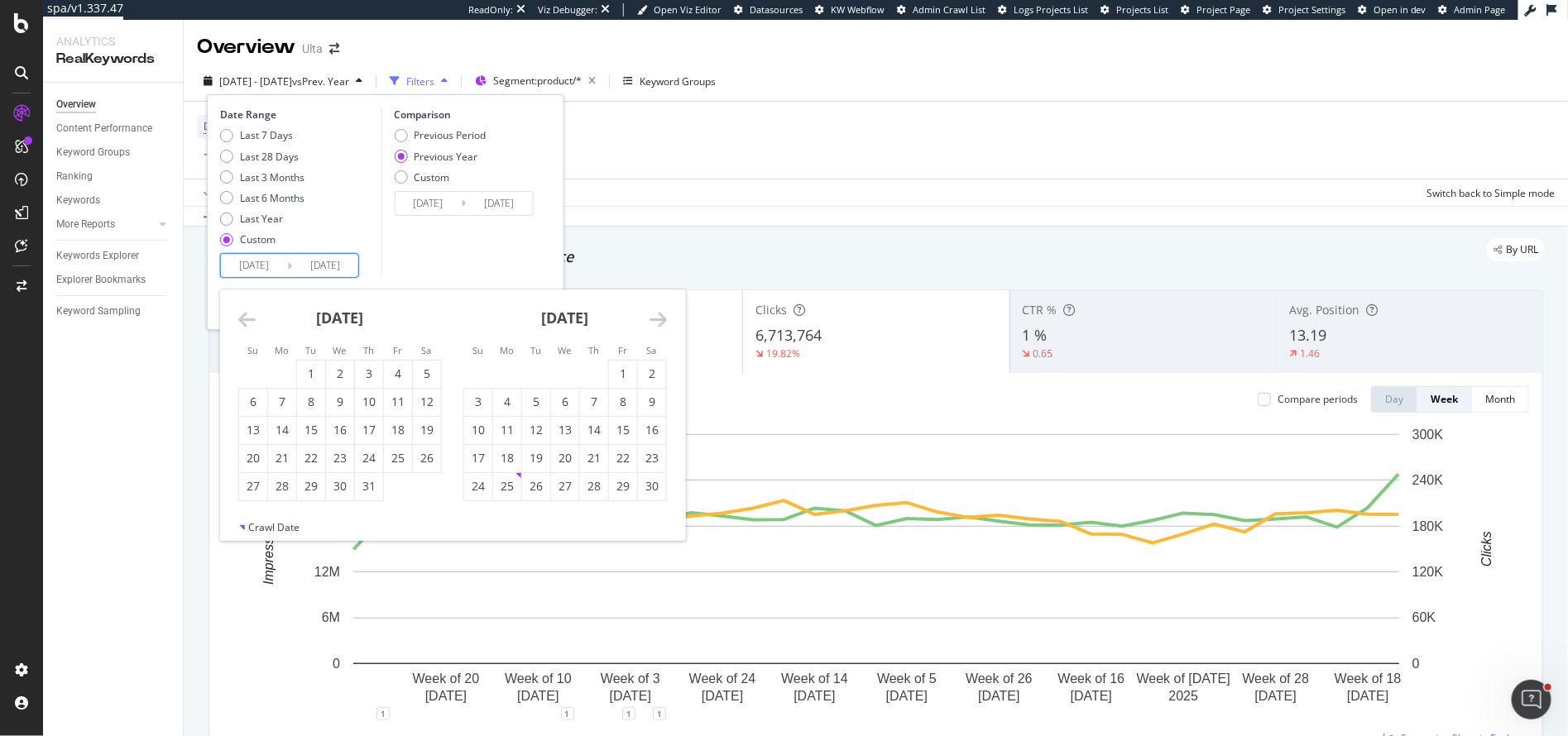
click at [245, 320] on icon "Move backward to switch to the previous month." at bounding box center [247, 319] width 17 height 20
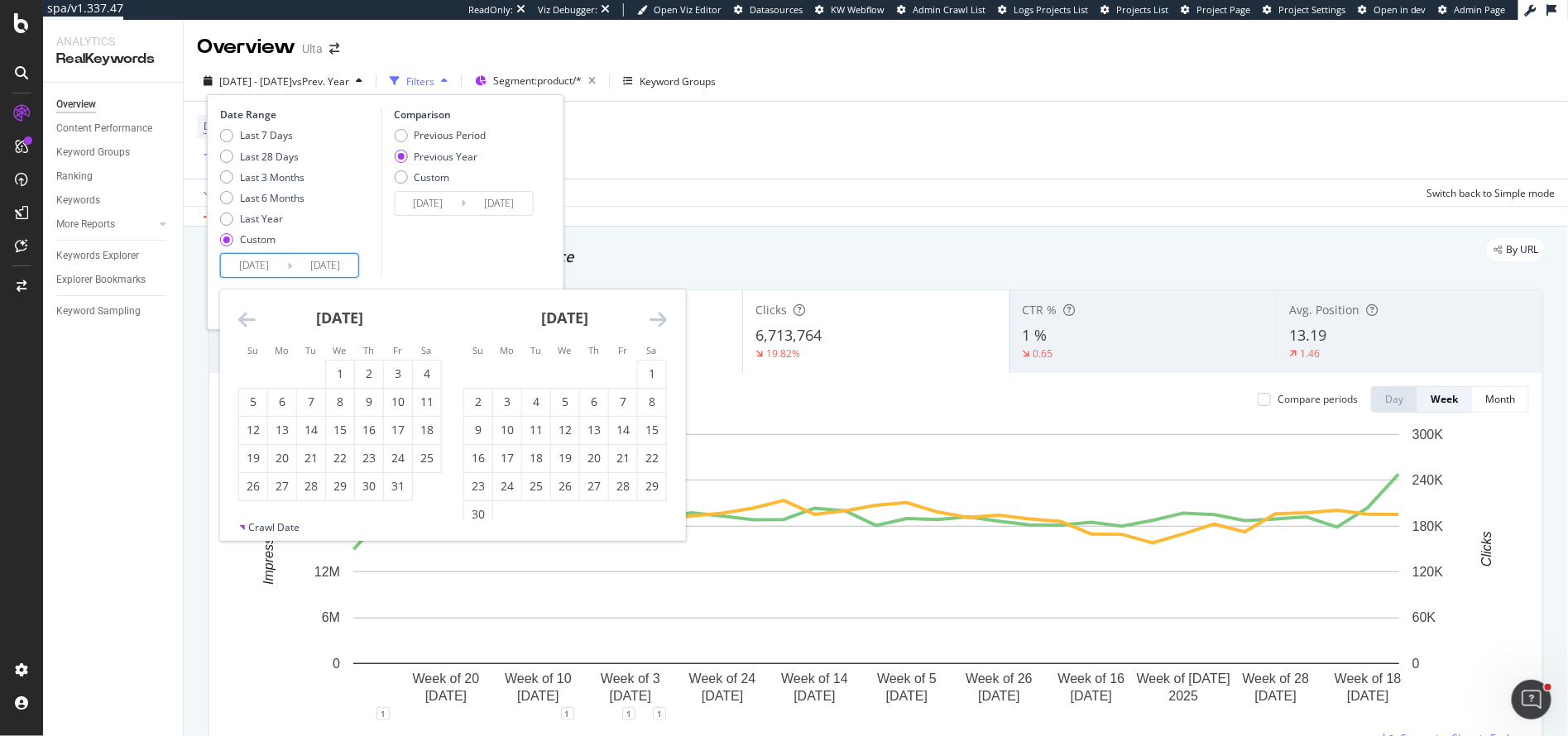
click at [245, 320] on icon "Move backward to switch to the previous month." at bounding box center [247, 319] width 17 height 20
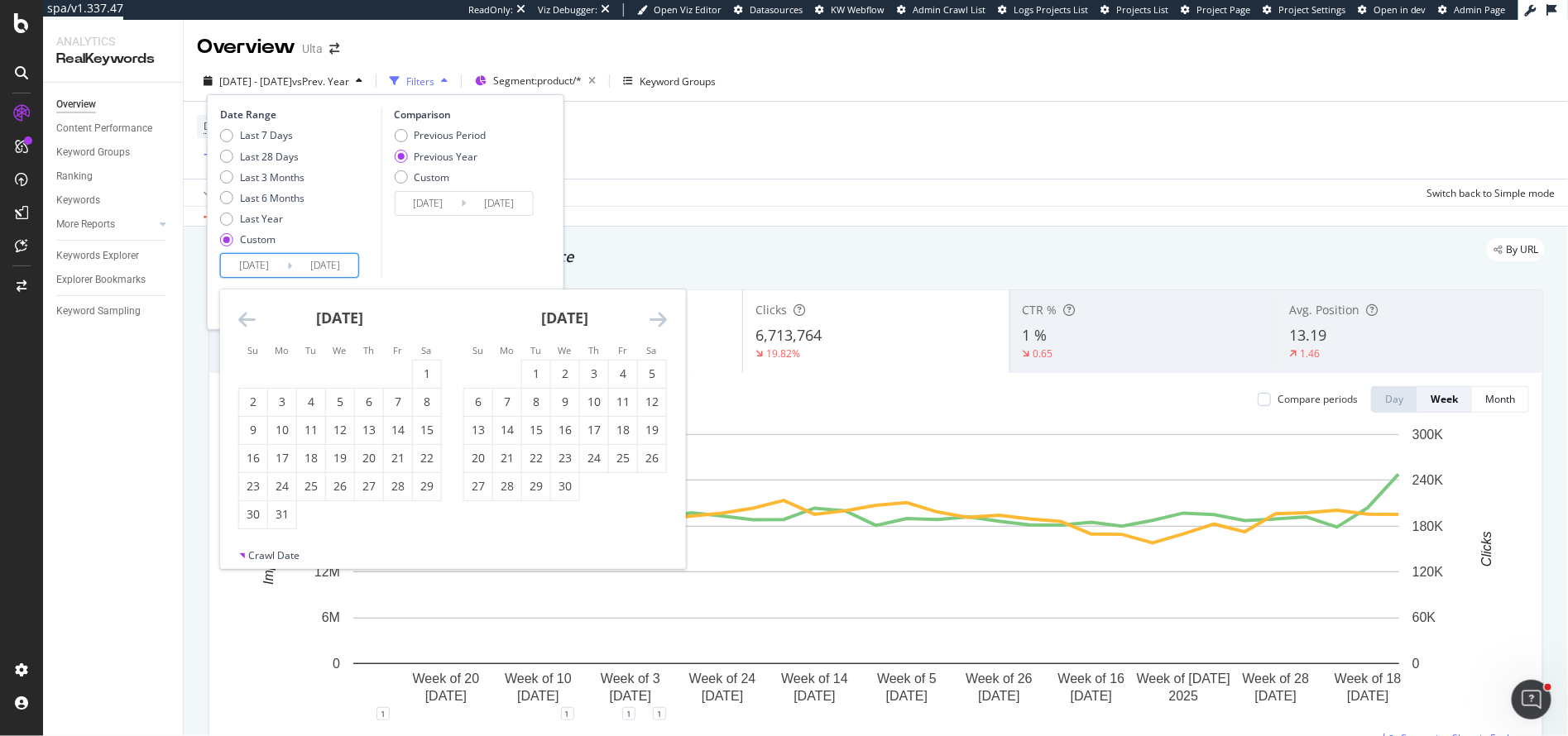
click at [245, 320] on icon "Move backward to switch to the previous month." at bounding box center [247, 319] width 17 height 20
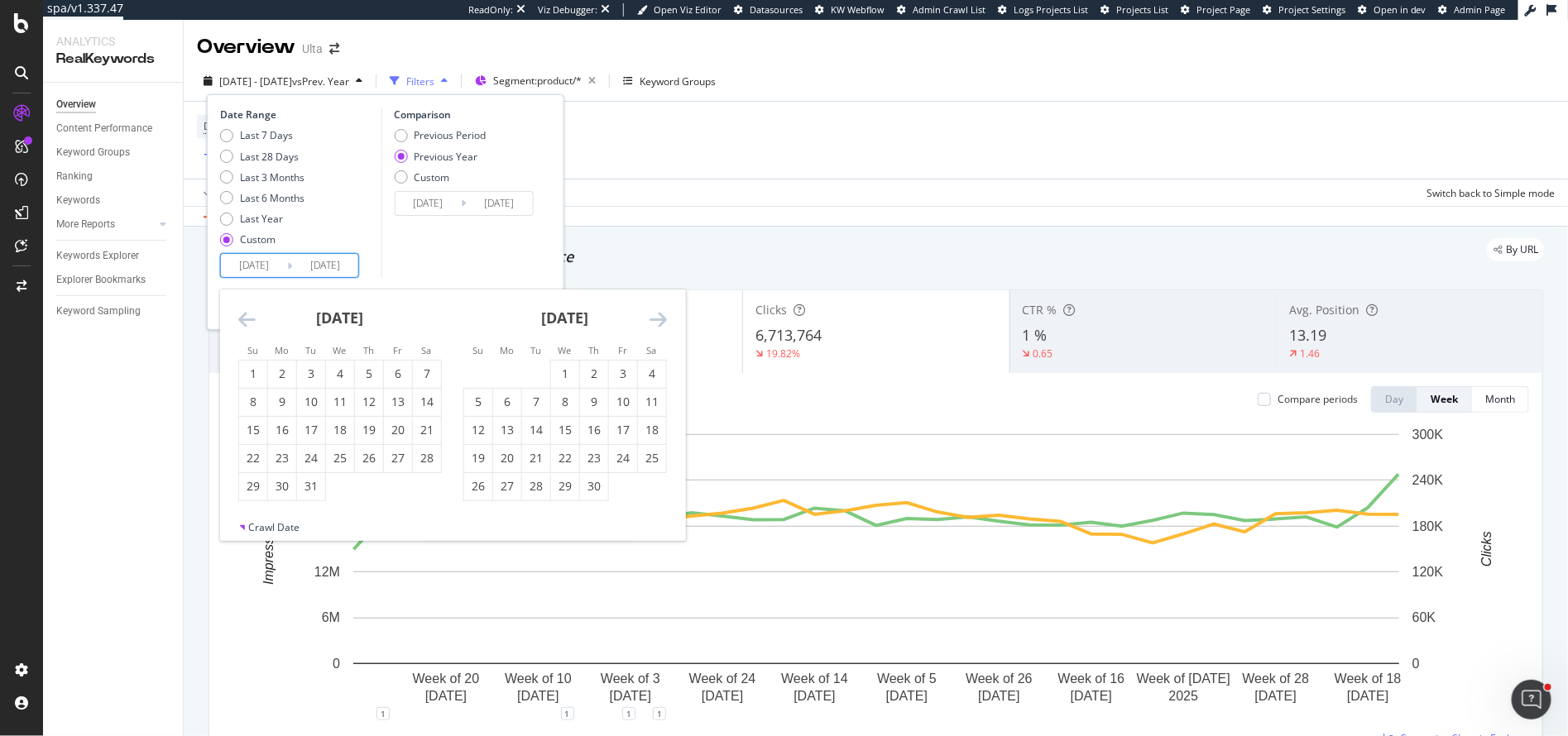
click at [245, 320] on icon "Move backward to switch to the previous month." at bounding box center [247, 319] width 17 height 20
click at [245, 327] on icon "Move backward to switch to the previous month." at bounding box center [247, 319] width 17 height 20
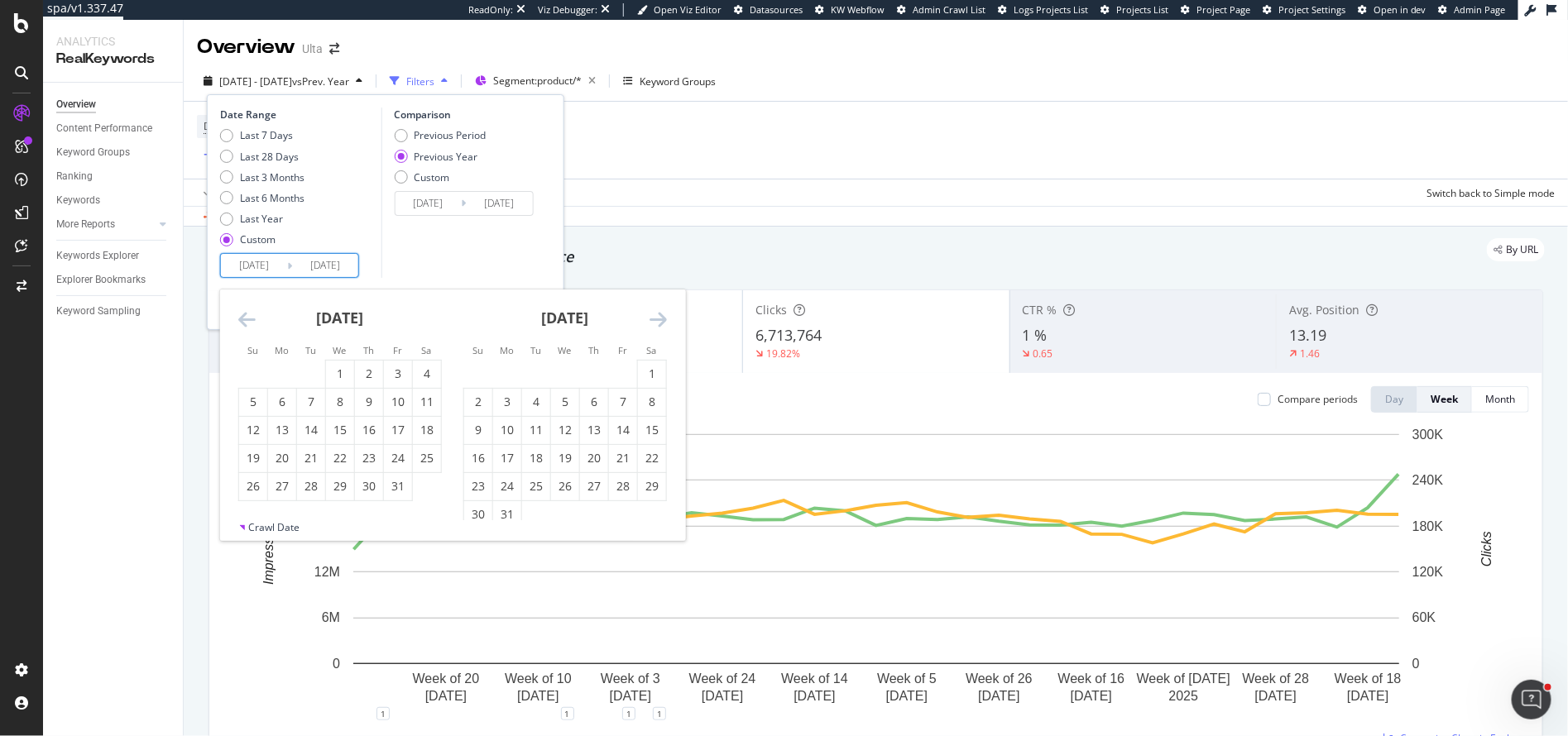
click at [245, 326] on icon "Move backward to switch to the previous month." at bounding box center [247, 319] width 17 height 20
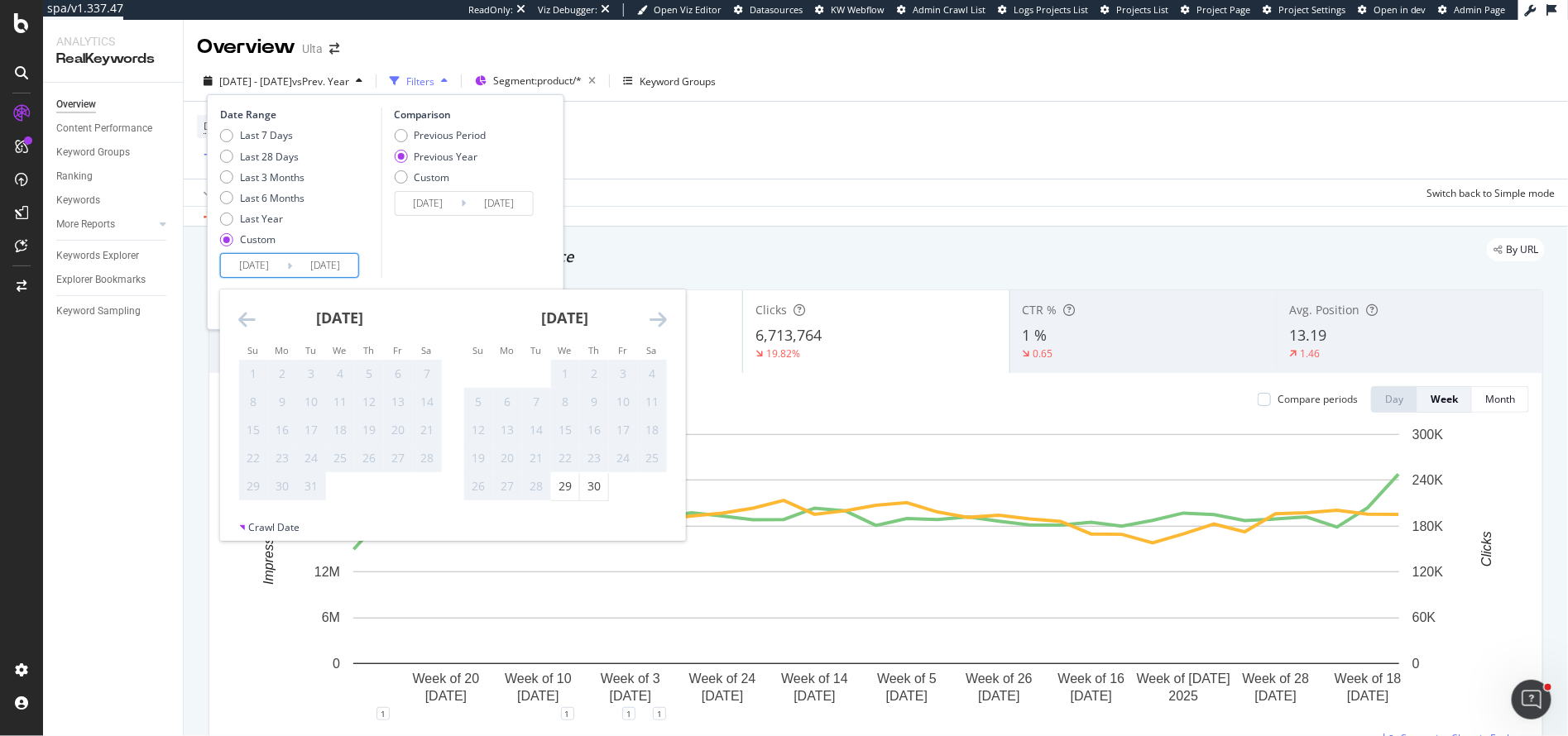
click at [245, 326] on icon "Move backward to switch to the previous month." at bounding box center [247, 319] width 17 height 20
click at [661, 320] on icon "Move forward to switch to the next month." at bounding box center [658, 319] width 17 height 20
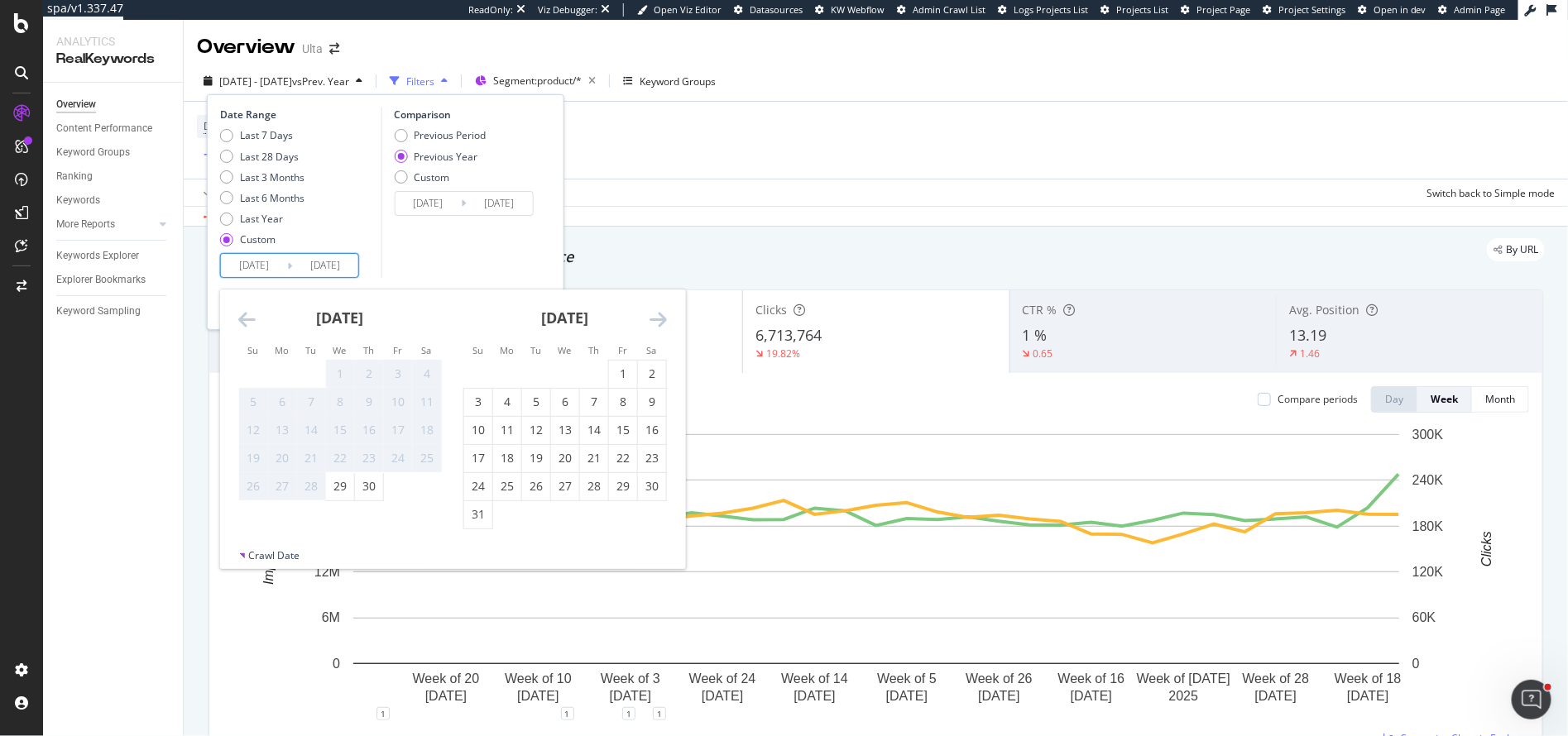
click at [661, 320] on icon "Move forward to switch to the next month." at bounding box center [658, 319] width 17 height 20
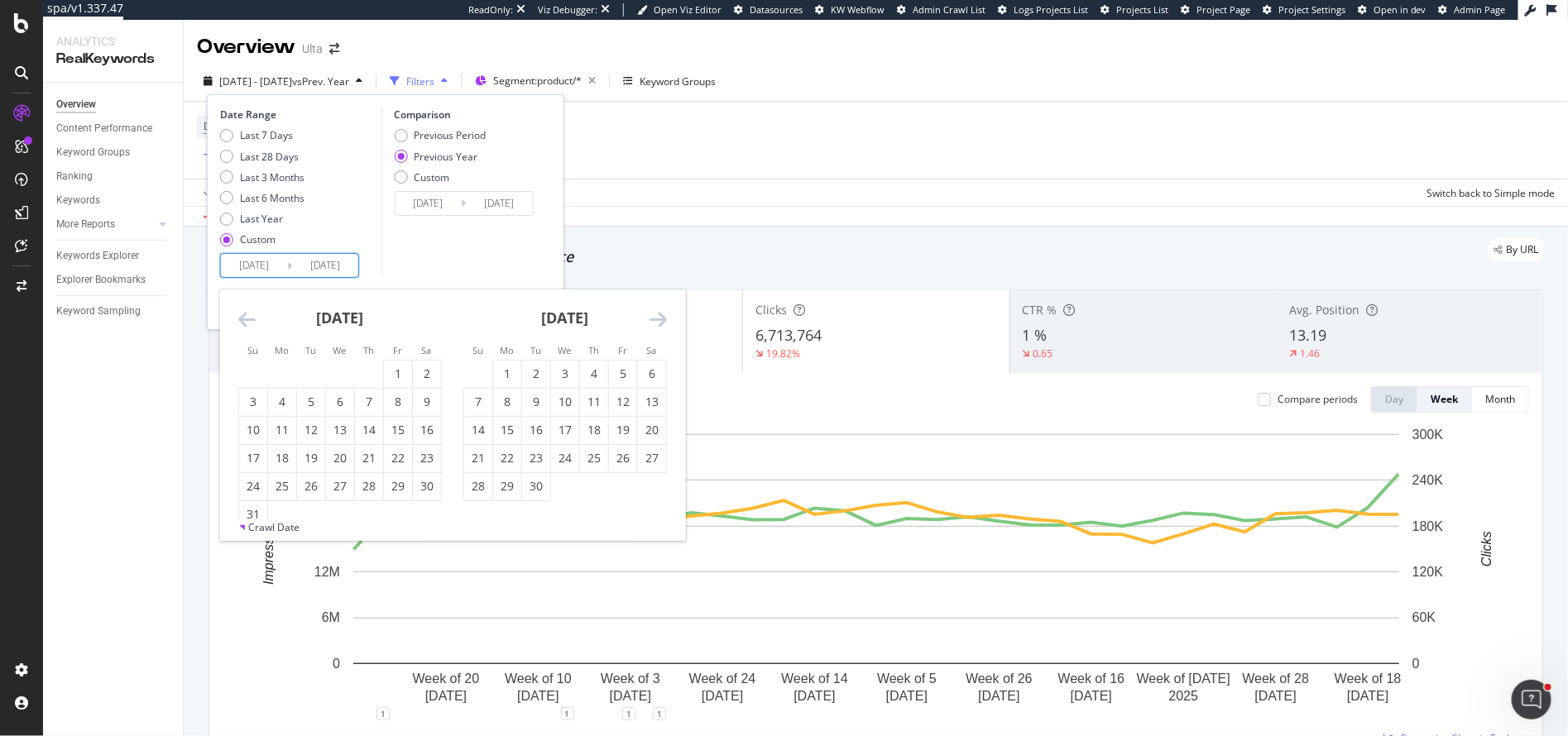
click at [661, 320] on icon "Move forward to switch to the next month." at bounding box center [658, 319] width 17 height 20
click at [656, 375] on div "1" at bounding box center [651, 374] width 28 height 16
type input "2022/01/01"
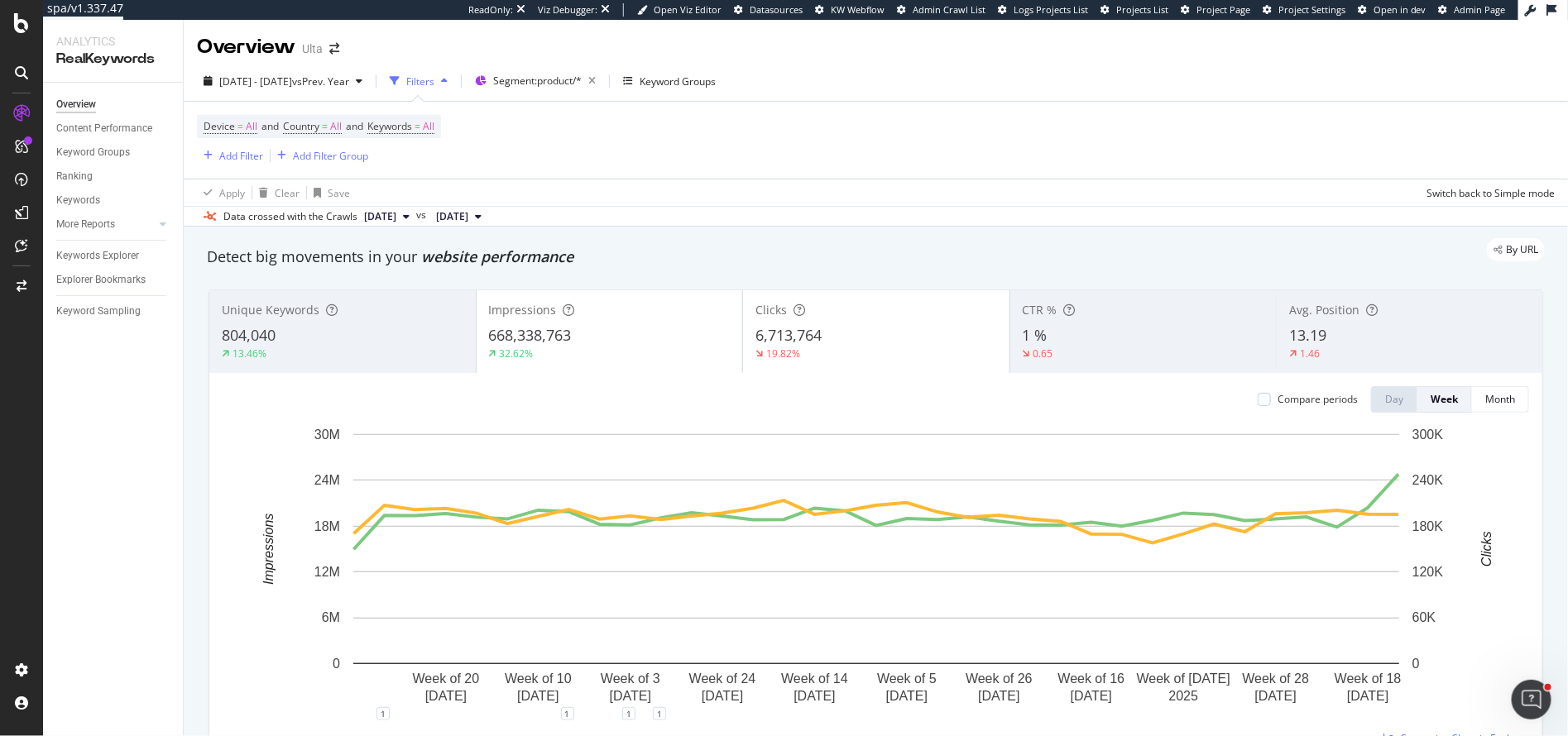
click at [644, 183] on div "Apply Clear Save Switch back to Simple mode" at bounding box center [875, 192] width 1384 height 27
click at [282, 84] on span "[DATE] - [DATE]" at bounding box center [255, 81] width 72 height 14
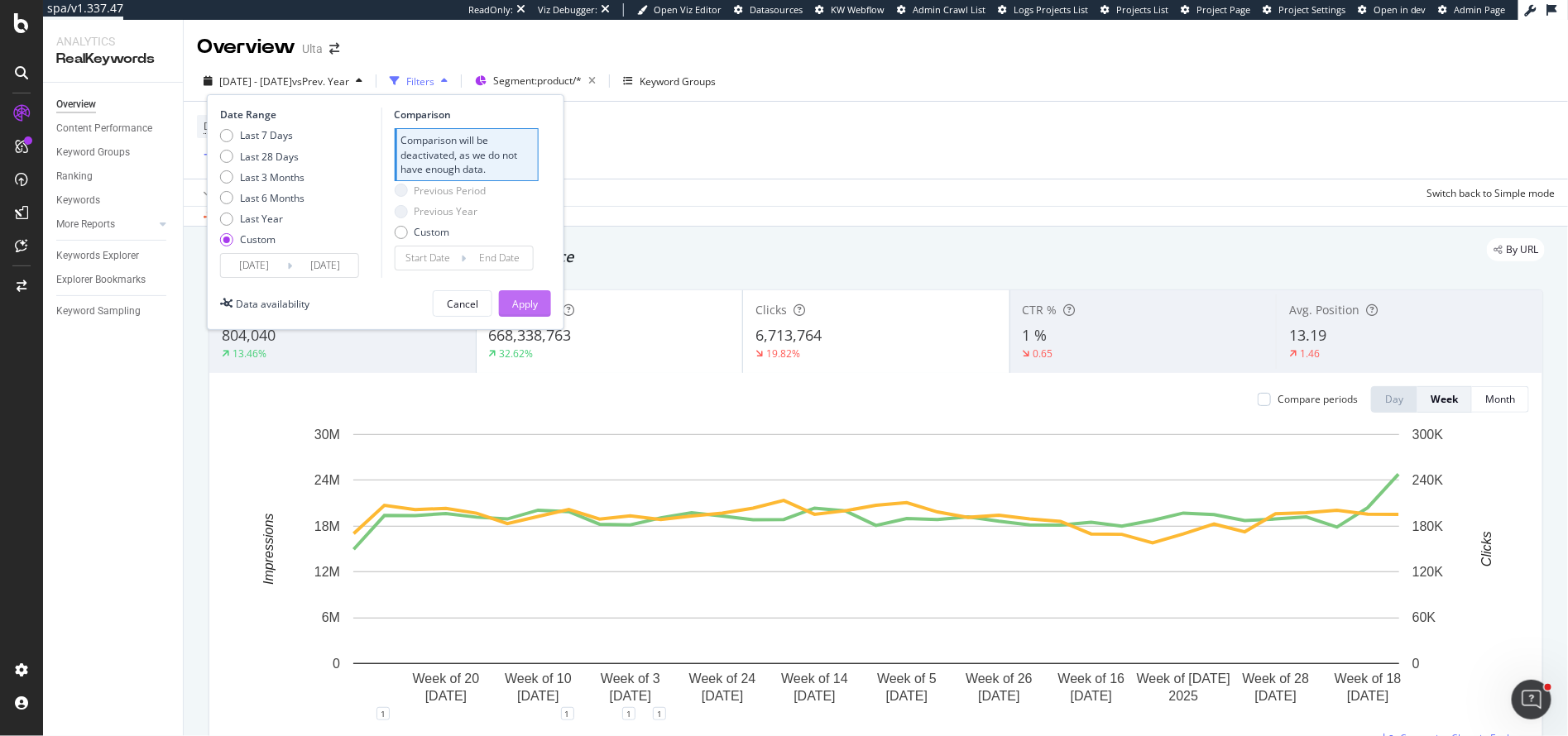
click at [524, 303] on div "Apply" at bounding box center [525, 304] width 26 height 14
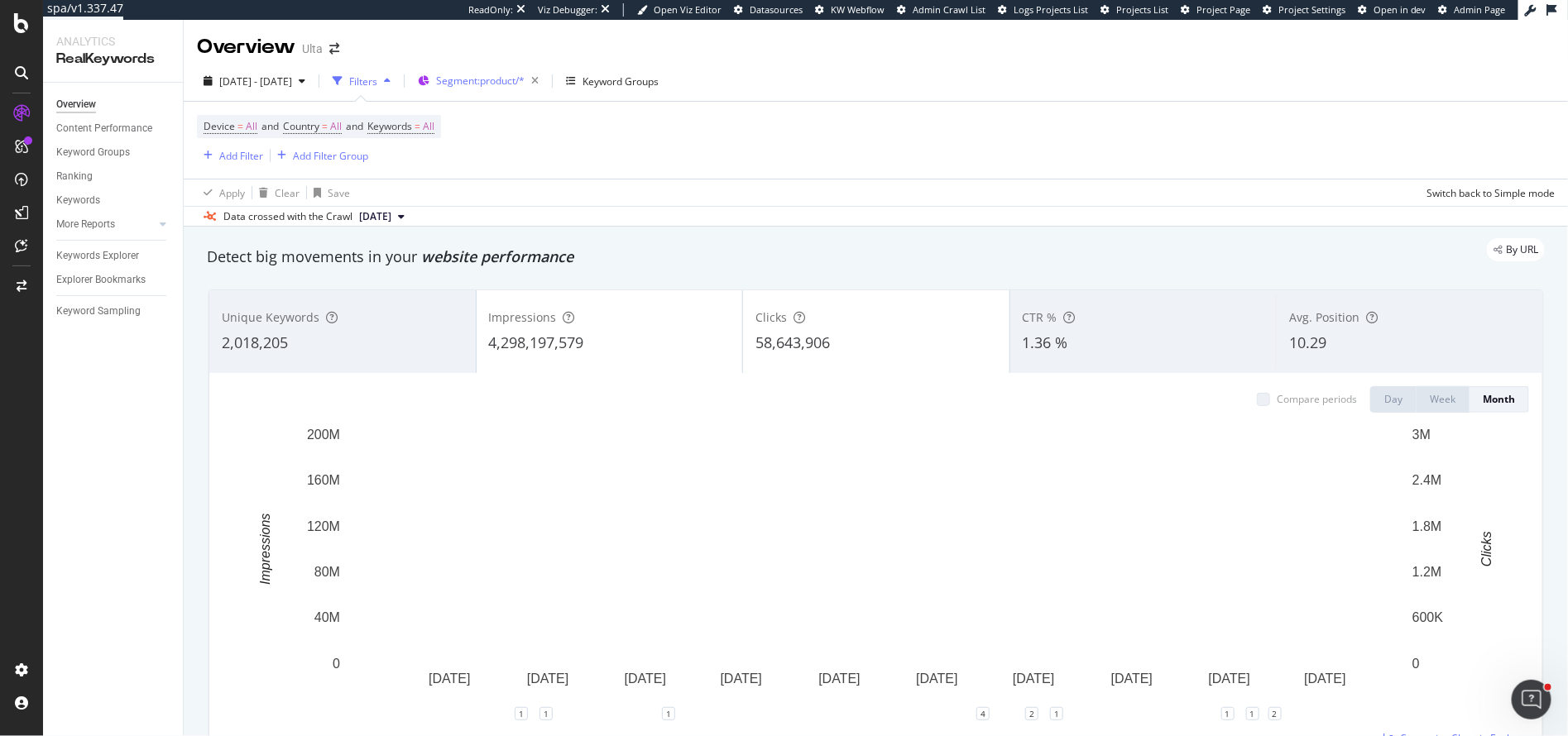
click at [525, 84] on span "Segment: product/*" at bounding box center [480, 80] width 89 height 14
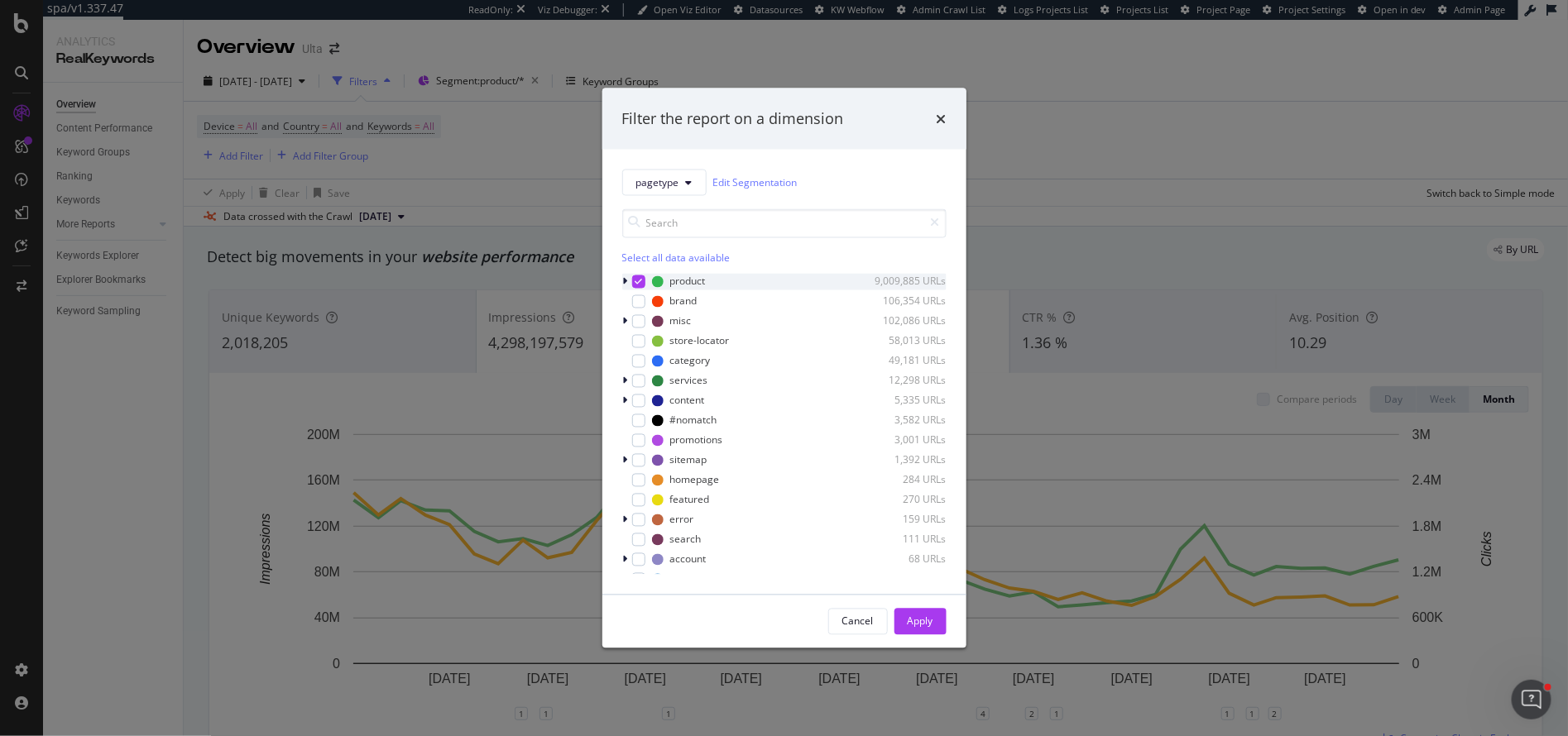
click at [637, 280] on icon "modal" at bounding box center [639, 281] width 8 height 9
click at [913, 631] on div "Apply" at bounding box center [921, 621] width 26 height 25
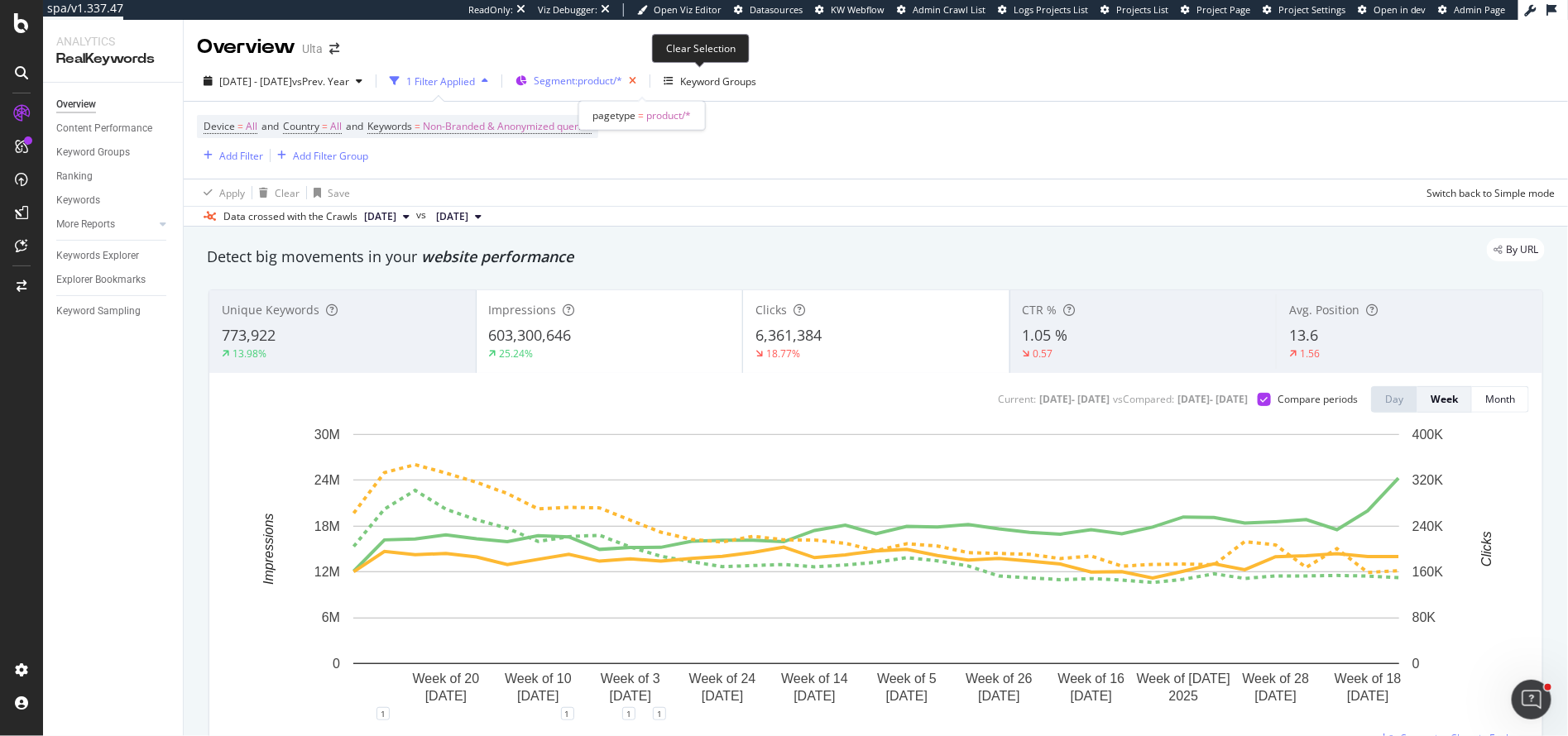
click at [643, 80] on icon "button" at bounding box center [632, 81] width 20 height 23
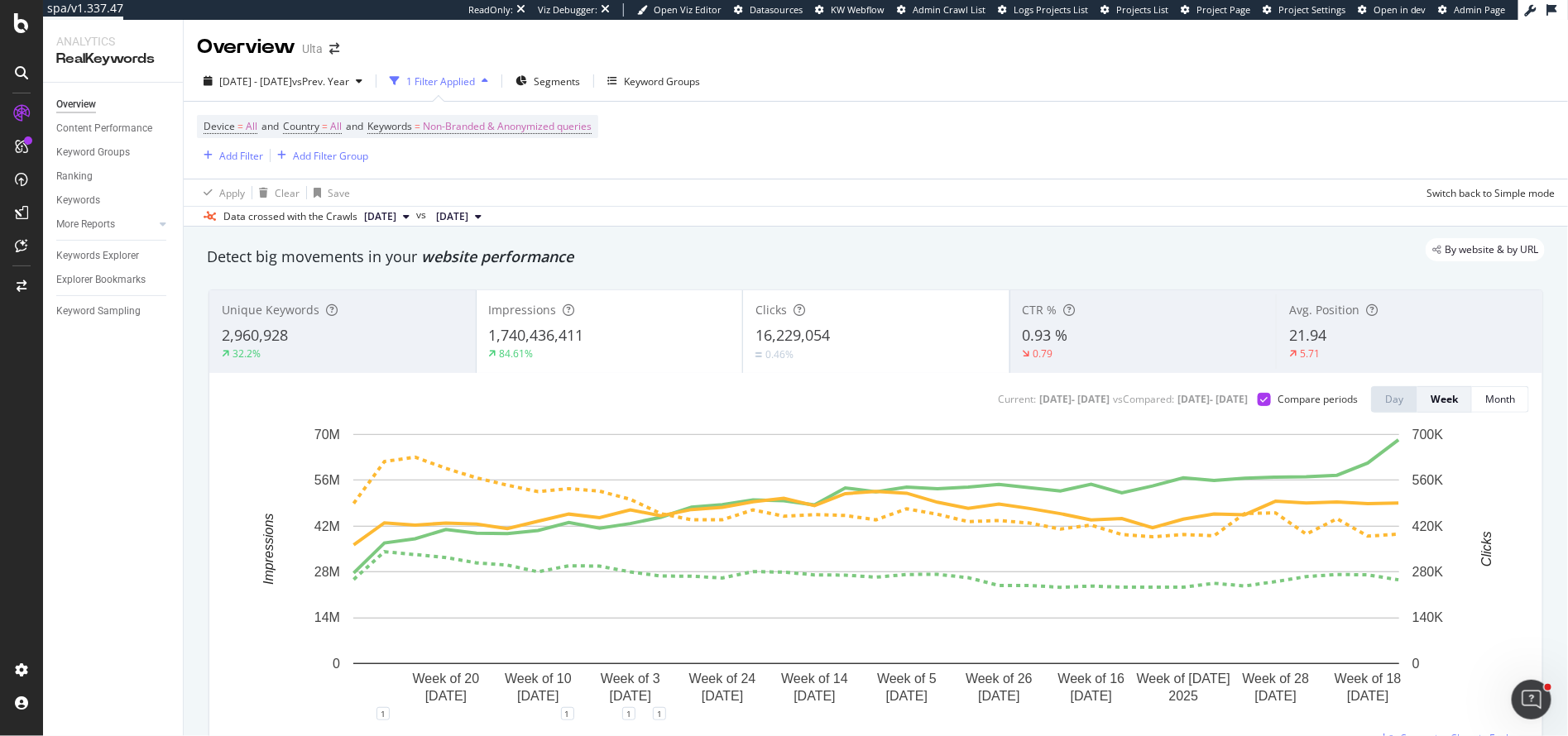
click at [383, 349] on div "32.2%" at bounding box center [343, 354] width 242 height 14
